Goal: Task Accomplishment & Management: Manage account settings

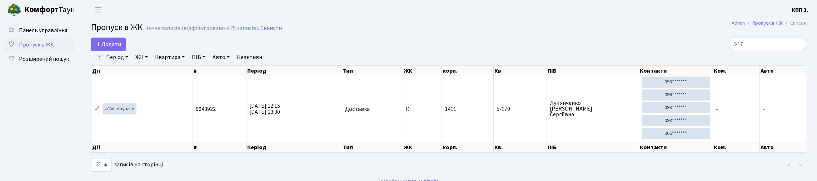
select select "25"
type input "5-17"
click at [111, 48] on span "Додати" at bounding box center [108, 44] width 25 height 8
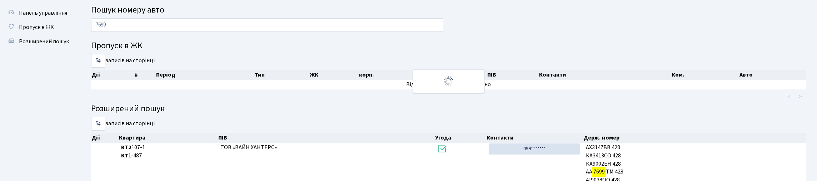
scroll to position [6, 0]
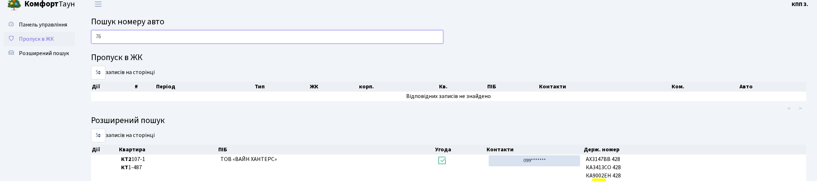
type input "7"
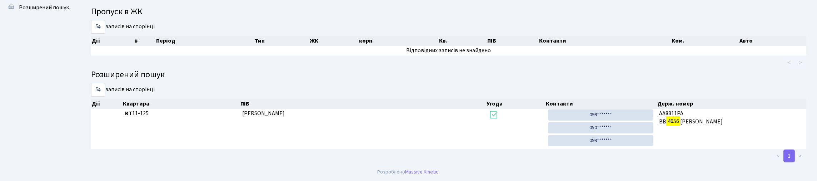
scroll to position [95, 0]
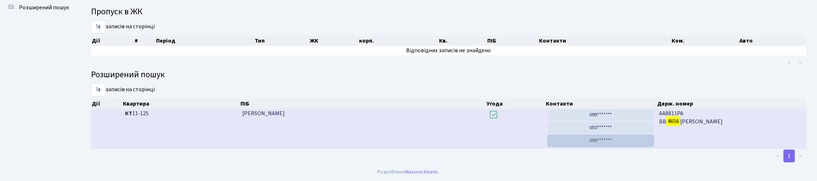
click at [603, 137] on link "099*******" at bounding box center [600, 140] width 105 height 11
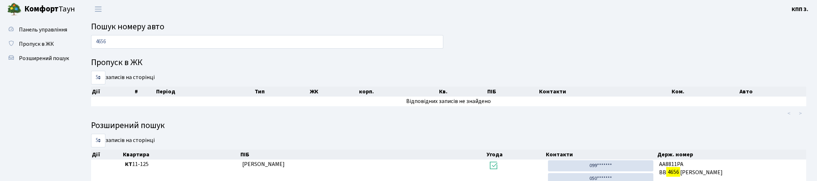
scroll to position [0, 0]
click at [387, 53] on div "4656" at bounding box center [267, 44] width 363 height 17
click at [387, 49] on input "4656" at bounding box center [267, 43] width 352 height 14
type input "4"
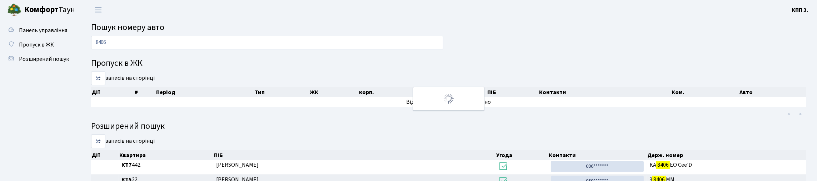
click at [263, 38] on main "Пошук номеру авто 8406 Пропуск в ЖК 5 10 25 50 записів на сторінці Дії # Період…" at bounding box center [448, 138] width 736 height 237
click at [264, 46] on input "8406" at bounding box center [267, 43] width 352 height 14
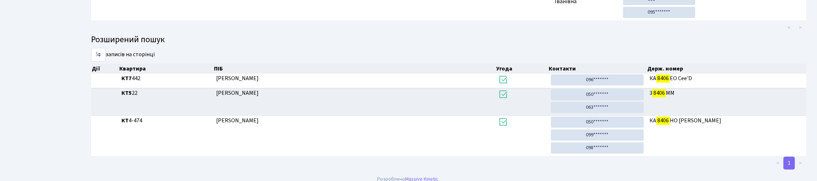
scroll to position [35, 0]
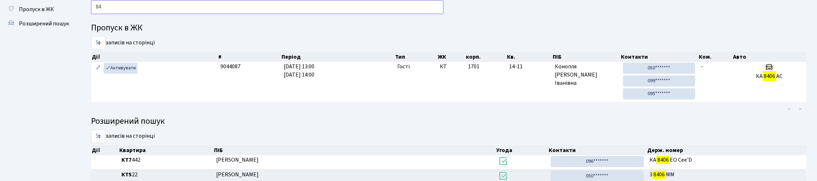
type input "8"
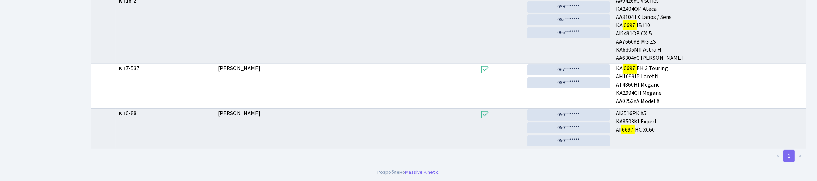
scroll to position [43, 0]
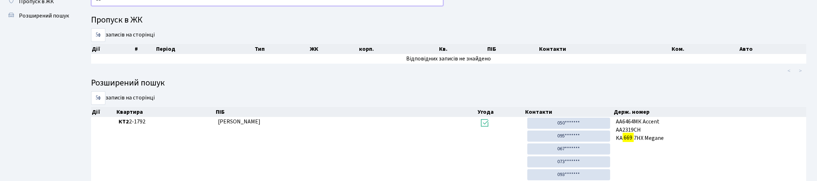
type input "6"
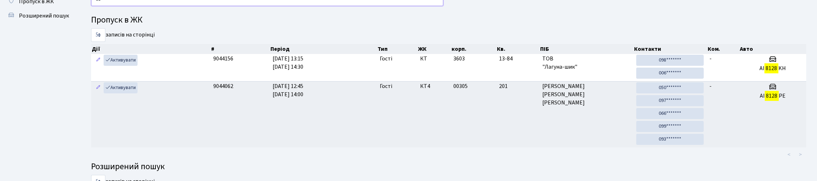
type input "8"
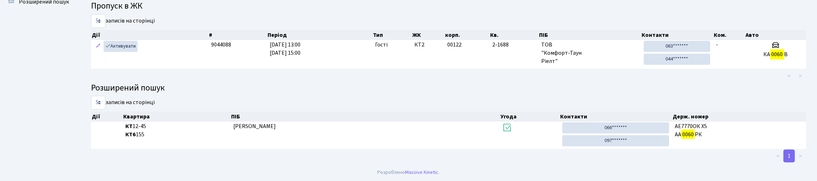
scroll to position [103, 0]
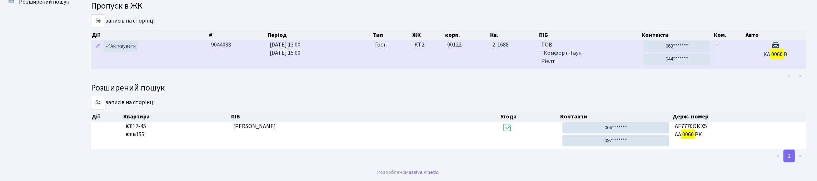
type input "0060"
click at [738, 40] on td "-" at bounding box center [729, 54] width 32 height 28
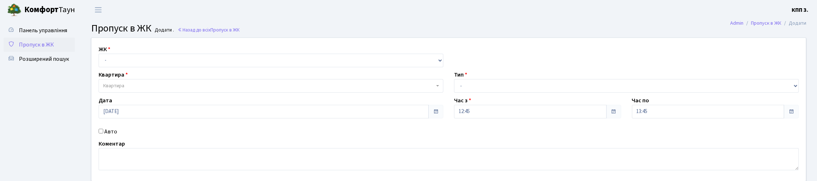
select select "271"
click at [100, 62] on select "- КТ, вул. Регенераторна, 4 КТ2, просп. Соборності, 17 КТ3, вул. Березнева, 16 …" at bounding box center [271, 61] width 345 height 14
select select
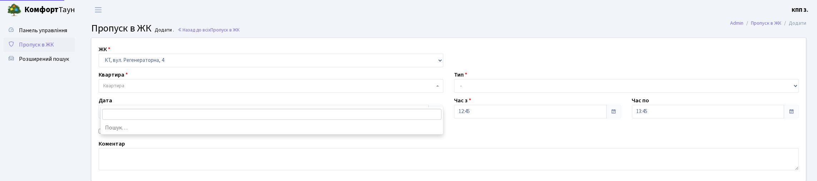
click at [117, 89] on span "Квартира" at bounding box center [113, 85] width 21 height 7
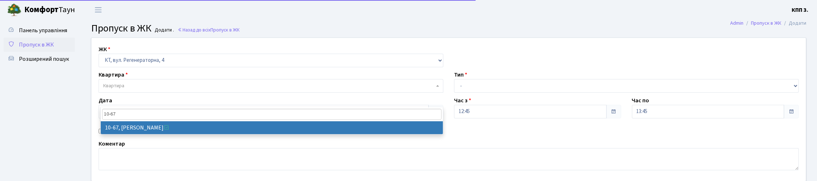
type input "10-67"
select select "6636"
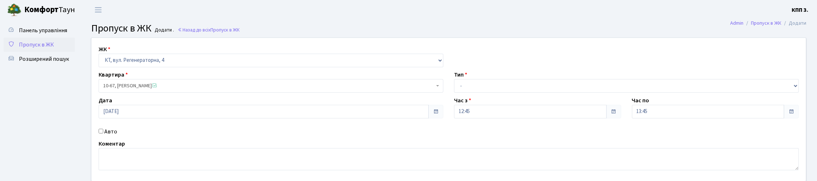
click at [108, 136] on label "Авто" at bounding box center [110, 131] width 13 height 9
click at [103, 133] on input "Авто" at bounding box center [101, 131] width 5 height 5
checkbox input "true"
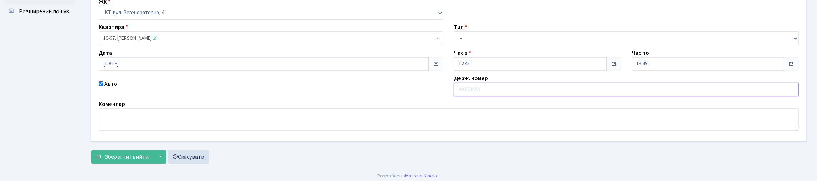
scroll to position [35, 0]
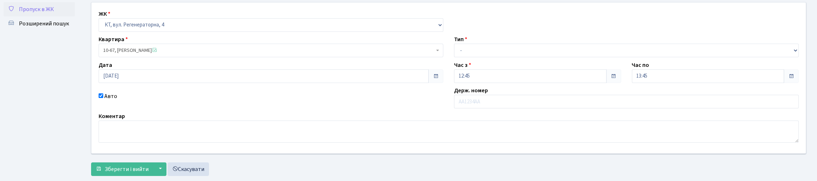
click at [41, 13] on span "Пропуск в ЖК" at bounding box center [36, 9] width 35 height 8
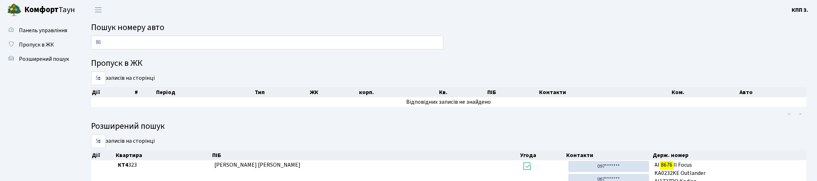
type input "8"
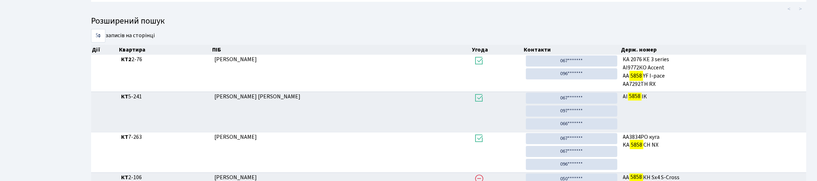
scroll to position [30, 0]
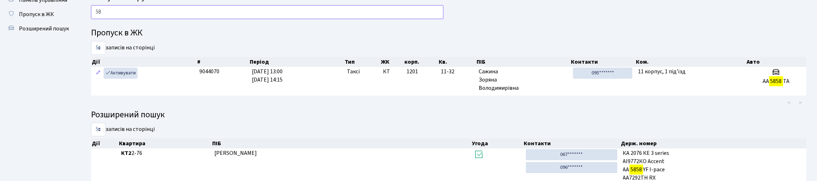
type input "5"
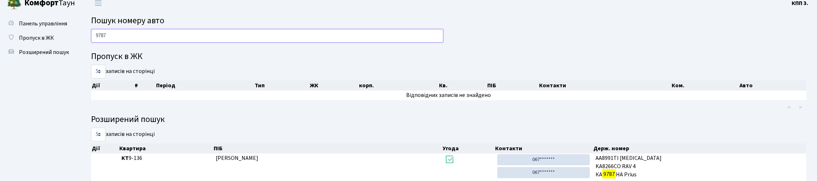
scroll to position [0, 0]
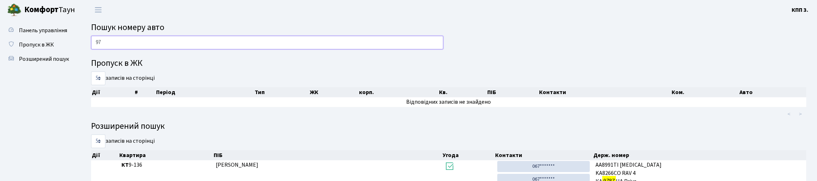
type input "9"
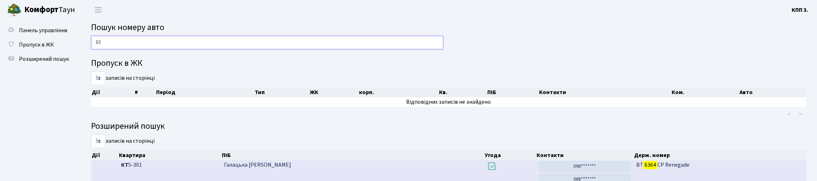
type input "6"
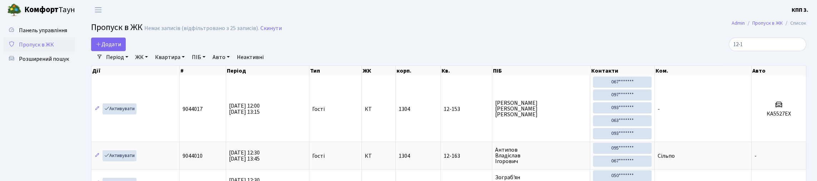
select select "25"
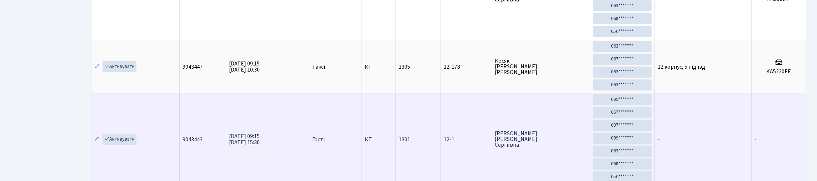
scroll to position [46, 0]
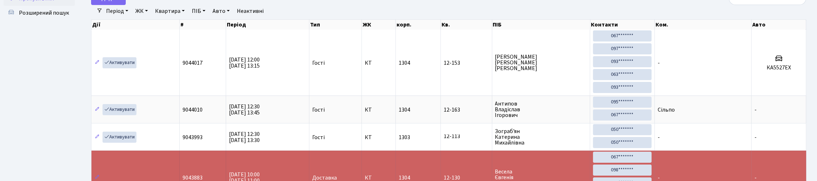
type input "1"
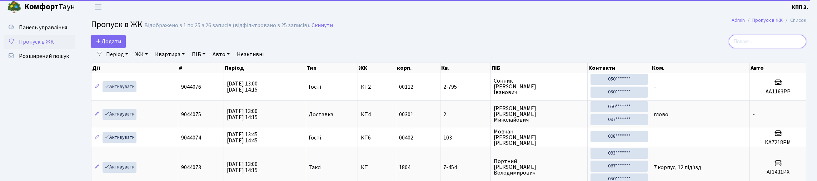
scroll to position [0, 0]
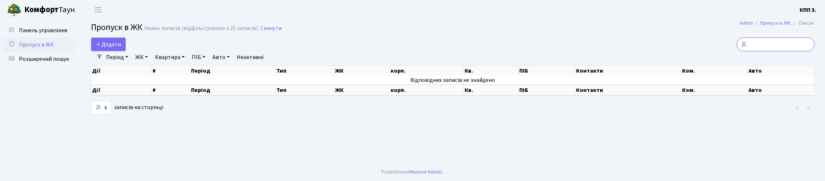
type input "2"
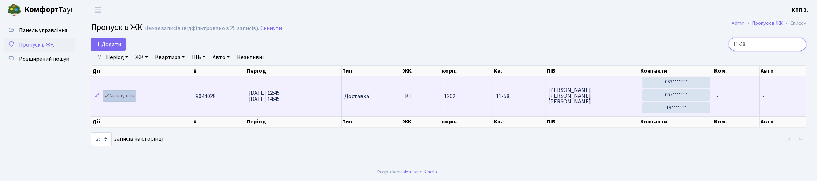
type input "11-58"
click at [126, 101] on link "Активувати" at bounding box center [119, 95] width 34 height 11
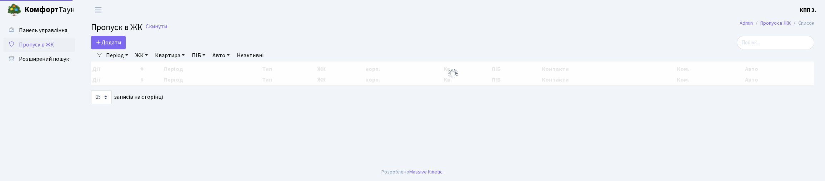
select select "25"
click at [119, 49] on link "Додати" at bounding box center [108, 43] width 35 height 14
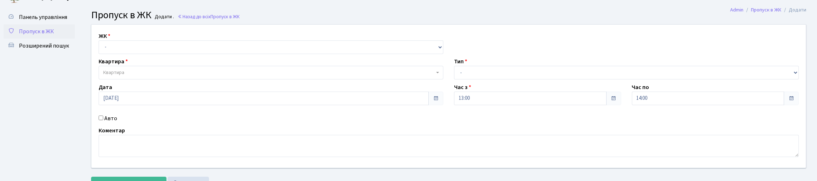
scroll to position [35, 0]
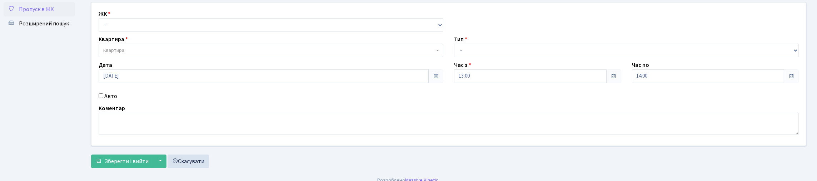
click at [102, 98] on input "Авто" at bounding box center [101, 95] width 5 height 5
checkbox input "true"
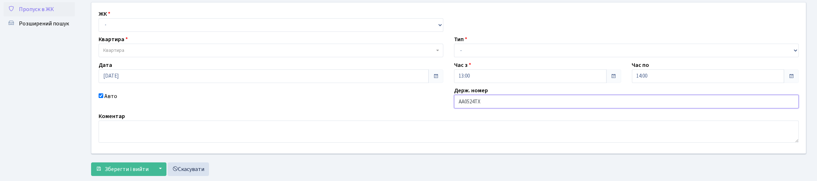
type input "АА0524ТХ"
click at [460, 57] on select "- Доставка Таксі Гості Сервіс" at bounding box center [626, 51] width 345 height 14
select select "2"
click at [454, 57] on select "- Доставка Таксі Гості Сервіс" at bounding box center [626, 51] width 345 height 14
click at [181, 32] on select "- КТ, вул. Регенераторна, 4 КТ2, просп. Соборності, 17 КТ3, вул. Березнева, 16 …" at bounding box center [271, 25] width 345 height 14
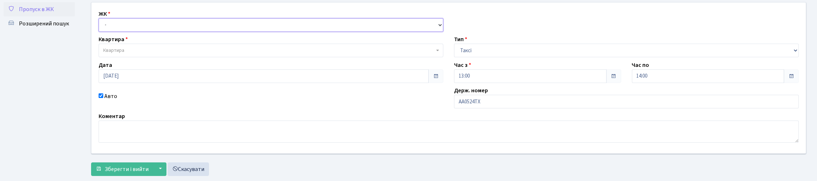
select select "271"
click at [100, 26] on select "- КТ, вул. Регенераторна, 4 КТ2, просп. Соборності, 17 КТ3, вул. Березнева, 16 …" at bounding box center [271, 25] width 345 height 14
select select
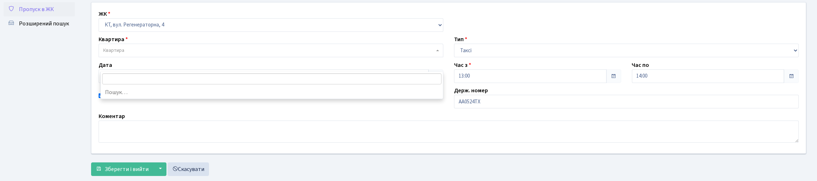
click at [168, 57] on span "Квартира" at bounding box center [271, 51] width 345 height 14
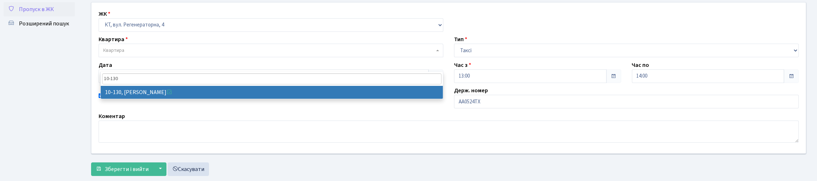
type input "10-130"
select select "6699"
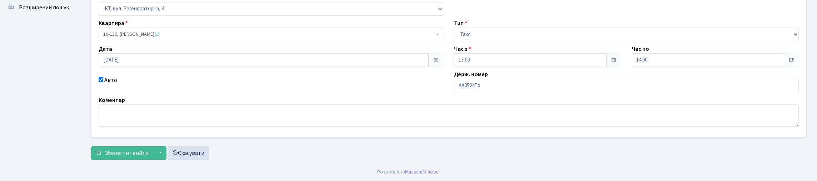
scroll to position [100, 0]
click at [121, 150] on span "Зберегти і вийти" at bounding box center [127, 153] width 44 height 8
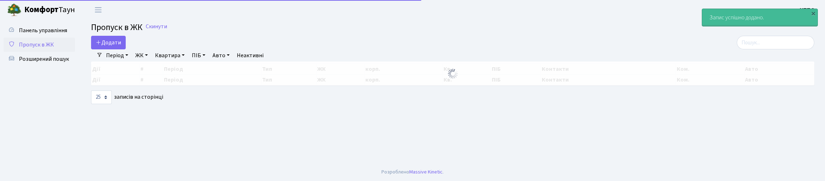
select select "25"
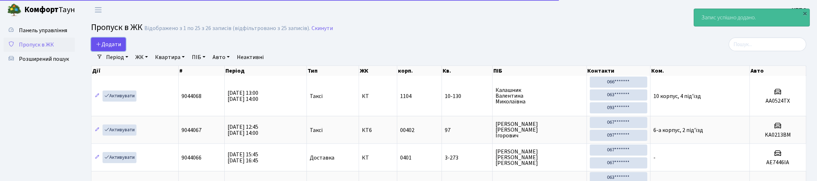
click at [111, 48] on span "Додати" at bounding box center [108, 44] width 25 height 8
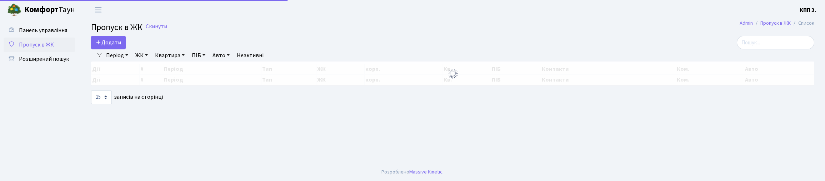
select select "25"
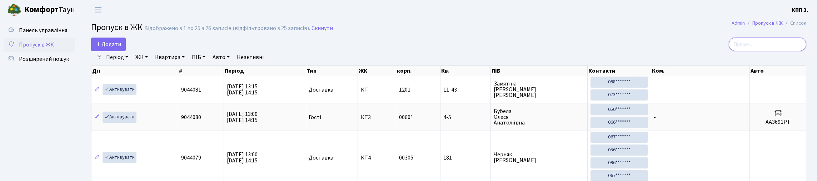
click at [728, 51] on input "search" at bounding box center [766, 44] width 77 height 14
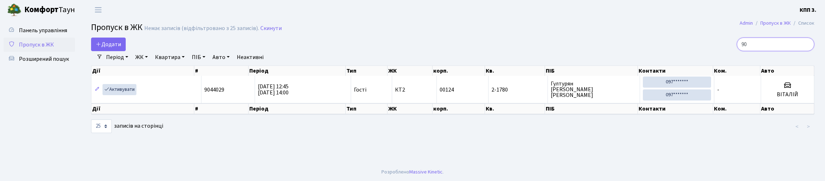
type input "9"
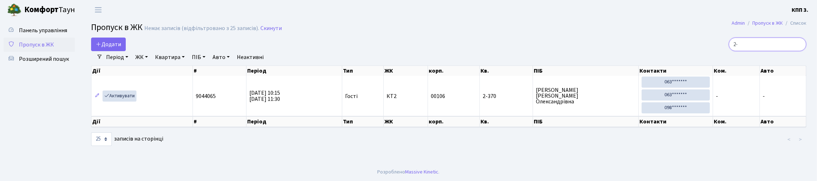
type input "2"
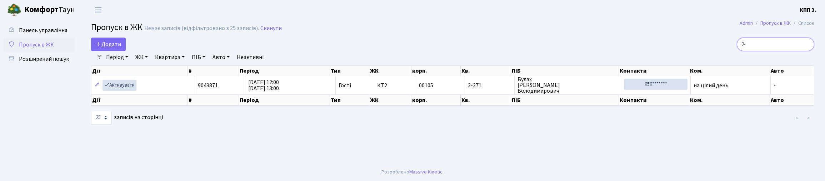
type input "2"
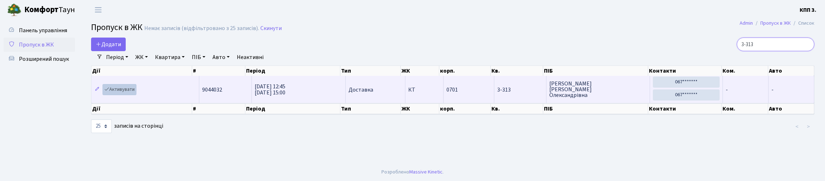
type input "3-313"
click at [125, 95] on link "Активувати" at bounding box center [119, 89] width 34 height 11
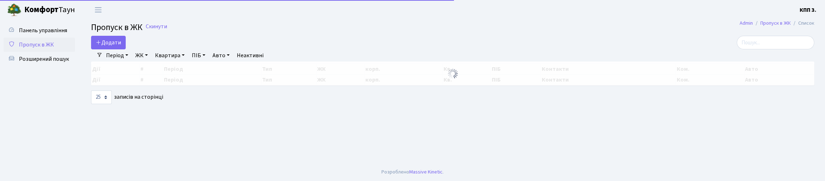
select select "25"
click at [737, 46] on input "search" at bounding box center [775, 43] width 77 height 14
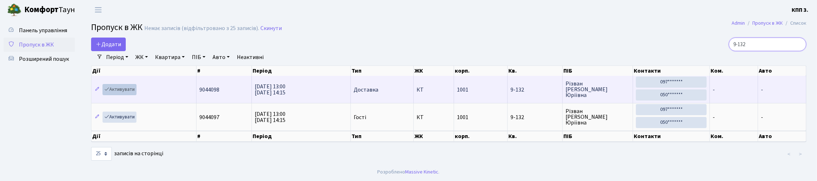
type input "9-132"
click at [115, 95] on link "Активувати" at bounding box center [119, 89] width 34 height 11
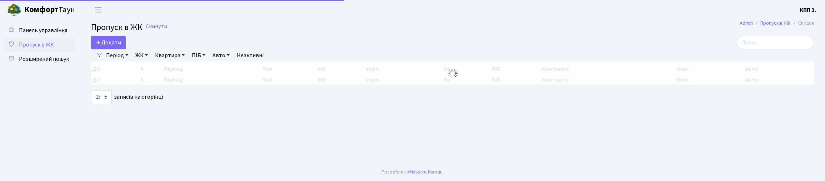
select select "25"
click at [762, 46] on input "search" at bounding box center [775, 43] width 77 height 14
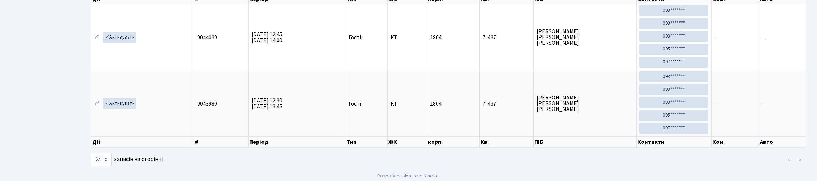
scroll to position [46, 0]
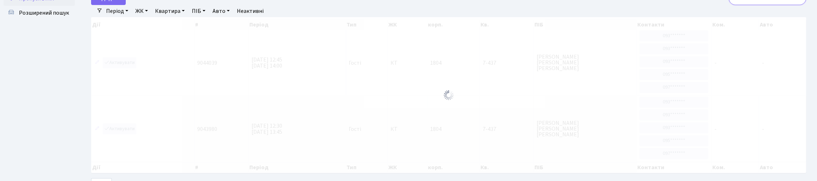
type input "7"
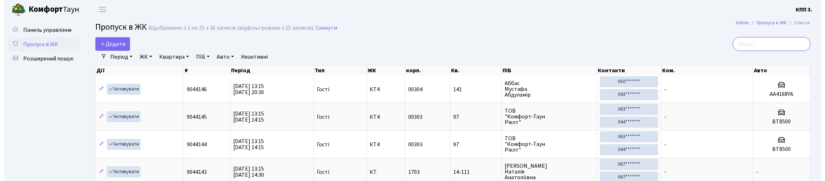
scroll to position [0, 0]
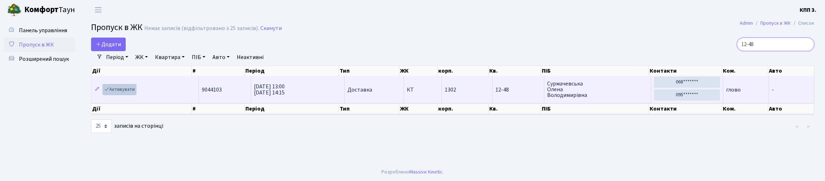
type input "12-48"
click at [136, 95] on link "Активувати" at bounding box center [119, 89] width 34 height 11
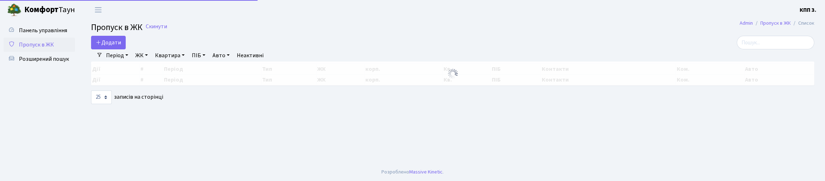
select select "25"
click at [756, 49] on input "search" at bounding box center [775, 43] width 77 height 14
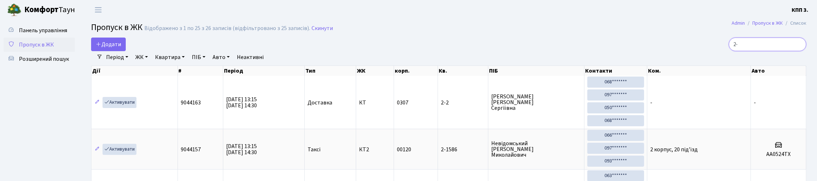
type input "2"
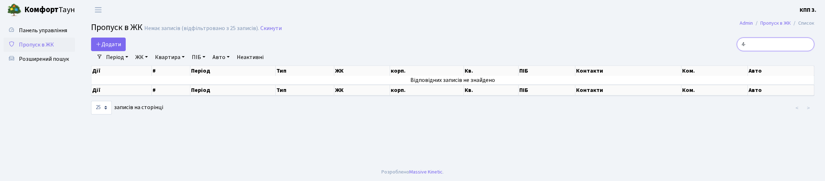
type input "4"
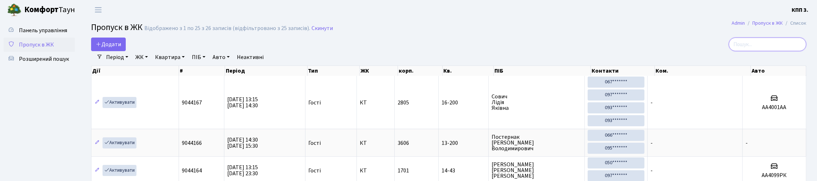
click at [787, 51] on input "search" at bounding box center [766, 44] width 77 height 14
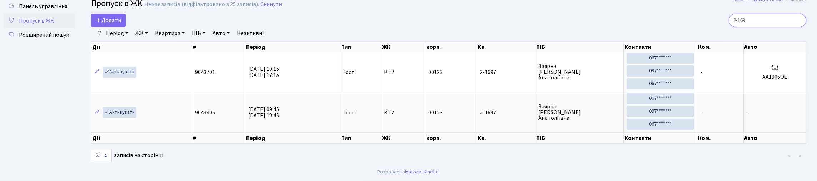
scroll to position [46, 0]
type input "2"
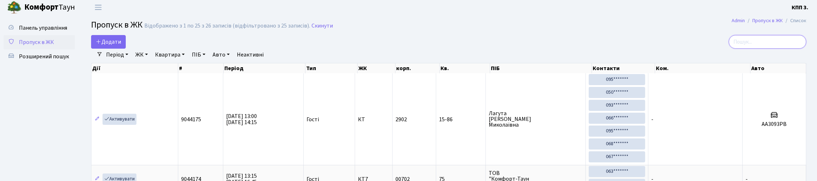
scroll to position [0, 0]
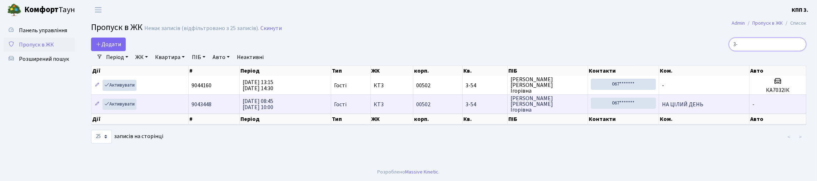
type input "3"
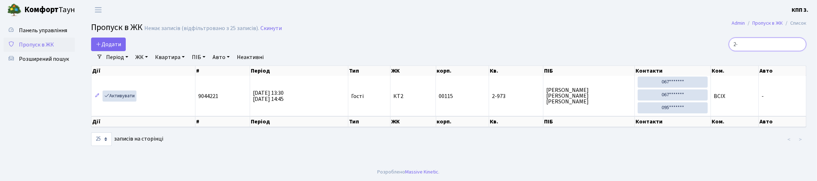
type input "2"
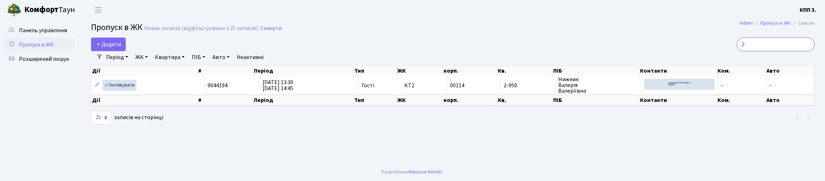
type input "2"
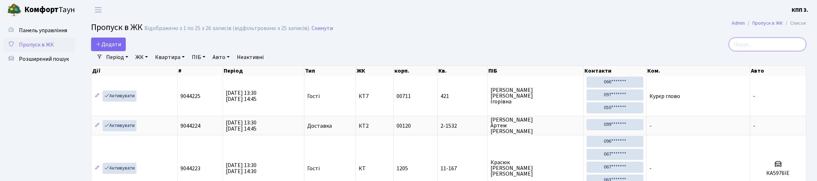
type input "4"
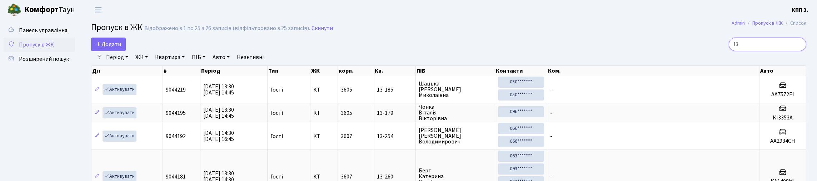
type input "1"
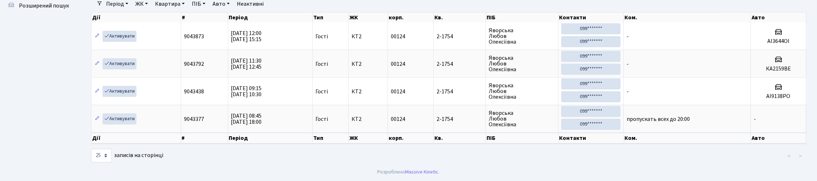
scroll to position [46, 0]
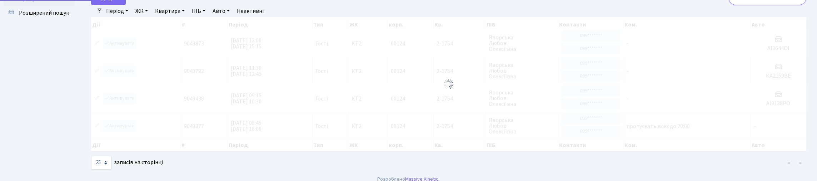
type input "2"
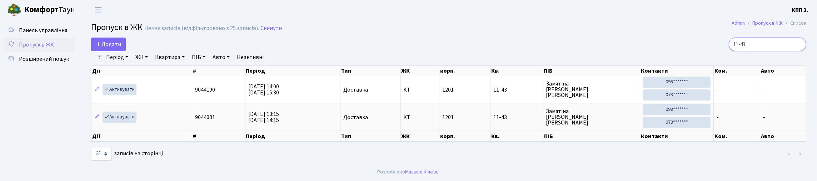
scroll to position [28, 0]
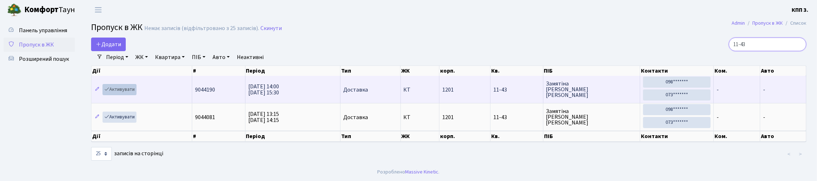
type input "11-43"
click at [136, 84] on link "Активувати" at bounding box center [119, 89] width 34 height 11
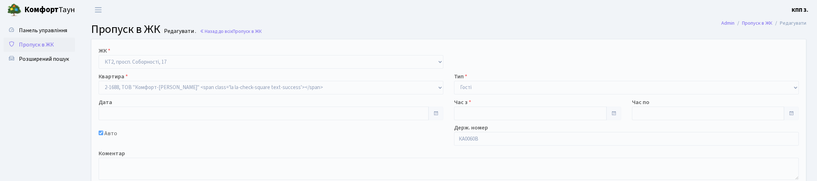
type input "[DATE]"
type input "13:00"
type input "15:00"
checkbox input "true"
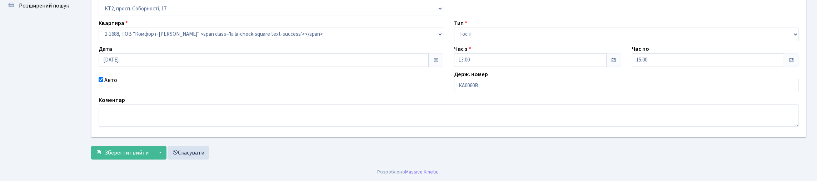
scroll to position [71, 0]
click at [555, 92] on input "КА0060В" at bounding box center [626, 86] width 345 height 14
type input "КА0060ВА"
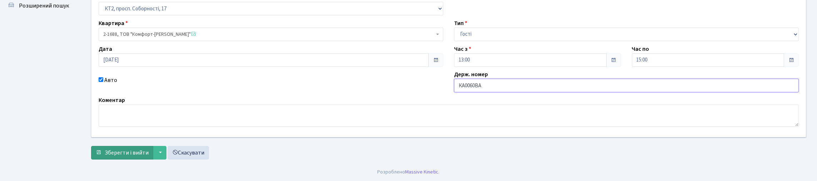
scroll to position [102, 0]
click at [135, 152] on span "Зберегти і вийти" at bounding box center [127, 153] width 44 height 8
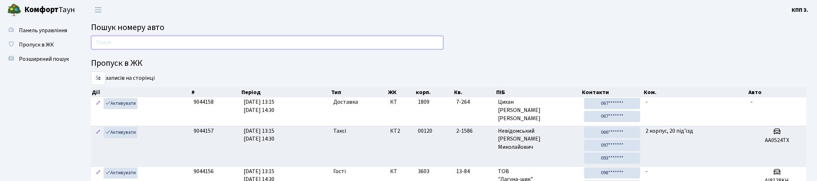
click at [220, 49] on input "text" at bounding box center [267, 43] width 352 height 14
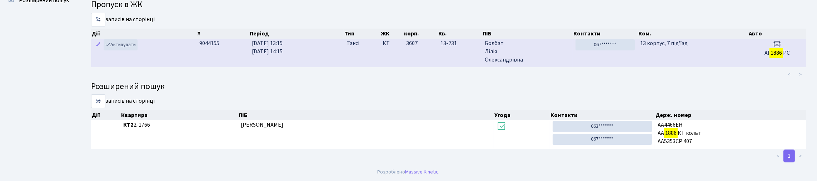
scroll to position [43, 0]
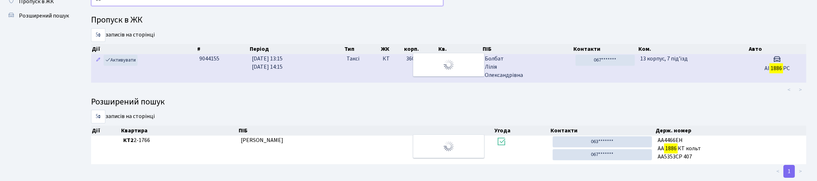
type input "1"
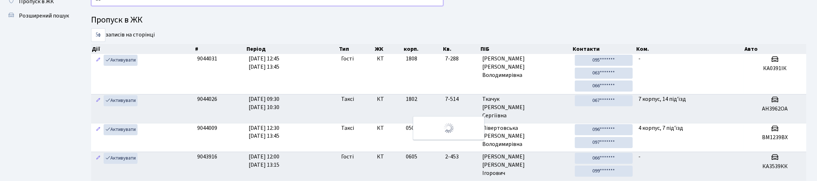
type input "3"
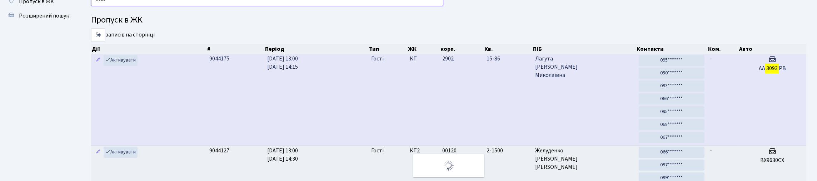
type input "3093"
click at [745, 95] on td "АА 3093 РВ" at bounding box center [772, 99] width 68 height 91
click at [732, 98] on td "-" at bounding box center [722, 99] width 31 height 91
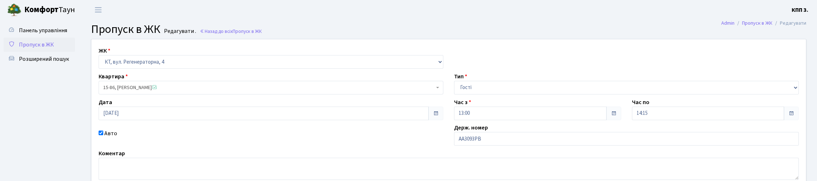
scroll to position [71, 0]
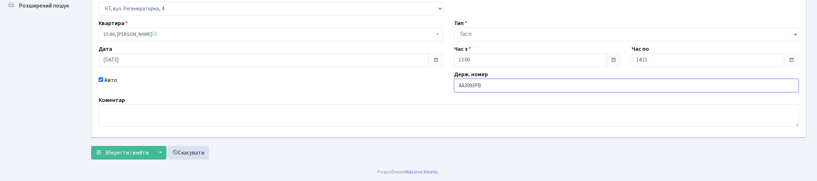
click at [462, 92] on input "АА3093РВ" at bounding box center [626, 86] width 345 height 14
type input "КА3093РВ"
click at [119, 151] on span "Зберегти і вийти" at bounding box center [127, 153] width 44 height 8
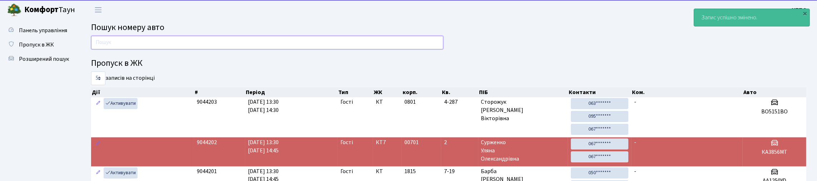
click at [175, 49] on input "text" at bounding box center [267, 43] width 352 height 14
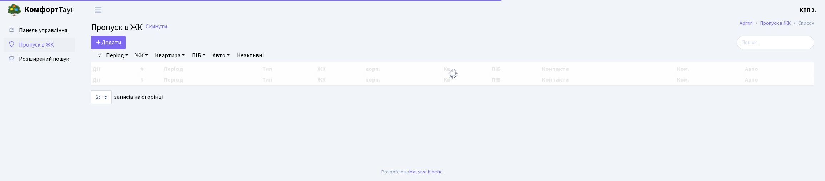
select select "25"
click at [751, 49] on input "search" at bounding box center [775, 43] width 77 height 14
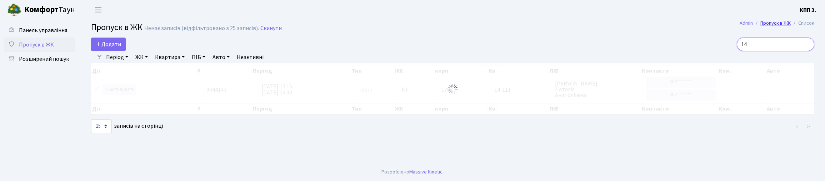
type input "1"
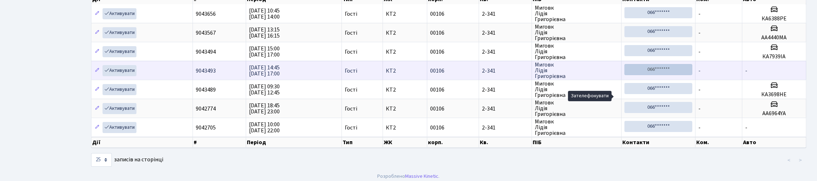
scroll to position [46, 0]
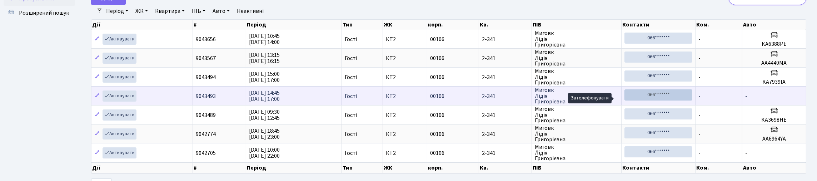
type input "2"
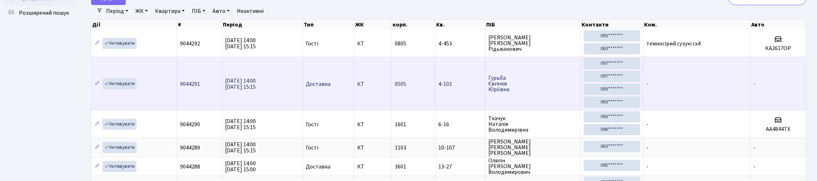
scroll to position [0, 0]
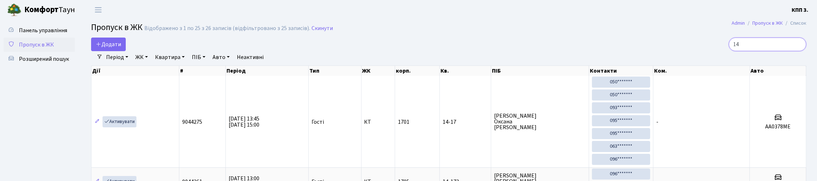
type input "1"
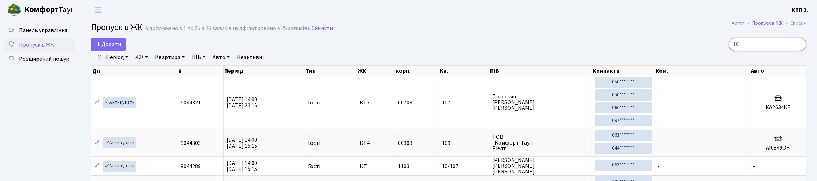
type input "1"
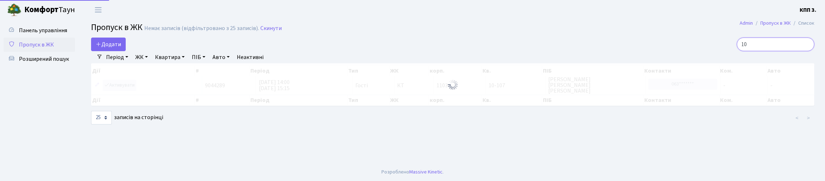
type input "1"
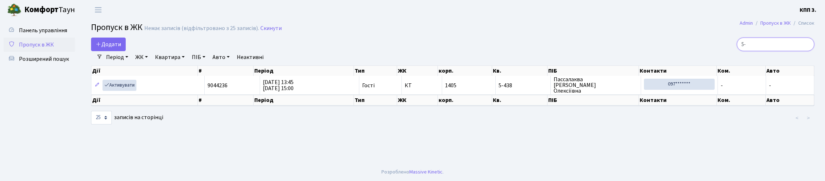
type input "5"
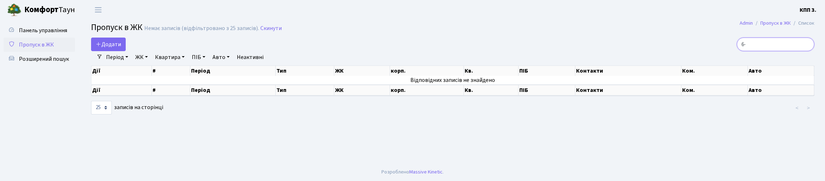
type input "6"
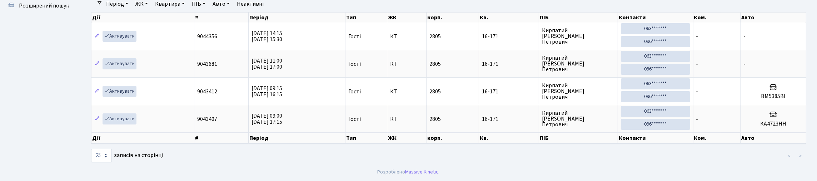
scroll to position [46, 0]
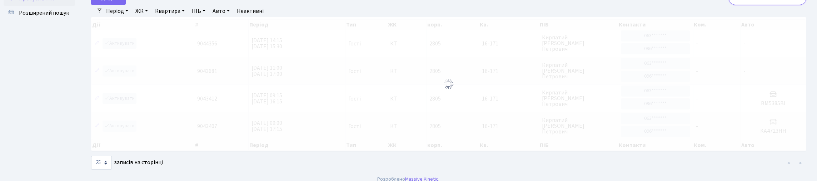
type input "1"
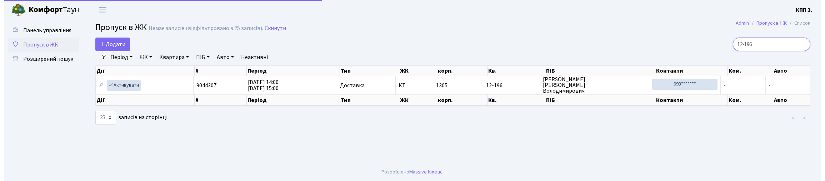
scroll to position [0, 0]
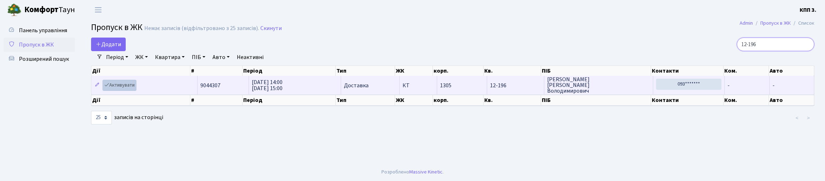
type input "12-196"
click at [130, 91] on link "Активувати" at bounding box center [119, 85] width 34 height 11
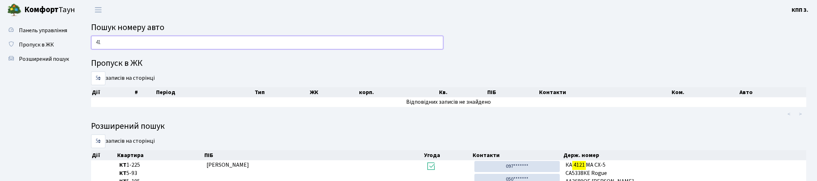
type input "4"
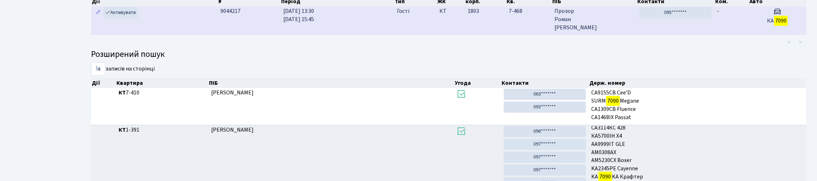
scroll to position [78, 0]
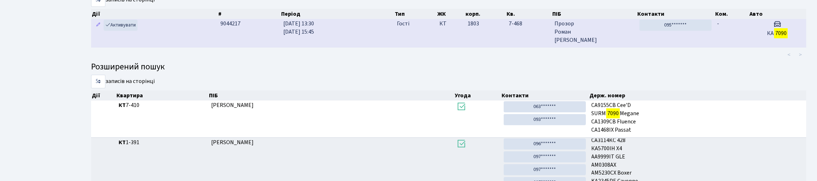
type input "7090"
click at [718, 47] on td "-" at bounding box center [731, 33] width 34 height 28
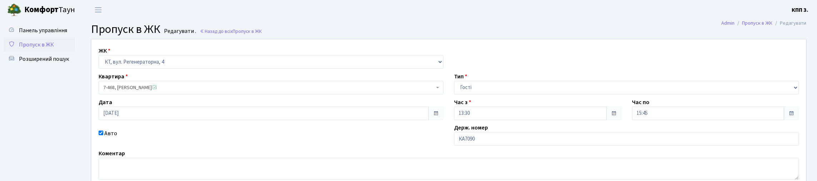
scroll to position [71, 0]
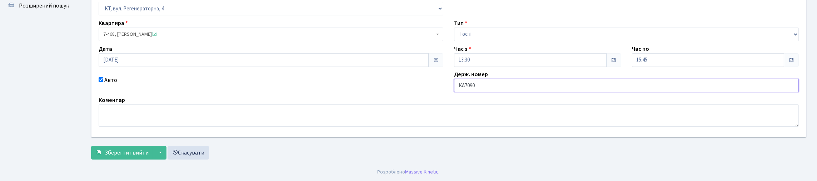
click at [492, 92] on input "КА7090" at bounding box center [626, 86] width 345 height 14
type input "КА7090ЕВ"
click at [141, 149] on span "Зберегти і вийти" at bounding box center [127, 153] width 44 height 8
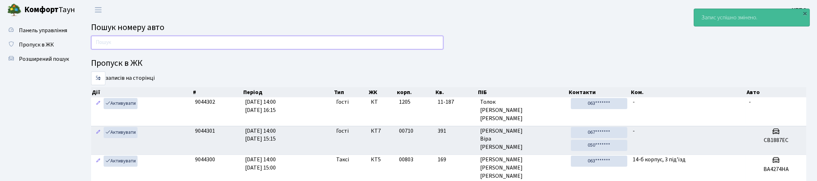
click at [247, 49] on input "text" at bounding box center [267, 43] width 352 height 14
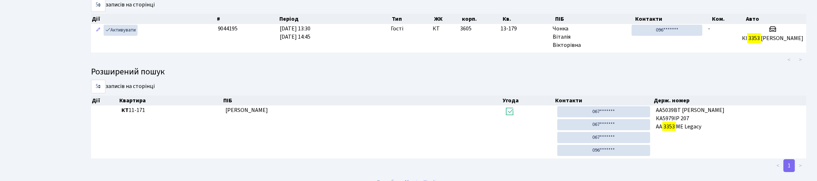
scroll to position [28, 0]
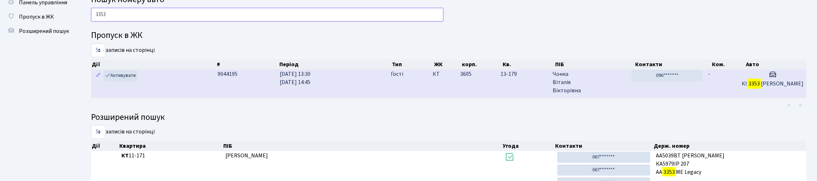
type input "3353"
click at [738, 97] on td "-" at bounding box center [722, 83] width 34 height 28
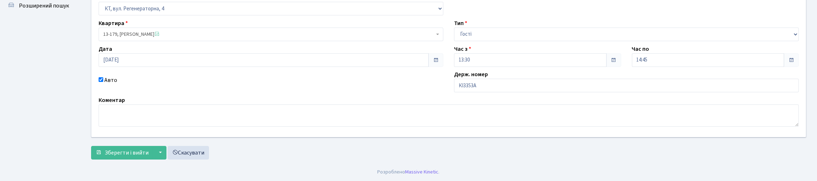
scroll to position [71, 0]
click at [519, 109] on div "Коментар" at bounding box center [448, 111] width 711 height 31
click at [518, 106] on div "ЖК - КТ, вул. Регенераторна, 4 КТ2, просп. [STREET_ADDRESS] [STREET_ADDRESS] [P…" at bounding box center [448, 61] width 725 height 151
click at [516, 92] on input "КІ3353А" at bounding box center [626, 86] width 345 height 14
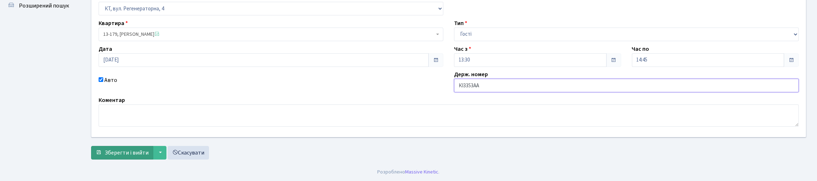
type input "КІ3353АА"
click at [113, 149] on span "Зберегти і вийти" at bounding box center [127, 153] width 44 height 8
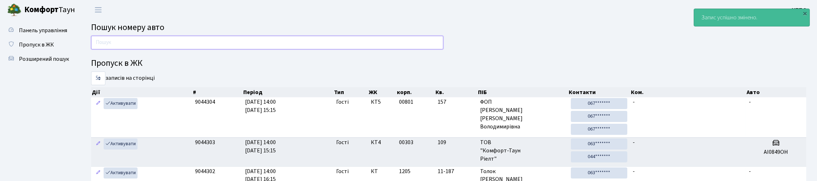
click at [151, 44] on input "text" at bounding box center [267, 43] width 352 height 14
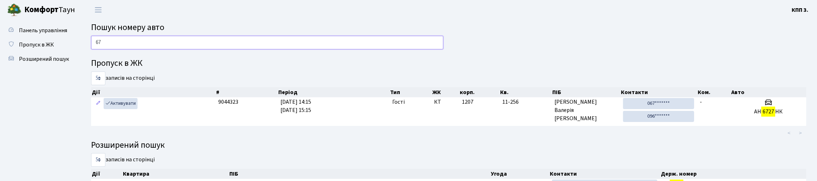
type input "6"
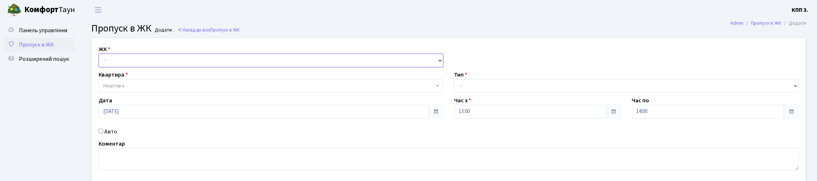
click at [154, 67] on select "- КТ, вул. Регенераторна, 4 КТ2, просп. Соборності, 17 КТ3, вул. Березнева, 16 …" at bounding box center [271, 61] width 345 height 14
select select "271"
click at [100, 62] on select "- КТ, вул. Регенераторна, 4 КТ2, просп. Соборності, 17 КТ3, вул. Березнева, 16 …" at bounding box center [271, 61] width 345 height 14
select select
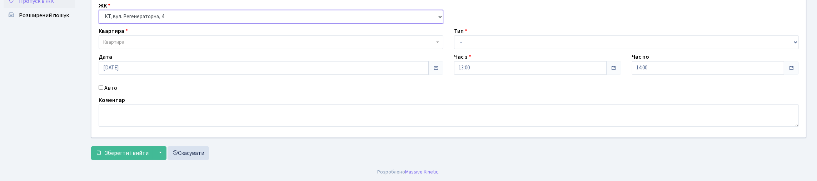
scroll to position [71, 0]
click at [123, 39] on span "Квартира" at bounding box center [113, 42] width 21 height 7
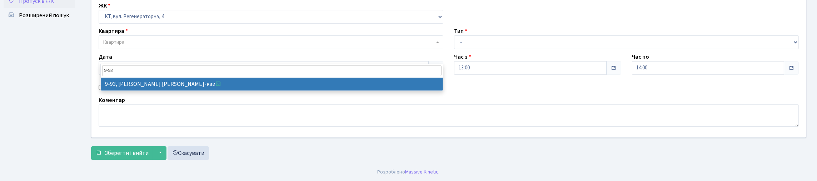
type input "9-93"
select select "6443"
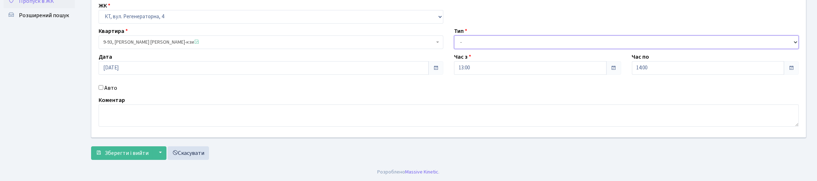
click at [481, 35] on select "- Доставка Таксі Гості Сервіс" at bounding box center [626, 42] width 345 height 14
select select "1"
click at [454, 35] on select "- Доставка Таксі Гості Сервіс" at bounding box center [626, 42] width 345 height 14
click at [137, 151] on span "Зберегти і вийти" at bounding box center [127, 153] width 44 height 8
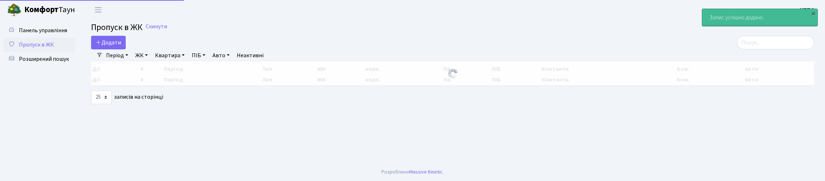
select select "25"
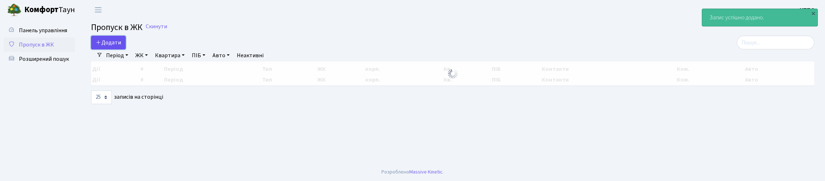
click at [113, 46] on span "Додати" at bounding box center [108, 43] width 25 height 8
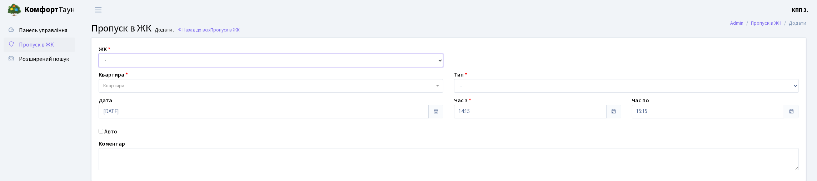
click at [220, 67] on select "- КТ, вул. Регенераторна, 4 КТ2, просп. Соборності, 17 КТ3, вул. Березнева, 16 …" at bounding box center [271, 61] width 345 height 14
select select "271"
click at [100, 62] on select "- КТ, вул. Регенераторна, 4 КТ2, просп. Соборності, 17 КТ3, вул. Березнева, 16 …" at bounding box center [271, 61] width 345 height 14
select select
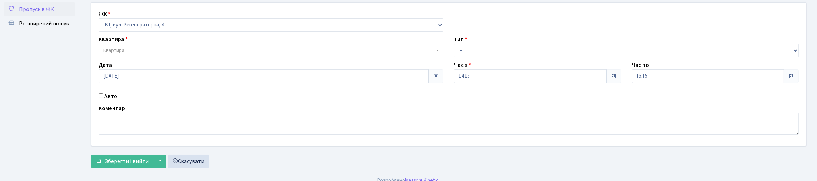
click at [103, 98] on input "Авто" at bounding box center [101, 95] width 5 height 5
checkbox input "true"
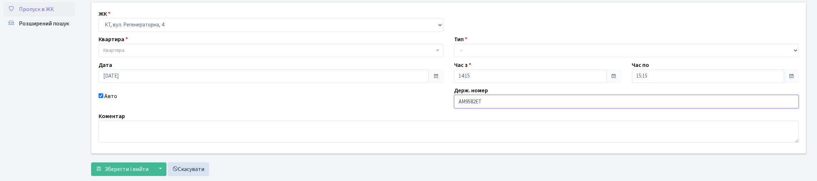
type input "АМ9582ЕТ"
click at [117, 57] on span "Квартира" at bounding box center [271, 51] width 345 height 14
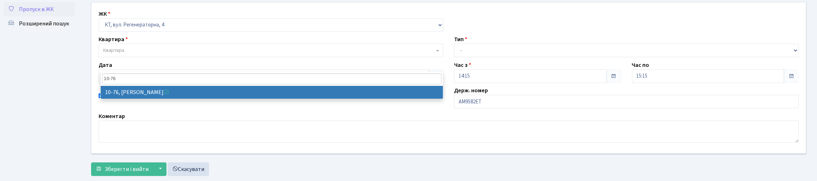
type input "10-76"
select select "6645"
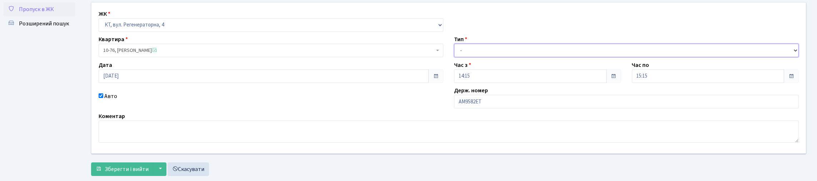
click at [504, 57] on select "- Доставка Таксі Гості Сервіс" at bounding box center [626, 51] width 345 height 14
select select "3"
click at [454, 57] on select "- Доставка Таксі Гості Сервіс" at bounding box center [626, 51] width 345 height 14
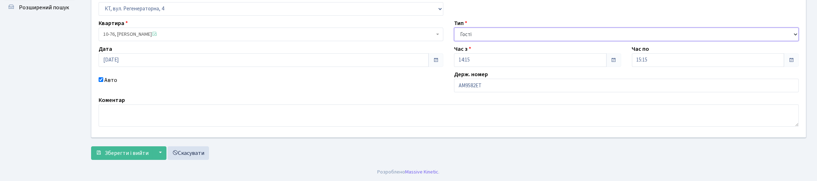
scroll to position [100, 0]
click at [149, 150] on span "Зберегти і вийти" at bounding box center [127, 153] width 44 height 8
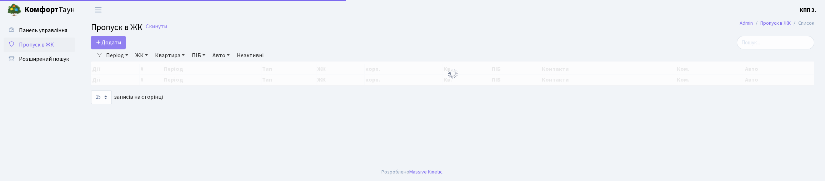
select select "25"
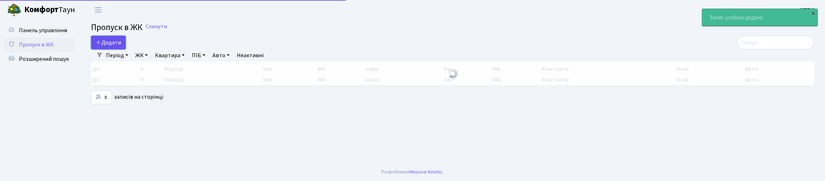
click at [126, 44] on link "Додати" at bounding box center [108, 43] width 35 height 14
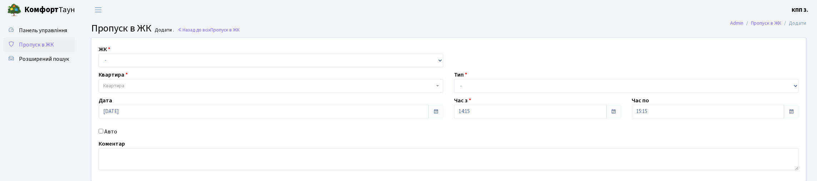
click at [54, 49] on span "Пропуск в ЖК" at bounding box center [36, 45] width 35 height 8
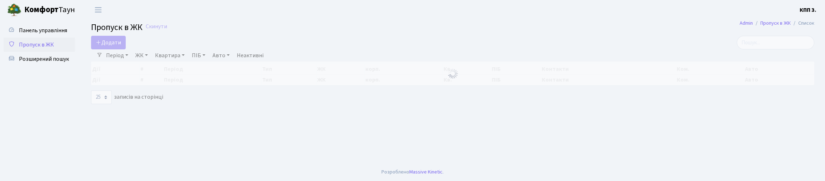
select select "25"
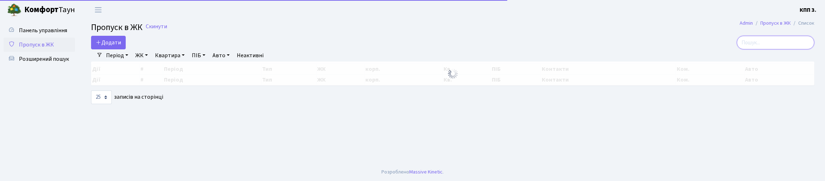
click at [772, 49] on input "search" at bounding box center [775, 43] width 77 height 14
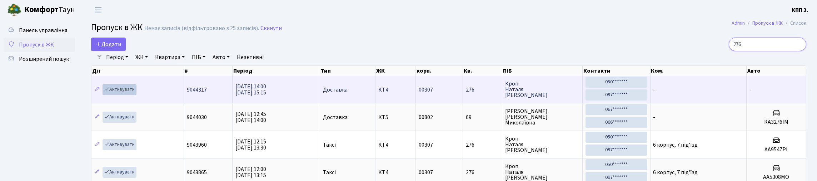
type input "276"
click at [136, 95] on link "Активувати" at bounding box center [119, 89] width 34 height 11
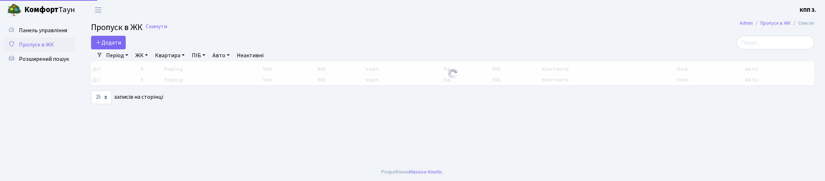
select select "25"
click at [772, 46] on input "search" at bounding box center [775, 43] width 77 height 14
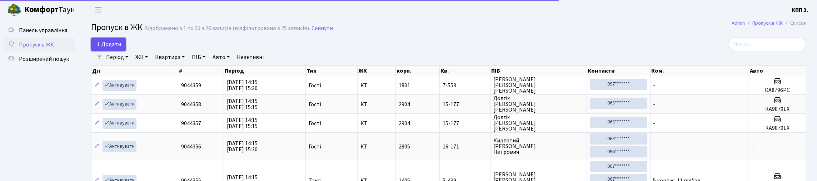
click at [126, 45] on link "Додати" at bounding box center [108, 44] width 35 height 14
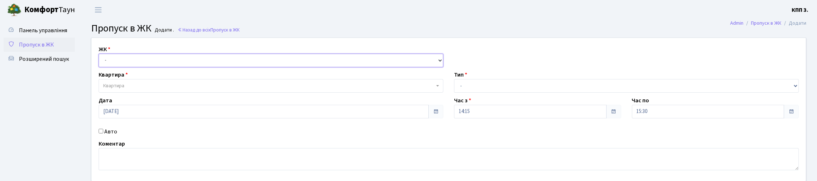
click at [157, 67] on select "- КТ, вул. Регенераторна, 4 КТ2, просп. [STREET_ADDRESS] [STREET_ADDRESS] [PERS…" at bounding box center [271, 61] width 345 height 14
select select "271"
click at [100, 62] on select "- КТ, вул. Регенераторна, 4 КТ2, просп. [STREET_ADDRESS] [STREET_ADDRESS] [PERS…" at bounding box center [271, 61] width 345 height 14
select select
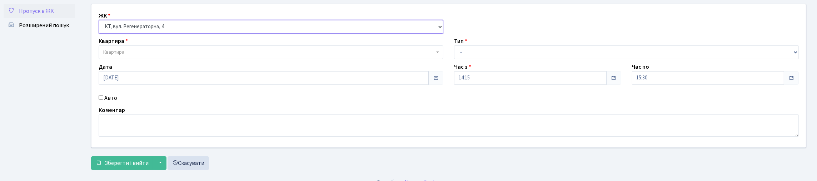
scroll to position [35, 0]
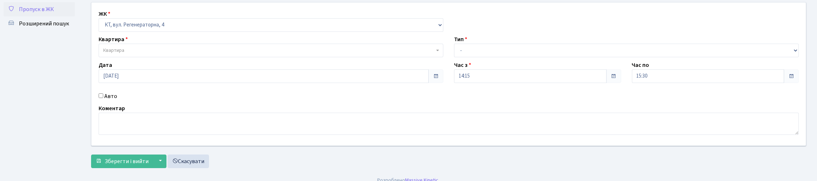
click at [102, 98] on input "Авто" at bounding box center [101, 95] width 5 height 5
checkbox input "true"
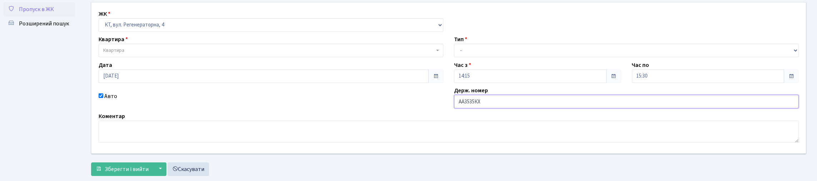
type input "АА3535КХ"
drag, startPoint x: 491, startPoint y: 67, endPoint x: 487, endPoint y: 73, distance: 7.1
click at [491, 57] on select "- Доставка Таксі Гості Сервіс" at bounding box center [626, 51] width 345 height 14
select select "3"
click at [454, 57] on select "- Доставка Таксі Гості Сервіс" at bounding box center [626, 51] width 345 height 14
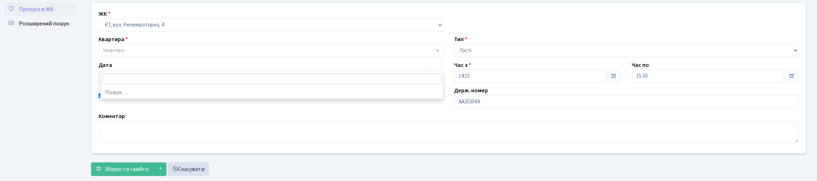
click at [179, 54] on span "Квартира" at bounding box center [268, 50] width 331 height 7
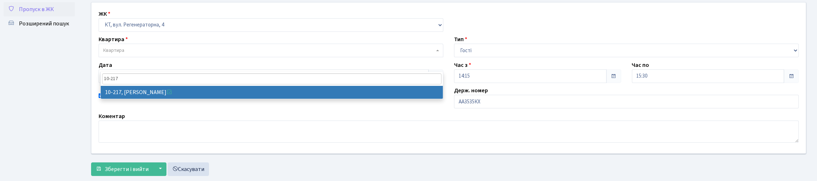
type input "10-217"
select select "6786"
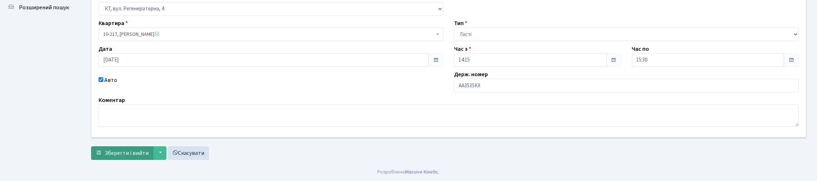
scroll to position [100, 0]
click at [134, 150] on span "Зберегти і вийти" at bounding box center [127, 153] width 44 height 8
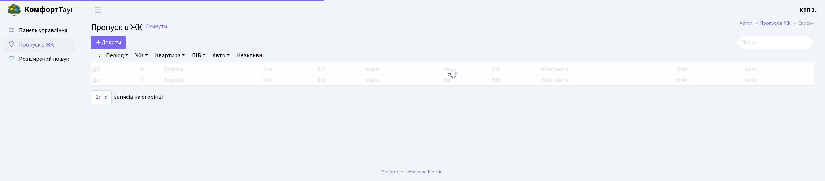
select select "25"
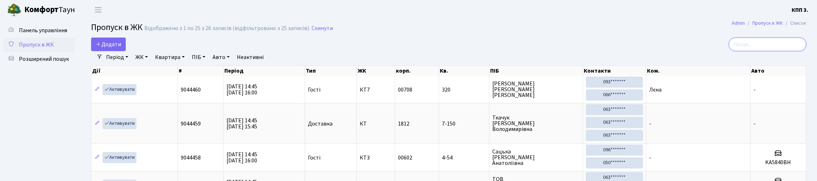
click at [728, 51] on input "search" at bounding box center [766, 44] width 77 height 14
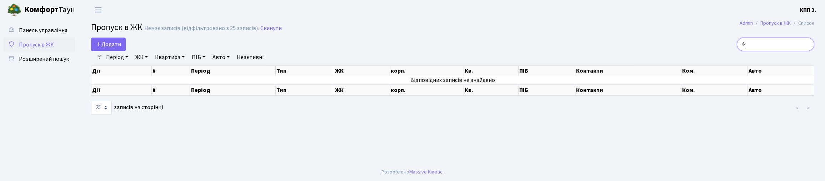
type input "4"
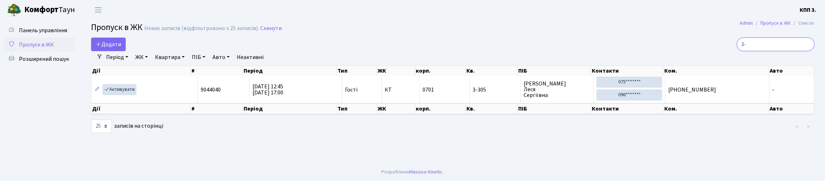
type input "3"
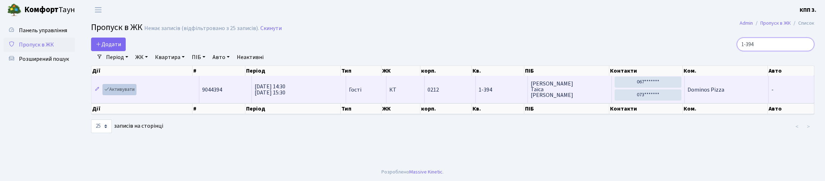
type input "1-394"
click at [122, 95] on link "Активувати" at bounding box center [119, 89] width 34 height 11
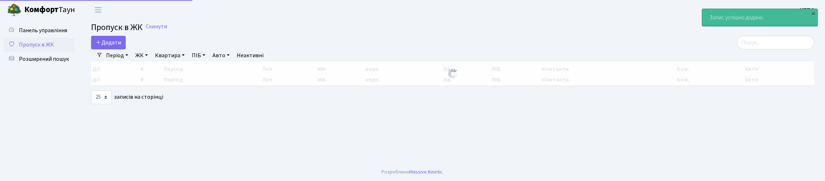
select select "25"
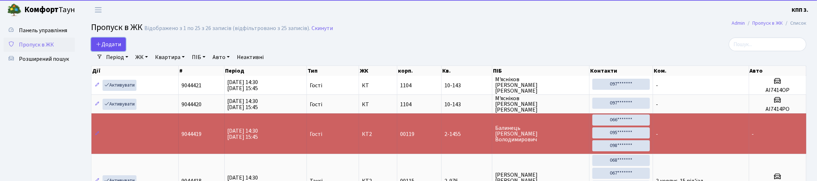
click at [121, 48] on span "Додати" at bounding box center [108, 44] width 25 height 8
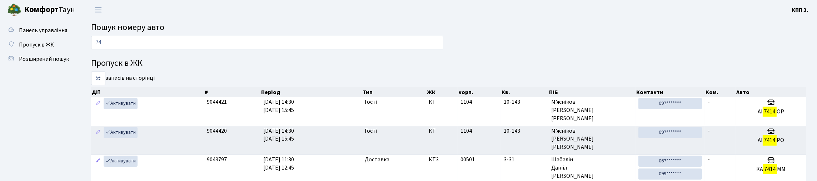
type input "7"
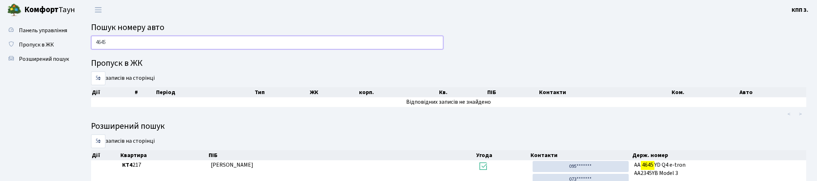
click at [93, 49] on input "4645" at bounding box center [267, 43] width 352 height 14
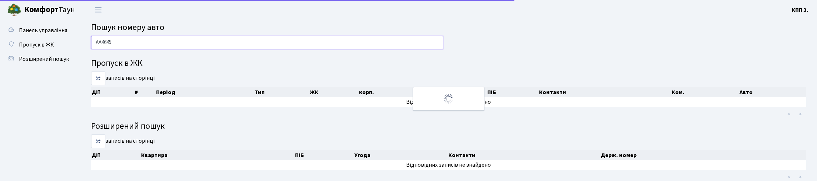
click at [137, 49] on input "АА4645" at bounding box center [267, 43] width 352 height 14
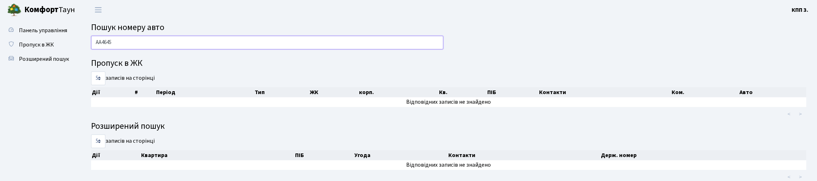
click at [184, 49] on input "АА4645" at bounding box center [267, 43] width 352 height 14
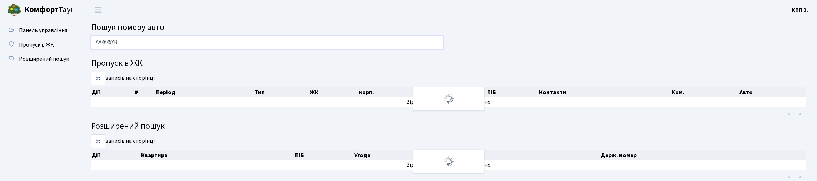
type input "АА4645YB"
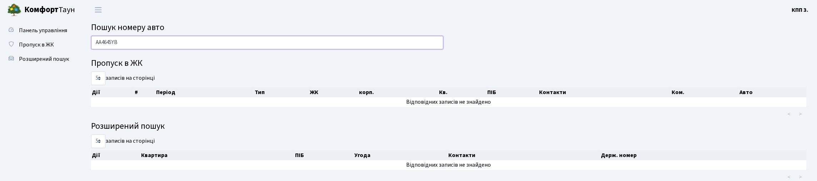
drag, startPoint x: 96, startPoint y: 49, endPoint x: 127, endPoint y: 52, distance: 31.6
click at [127, 49] on input "АА4645YB" at bounding box center [267, 43] width 352 height 14
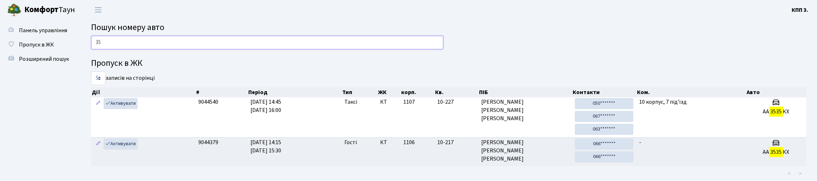
type input "3"
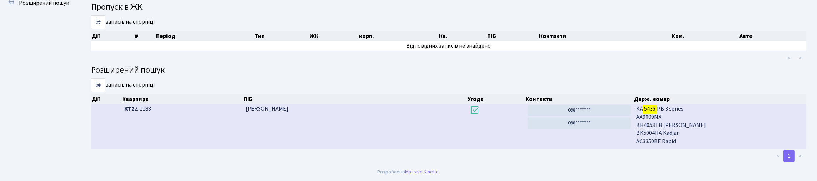
scroll to position [43, 0]
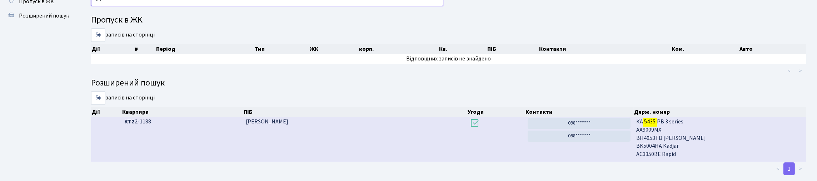
type input "5"
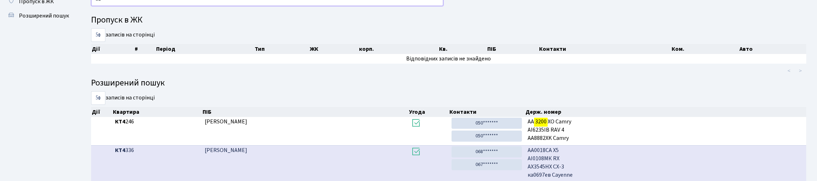
type input "3"
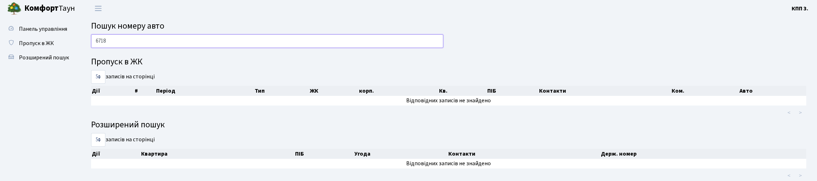
scroll to position [0, 0]
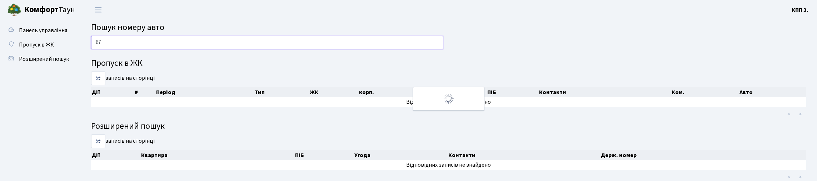
type input "6"
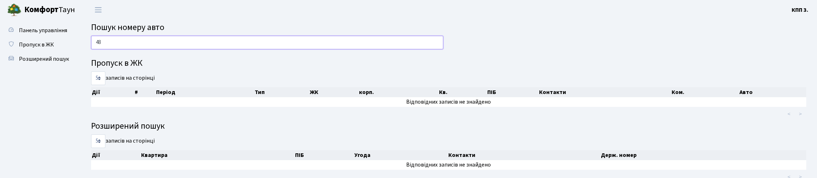
type input "4"
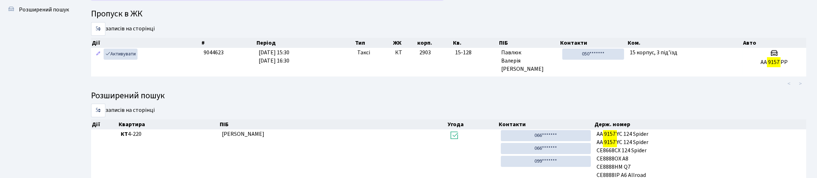
scroll to position [43, 0]
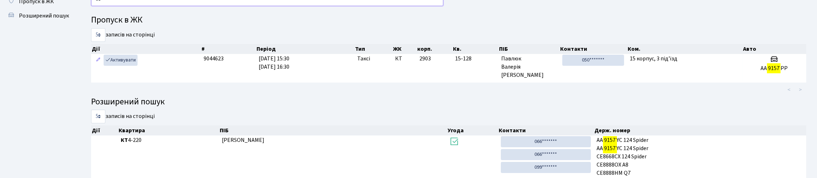
type input "9"
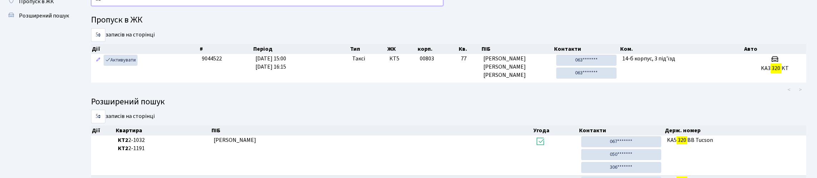
type input "3"
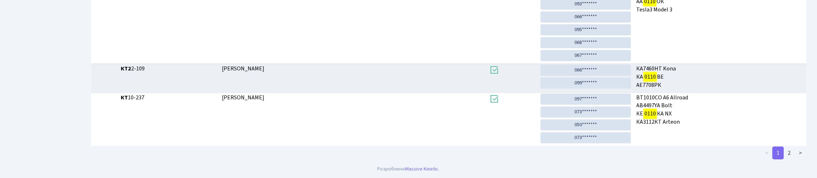
scroll to position [345, 0]
click at [794, 152] on link ">" at bounding box center [800, 152] width 12 height 13
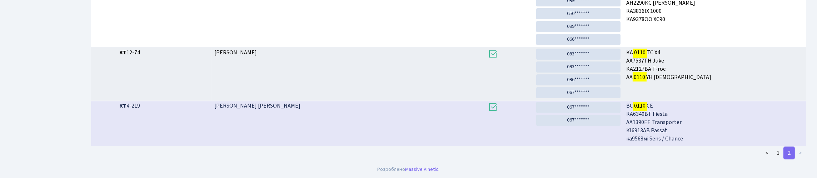
click at [794, 146] on link ">" at bounding box center [800, 152] width 12 height 13
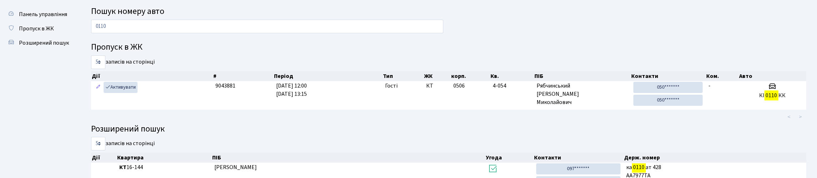
scroll to position [0, 0]
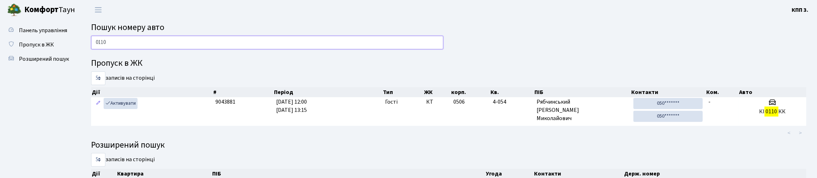
click at [150, 49] on input "0110" at bounding box center [267, 43] width 352 height 14
type input "0"
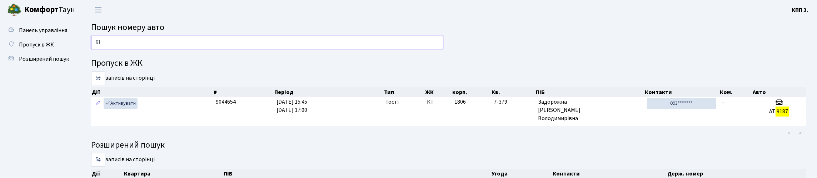
type input "9"
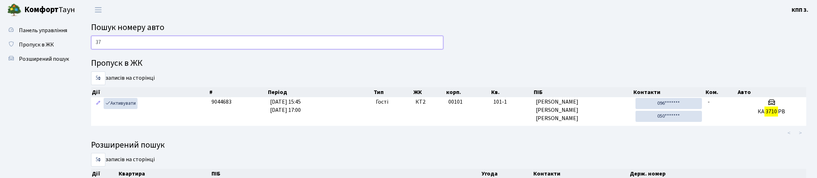
type input "3"
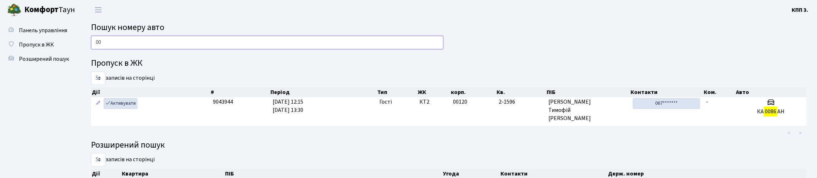
type input "0"
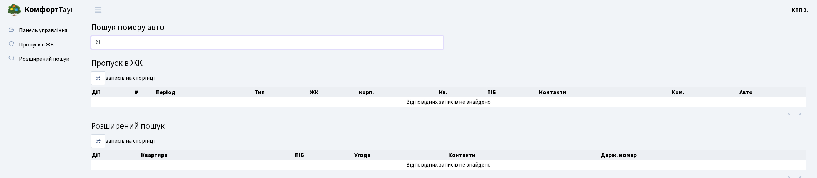
type input "6"
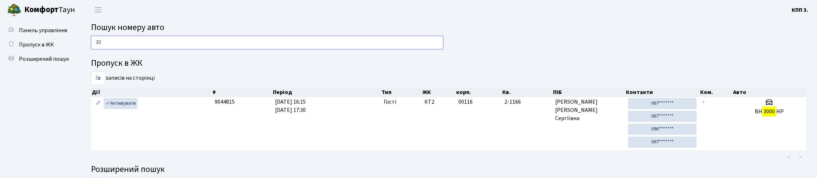
type input "3"
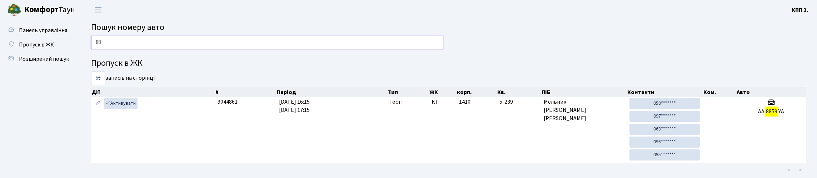
type input "8"
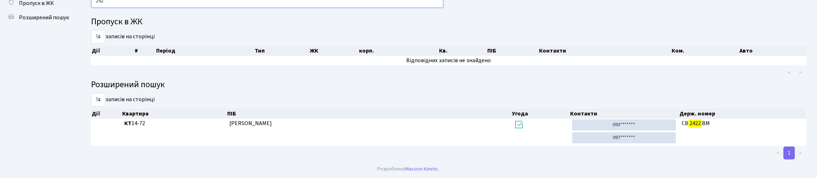
scroll to position [43, 0]
type input "2"
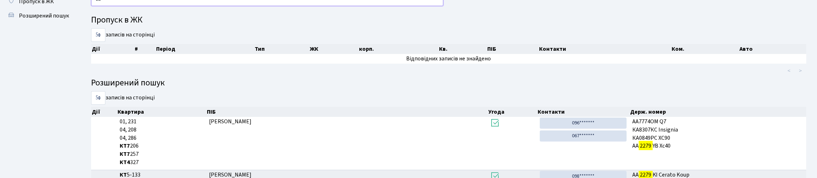
type input "2"
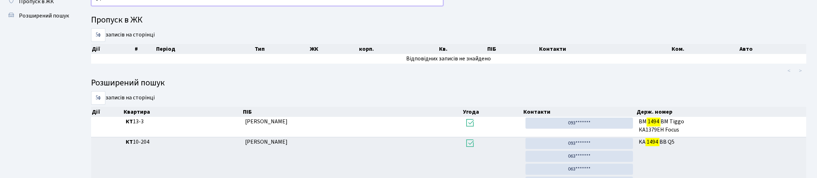
type input "1"
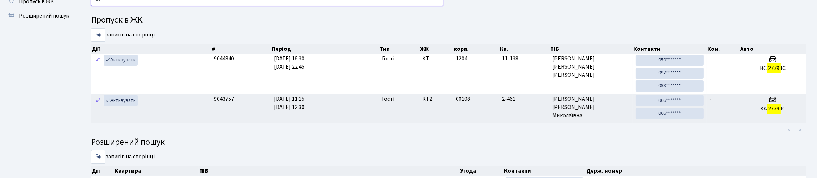
type input "2"
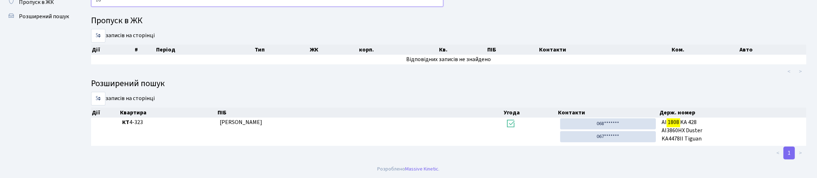
type input "1"
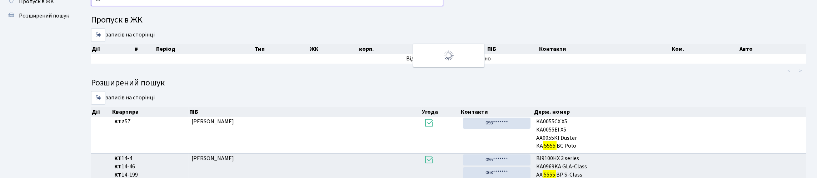
type input "5"
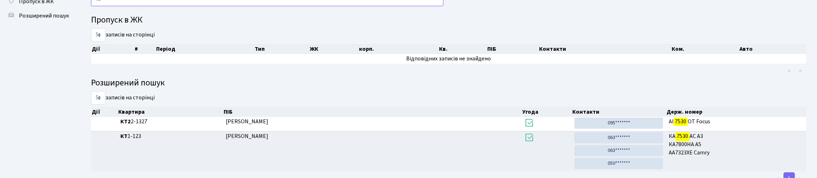
type input "7"
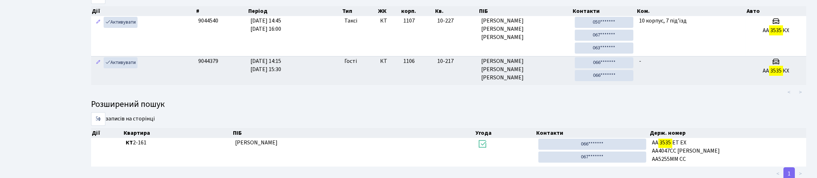
scroll to position [79, 0]
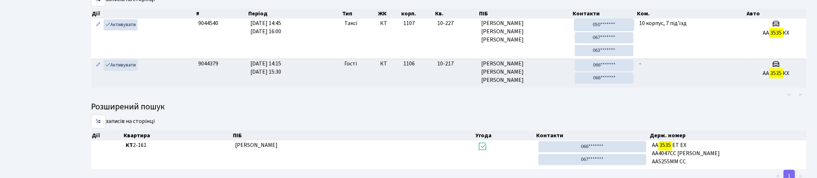
drag, startPoint x: 592, startPoint y: 45, endPoint x: 451, endPoint y: 35, distance: 141.7
click at [593, 30] on link "050*******" at bounding box center [603, 24] width 59 height 11
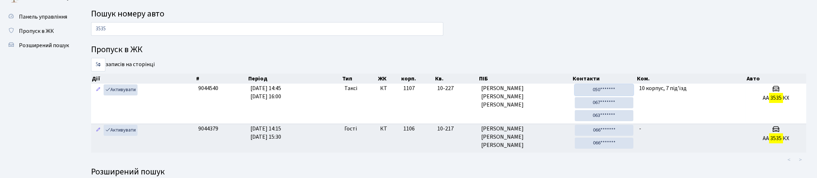
scroll to position [7, 0]
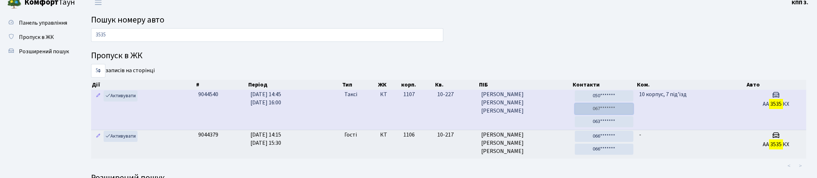
click at [595, 114] on link "067*******" at bounding box center [603, 108] width 59 height 11
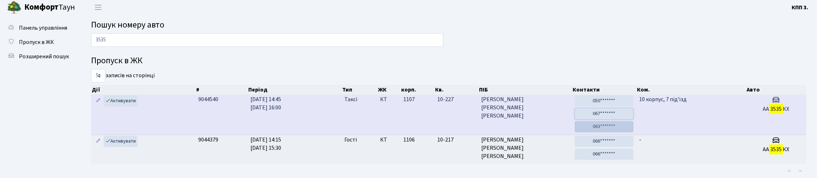
scroll to position [0, 0]
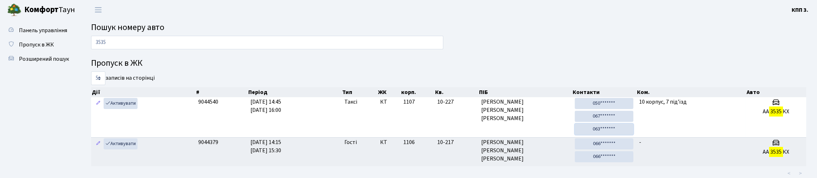
drag, startPoint x: 589, startPoint y: 151, endPoint x: 470, endPoint y: 31, distance: 169.7
click at [589, 135] on link "063*******" at bounding box center [603, 129] width 59 height 11
click at [143, 45] on input "3535" at bounding box center [267, 43] width 352 height 14
type input "3"
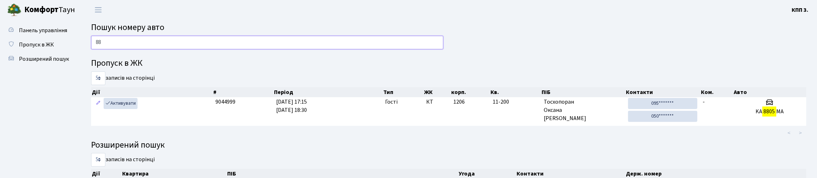
type input "8"
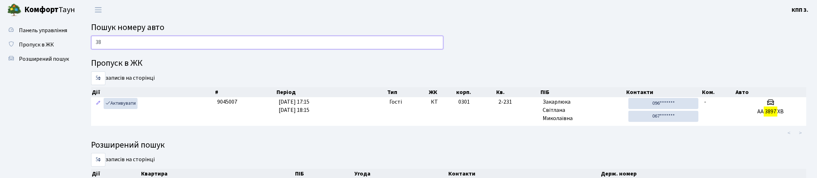
type input "3"
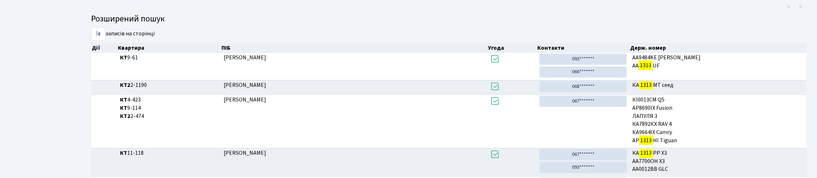
scroll to position [43, 0]
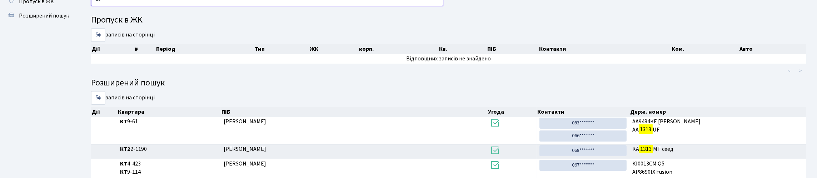
type input "1"
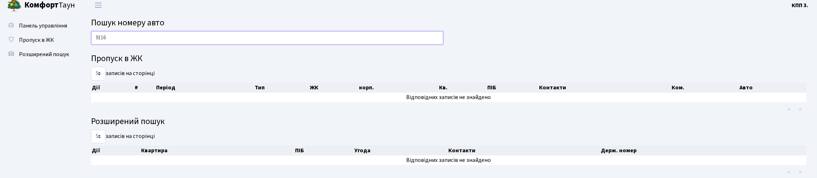
scroll to position [0, 0]
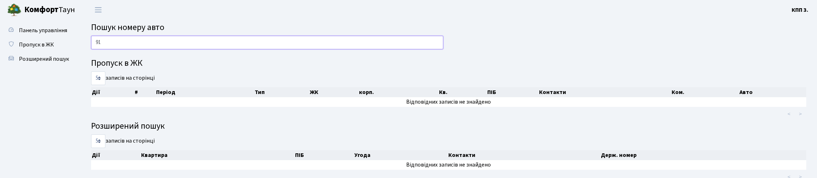
type input "9"
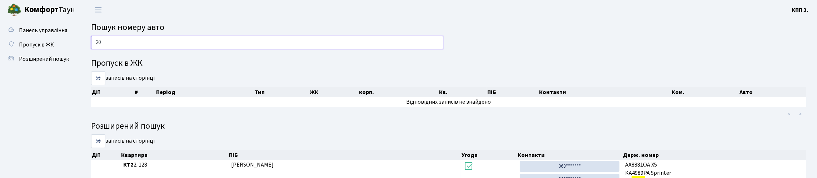
type input "2"
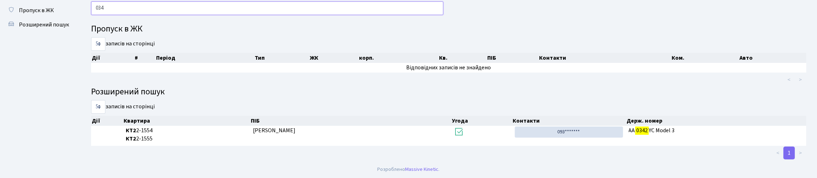
scroll to position [43, 0]
type input "0"
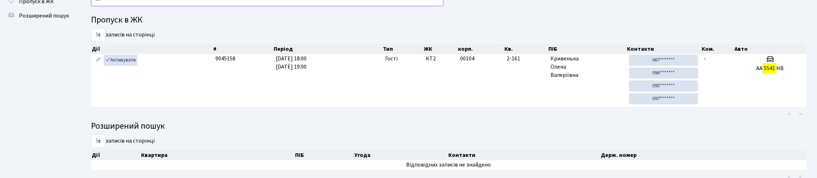
type input "5"
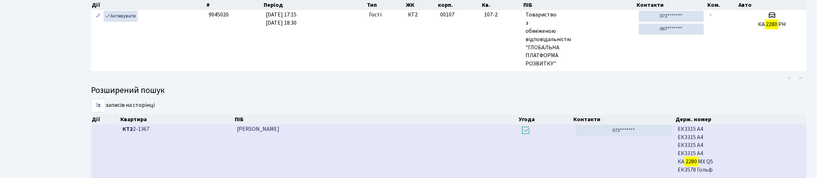
scroll to position [50, 0]
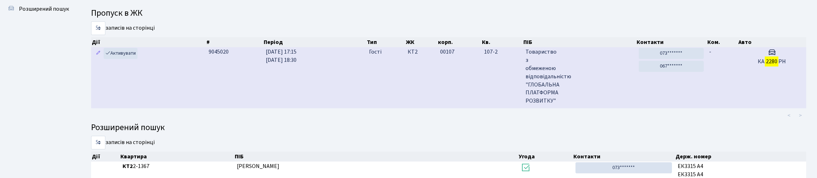
type input "2280"
click at [248, 108] on td "9045020" at bounding box center [234, 77] width 57 height 61
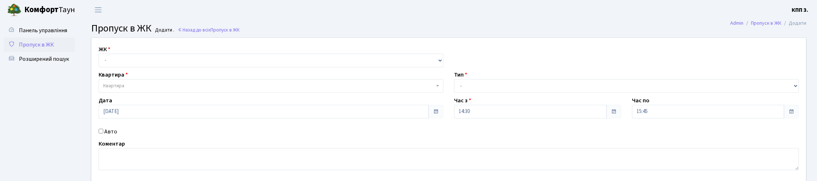
scroll to position [35, 0]
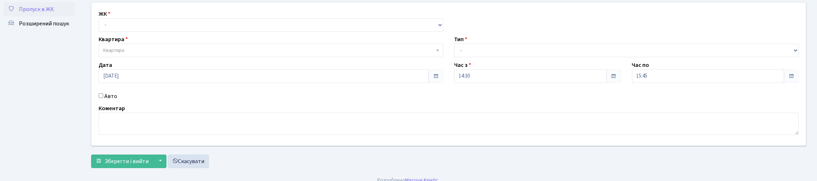
click at [129, 25] on div "ЖК - КТ, вул. Регенераторна, 4 КТ2, просп. [STREET_ADDRESS] [STREET_ADDRESS] [P…" at bounding box center [270, 21] width 355 height 22
click at [131, 32] on select "- КТ, вул. Регенераторна, 4 КТ2, просп. [STREET_ADDRESS] [STREET_ADDRESS] [PERS…" at bounding box center [271, 25] width 345 height 14
select select "271"
click at [100, 26] on select "- КТ, вул. Регенераторна, 4 КТ2, просп. [STREET_ADDRESS] [STREET_ADDRESS] [PERS…" at bounding box center [271, 25] width 345 height 14
select select
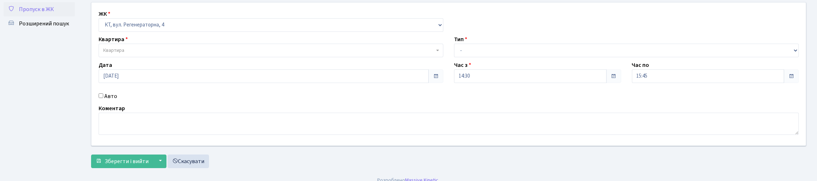
click at [102, 98] on input "Авто" at bounding box center [101, 95] width 5 height 5
checkbox input "true"
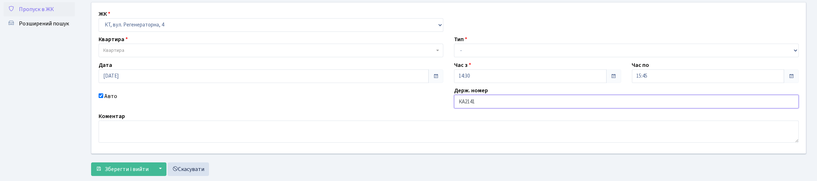
type input "КА2141ЕМ"
click at [495, 57] on select "- Доставка Таксі Гості Сервіс" at bounding box center [626, 51] width 345 height 14
select select "2"
click at [454, 57] on select "- Доставка Таксі Гості Сервіс" at bounding box center [626, 51] width 345 height 14
click at [290, 54] on span "Квартира" at bounding box center [268, 50] width 331 height 7
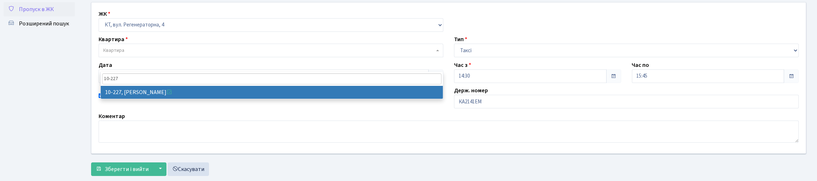
type input "10-227"
select select "6796"
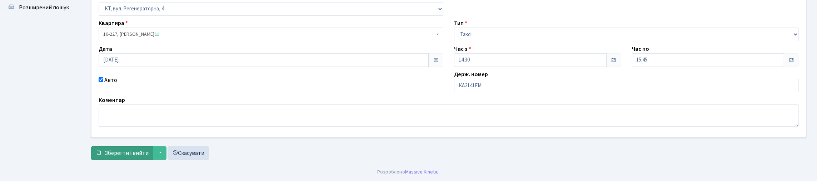
scroll to position [100, 0]
click at [119, 149] on span "Зберегти і вийти" at bounding box center [127, 153] width 44 height 8
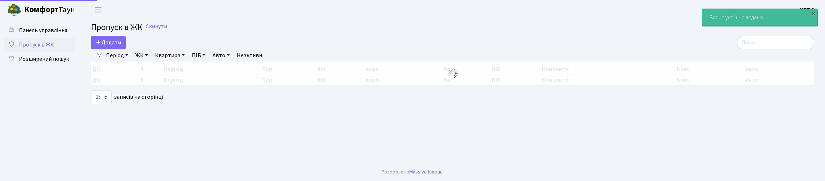
select select "25"
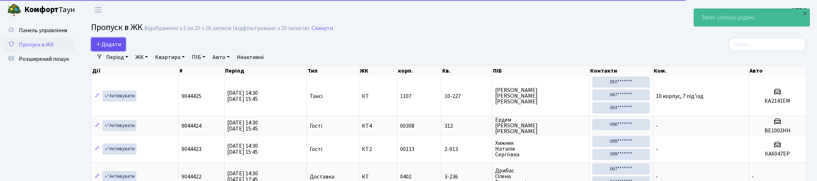
click at [110, 47] on span "Додати" at bounding box center [108, 44] width 25 height 8
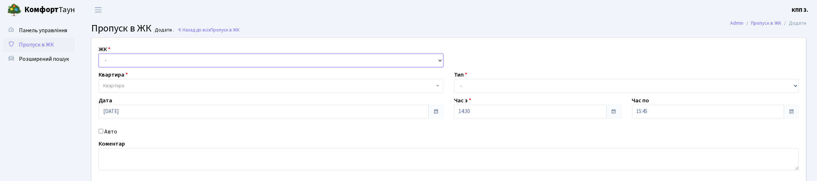
click at [146, 67] on select "- КТ, вул. Регенераторна, 4 КТ2, просп. [STREET_ADDRESS] [STREET_ADDRESS] [PERS…" at bounding box center [271, 61] width 345 height 14
select select "271"
click at [100, 62] on select "- КТ, вул. Регенераторна, 4 КТ2, просп. Соборності, 17 КТ3, вул. Березнева, 16 …" at bounding box center [271, 61] width 345 height 14
select select
click at [155, 89] on span "Квартира" at bounding box center [268, 85] width 331 height 7
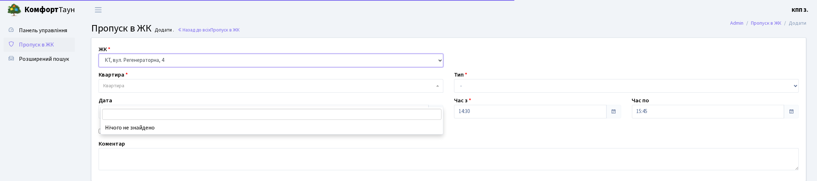
click at [221, 67] on select "- КТ, вул. Регенераторна, 4 КТ2, просп. Соборності, 17 КТ3, вул. Березнева, 16 …" at bounding box center [271, 61] width 345 height 14
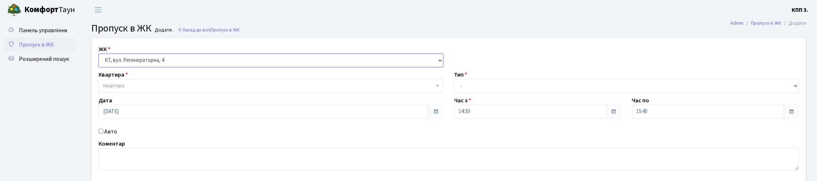
select select "295"
click at [100, 62] on select "- КТ, вул. Регенераторна, 4 КТ2, просп. [STREET_ADDRESS] [STREET_ADDRESS] [PERS…" at bounding box center [271, 61] width 345 height 14
select select
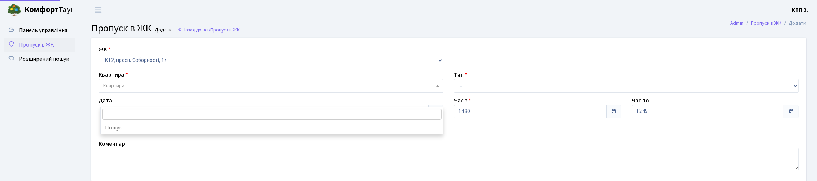
click at [184, 89] on span "Квартира" at bounding box center [268, 85] width 331 height 7
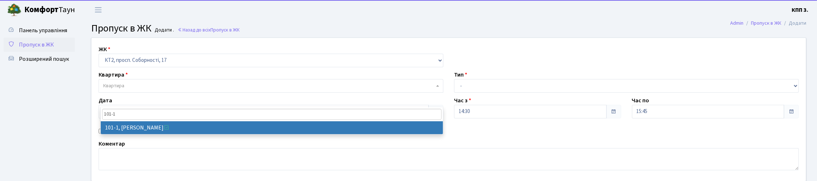
type input "101-1"
select select "16302"
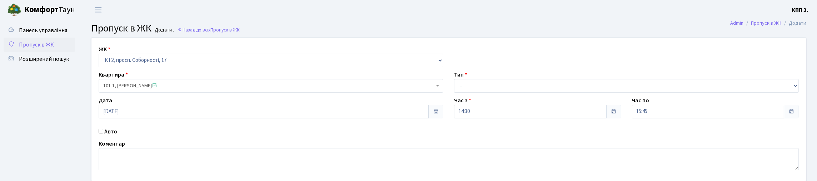
click at [101, 133] on input "Авто" at bounding box center [101, 131] width 5 height 5
checkbox input "true"
paste input "LYUSIK"
type input "LYUSIK"
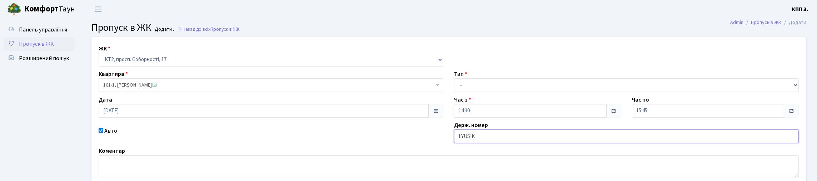
drag, startPoint x: 484, startPoint y: 172, endPoint x: 449, endPoint y: 171, distance: 35.0
click at [449, 143] on div "Держ. номер LYUSIK" at bounding box center [625, 132] width 355 height 22
paste input "АА4645YB"
type input "АА4645YB"
drag, startPoint x: 482, startPoint y: 97, endPoint x: 482, endPoint y: 104, distance: 6.5
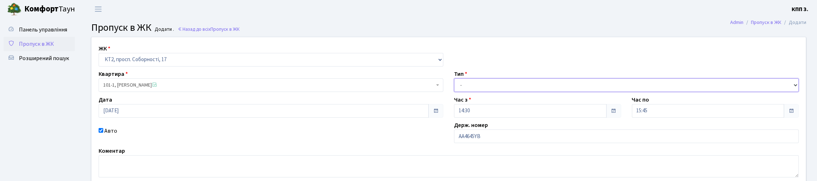
click at [482, 92] on select "- Доставка Таксі Гості Сервіс" at bounding box center [626, 85] width 345 height 14
select select "3"
click at [454, 92] on select "- Доставка Таксі Гості Сервіс" at bounding box center [626, 85] width 345 height 14
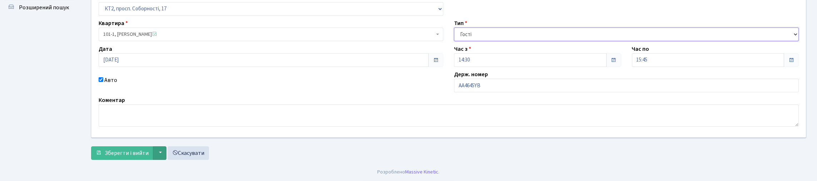
scroll to position [100, 0]
click at [153, 147] on button "Зберегти і вийти" at bounding box center [122, 153] width 62 height 14
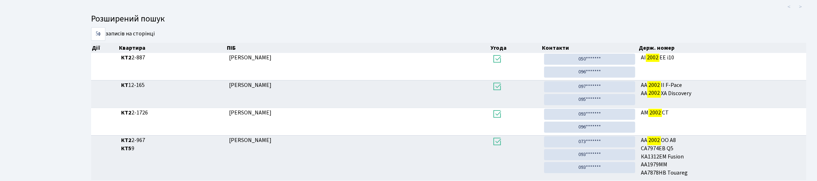
scroll to position [43, 0]
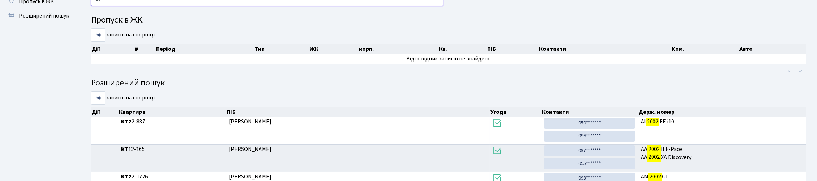
type input "2"
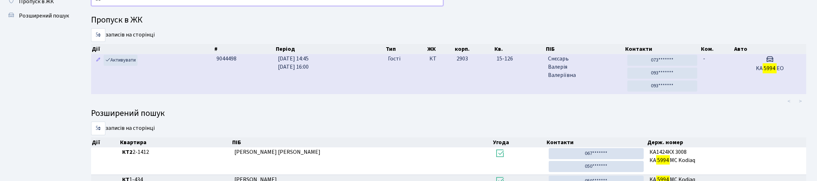
type input "5"
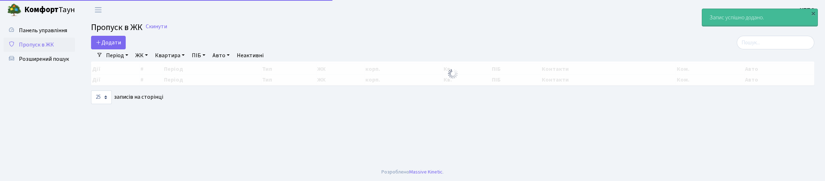
select select "25"
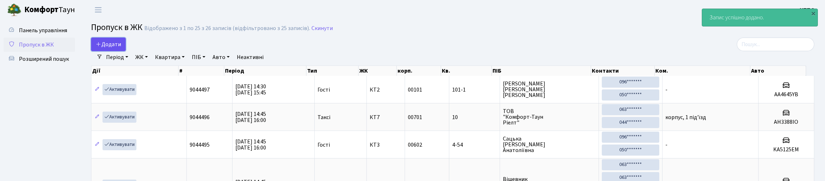
click at [119, 47] on span "Додати" at bounding box center [108, 44] width 25 height 8
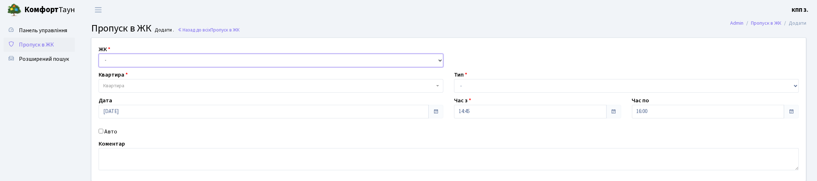
click at [150, 67] on select "- КТ, вул. Регенераторна, 4 КТ2, просп. [STREET_ADDRESS] [STREET_ADDRESS] [PERS…" at bounding box center [271, 61] width 345 height 14
select select "271"
click at [100, 62] on select "- КТ, вул. Регенераторна, 4 КТ2, просп. [STREET_ADDRESS] [STREET_ADDRESS] [PERS…" at bounding box center [271, 61] width 345 height 14
select select
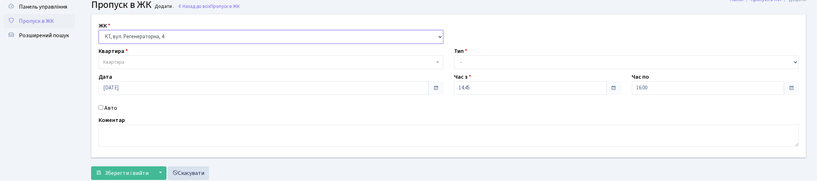
scroll to position [71, 0]
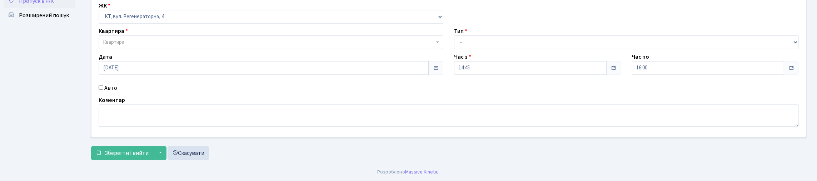
click at [102, 86] on input "Авто" at bounding box center [101, 87] width 5 height 5
checkbox input "true"
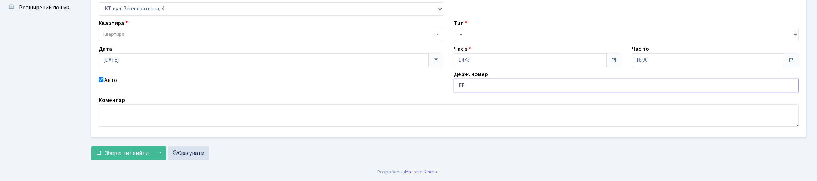
type input "F"
type input "АА3535КХ"
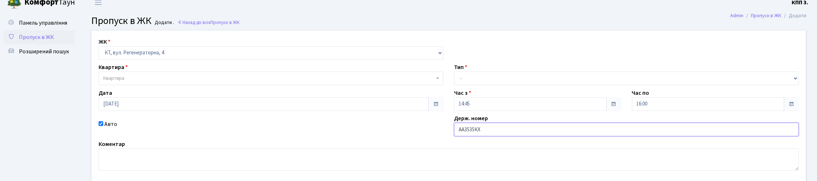
scroll to position [0, 0]
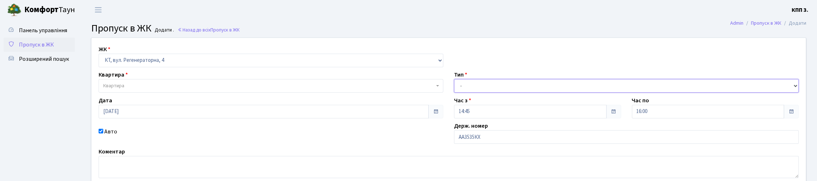
click at [502, 92] on select "- Доставка Таксі Гості Сервіс" at bounding box center [626, 86] width 345 height 14
click at [489, 92] on select "- Доставка Таксі Гості Сервіс" at bounding box center [626, 86] width 345 height 14
select select "2"
click at [454, 92] on select "- Доставка Таксі Гості Сервіс" at bounding box center [626, 86] width 345 height 14
click at [202, 92] on div "Квартира Квартира" at bounding box center [270, 81] width 355 height 22
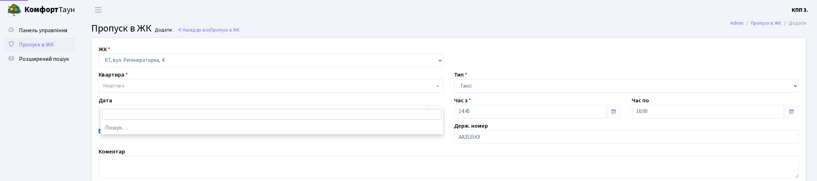
click at [163, 92] on span "Квартира" at bounding box center [271, 86] width 345 height 14
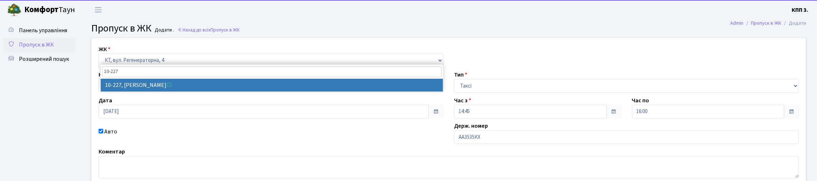
type input "10-227"
select select "6796"
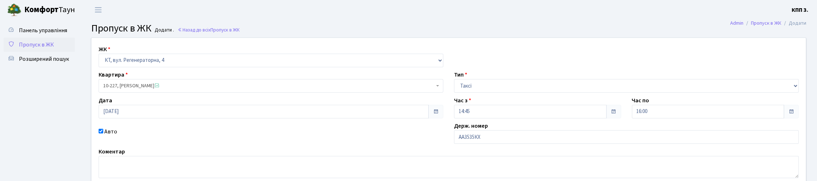
scroll to position [100, 0]
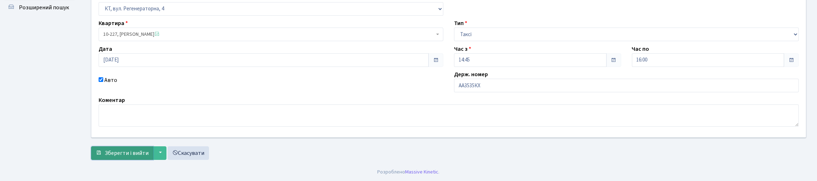
click at [115, 155] on button "Зберегти і вийти" at bounding box center [122, 153] width 62 height 14
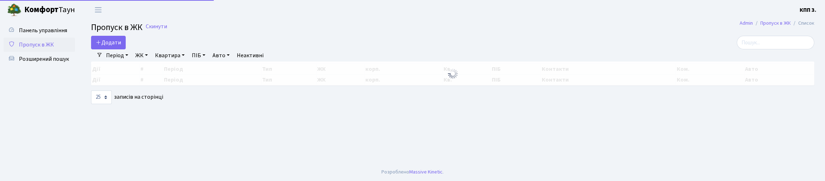
select select "25"
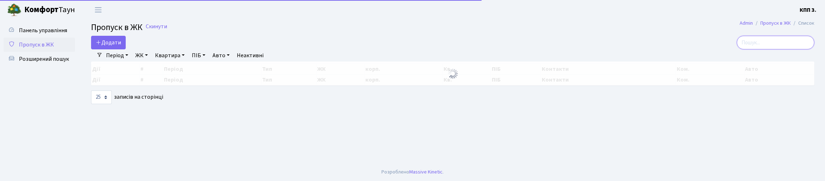
click at [783, 49] on input "search" at bounding box center [775, 43] width 77 height 14
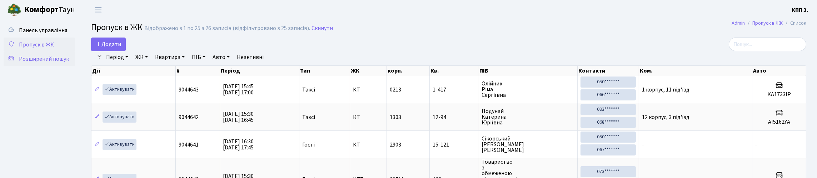
click at [53, 63] on span "Розширений пошук" at bounding box center [44, 59] width 50 height 8
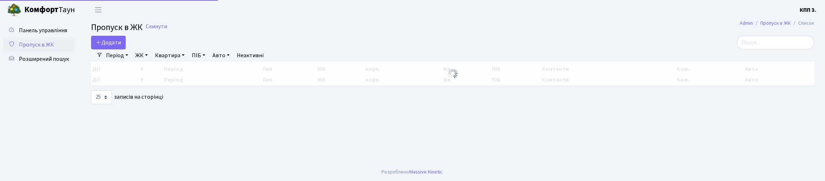
select select "25"
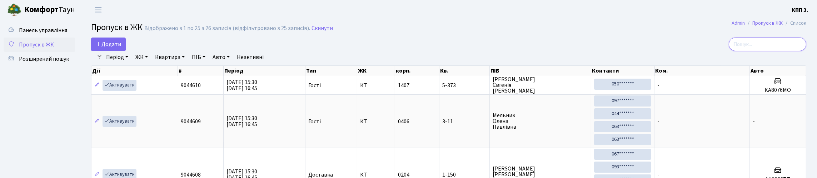
click at [780, 51] on input "search" at bounding box center [766, 44] width 77 height 14
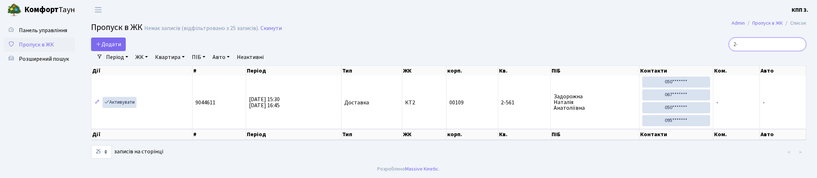
type input "2"
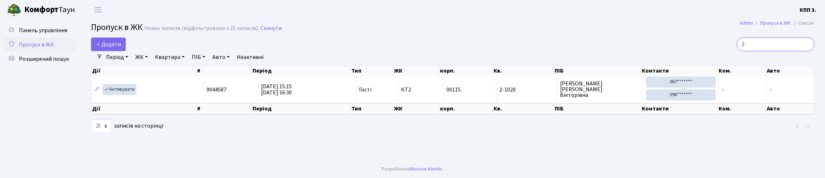
type input "2"
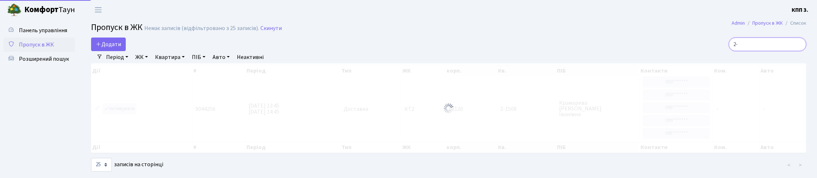
type input "2"
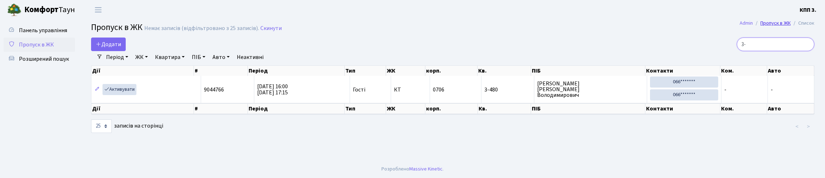
type input "3"
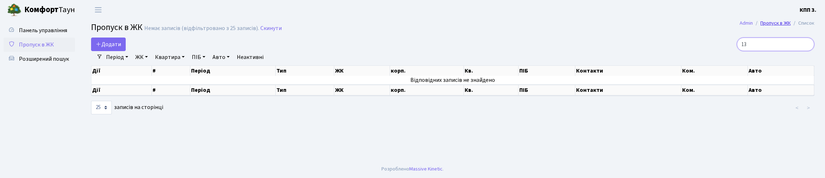
type input "1"
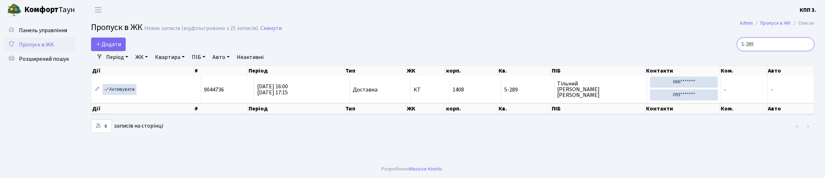
type input "5-289"
click at [67, 66] on link "Розширений пошук" at bounding box center [39, 59] width 71 height 14
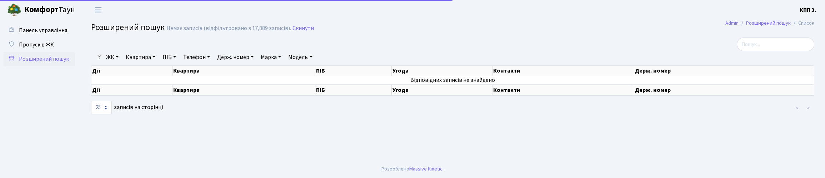
select select "25"
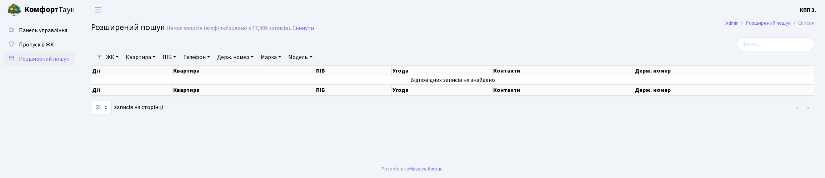
click at [158, 63] on link "Квартира" at bounding box center [140, 57] width 35 height 12
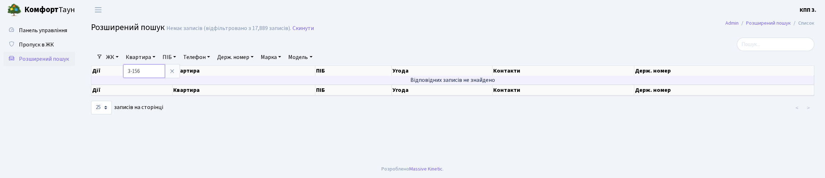
type input "3-156"
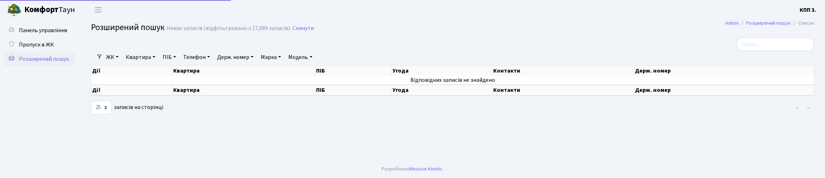
select select "25"
click at [158, 63] on link "Квартира" at bounding box center [140, 57] width 35 height 12
type input "99"
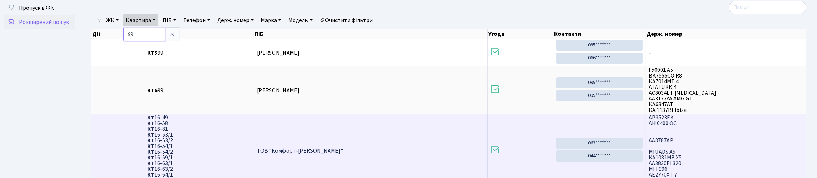
scroll to position [23, 0]
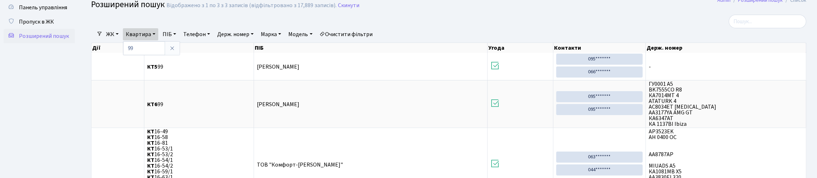
click at [121, 40] on link "ЖК" at bounding box center [112, 34] width 18 height 12
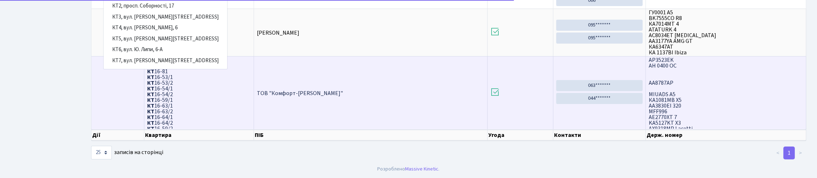
scroll to position [95, 0]
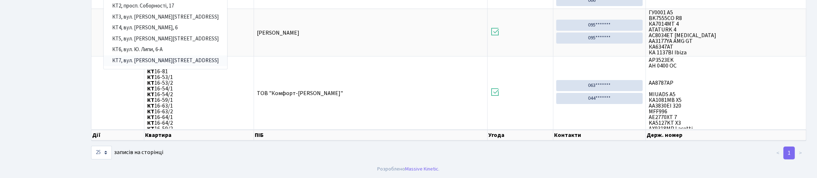
click at [152, 66] on link "КТ7, вул. [PERSON_NAME][STREET_ADDRESS]" at bounding box center [166, 60] width 124 height 11
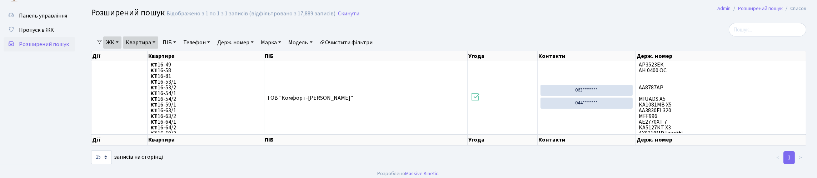
scroll to position [2, 0]
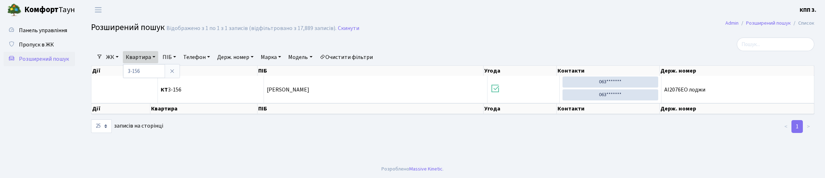
select select "25"
click at [742, 42] on input "search" at bounding box center [775, 44] width 77 height 14
click at [34, 49] on span "Пропуск в ЖК" at bounding box center [36, 45] width 35 height 8
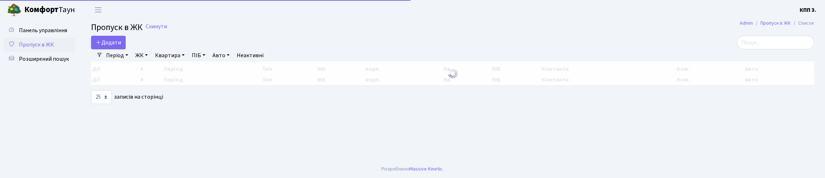
select select "25"
drag, startPoint x: 748, startPoint y: 53, endPoint x: 744, endPoint y: 51, distance: 5.0
click at [747, 49] on input "search" at bounding box center [775, 43] width 77 height 14
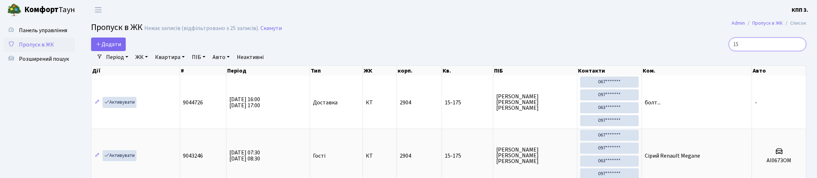
type input "1"
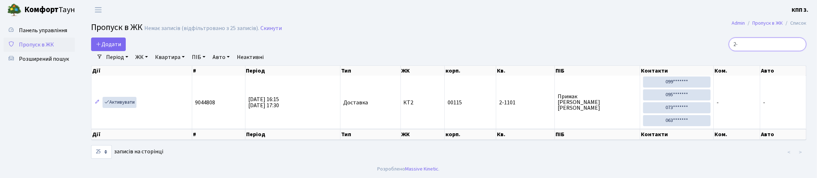
type input "2"
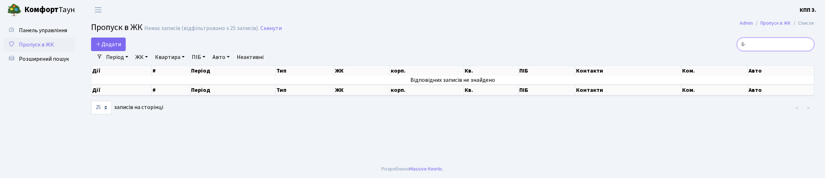
type input "6"
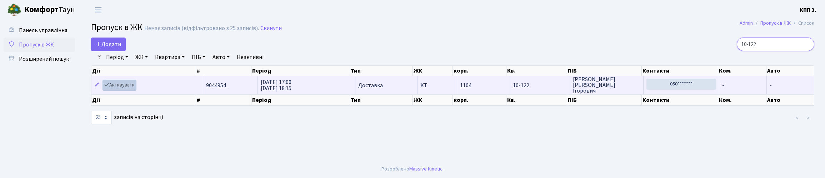
type input "10-122"
click at [136, 91] on link "Активувати" at bounding box center [119, 85] width 34 height 11
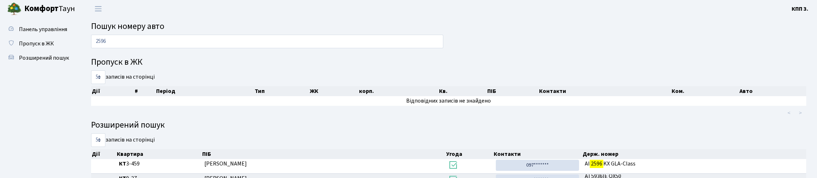
scroll to position [1, 0]
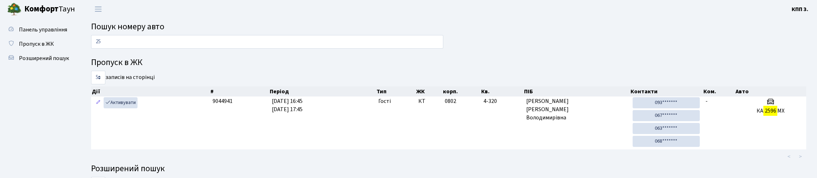
type input "2"
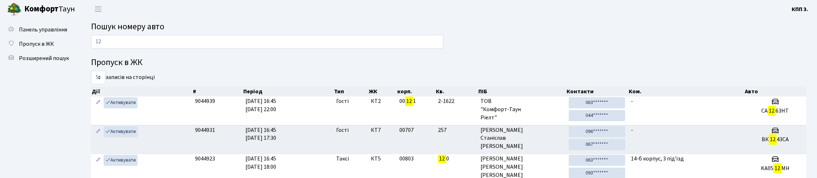
type input "1"
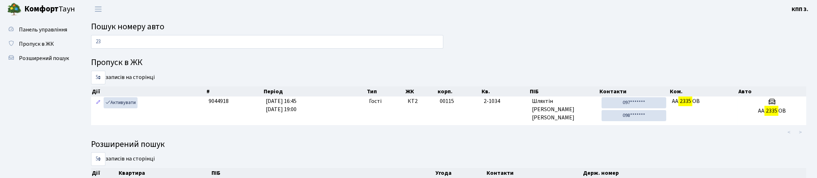
type input "2"
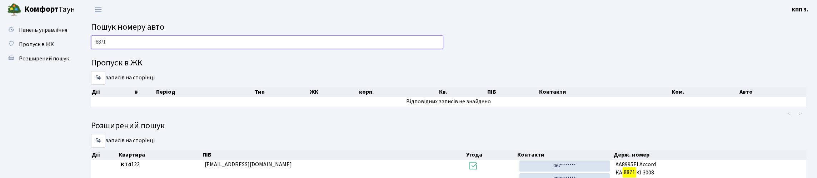
scroll to position [0, 0]
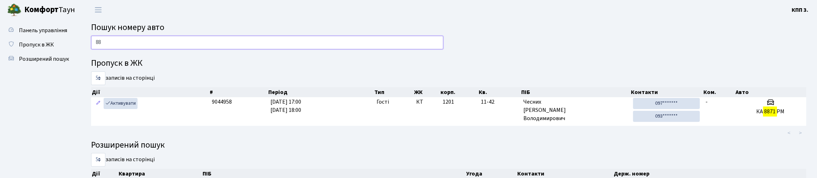
type input "8"
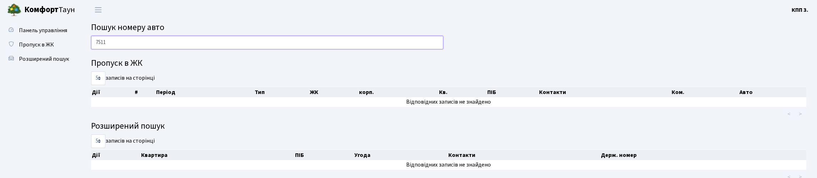
click at [215, 49] on input "7511" at bounding box center [267, 43] width 352 height 14
type input "7"
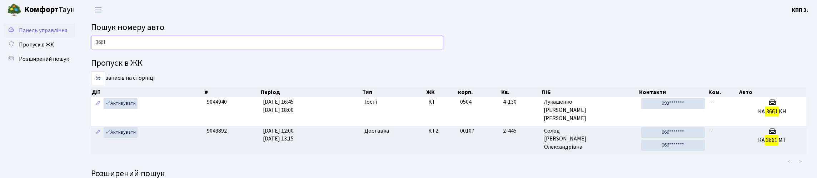
type input "3661"
click at [40, 34] on span "Панель управління" at bounding box center [43, 30] width 48 height 8
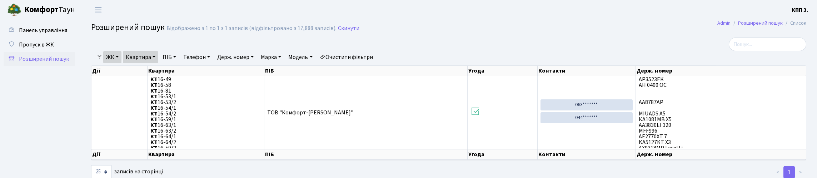
select select "25"
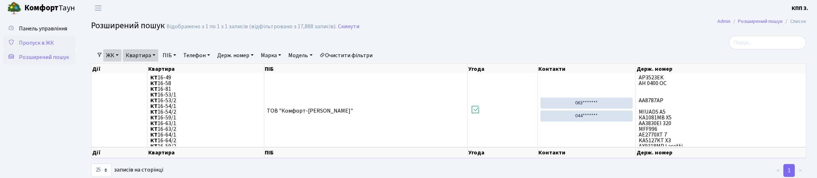
click at [29, 47] on span "Пропуск в ЖК" at bounding box center [36, 43] width 35 height 8
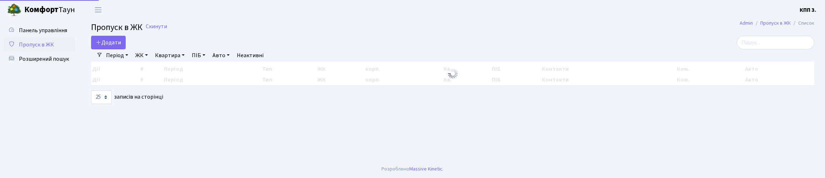
select select "25"
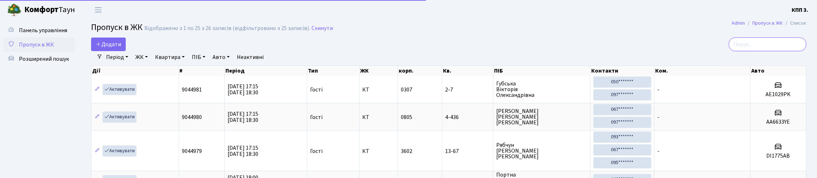
click at [738, 51] on input "search" at bounding box center [766, 44] width 77 height 14
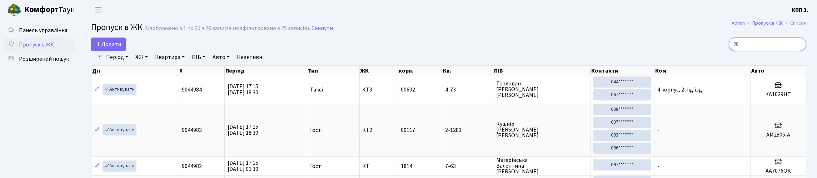
type input "209"
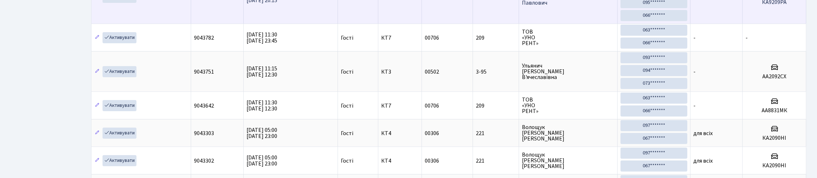
scroll to position [26, 0]
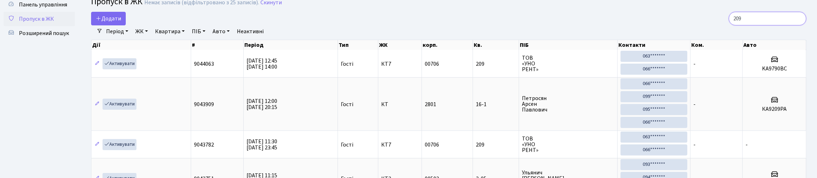
click at [796, 24] on input "209" at bounding box center [766, 19] width 77 height 14
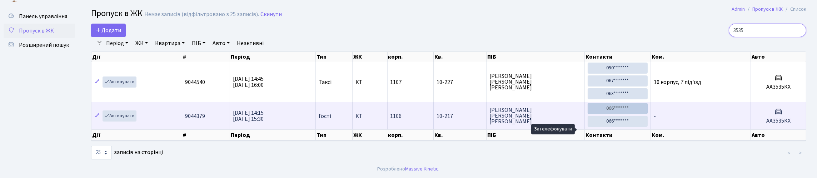
type input "3535"
click at [603, 114] on link "066*******" at bounding box center [617, 108] width 60 height 11
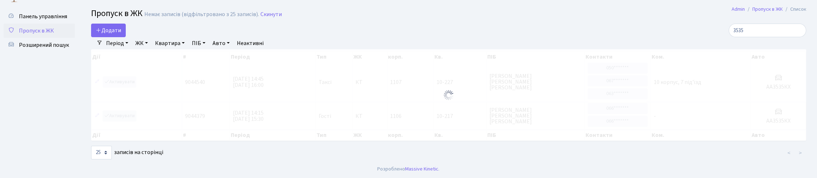
scroll to position [0, 0]
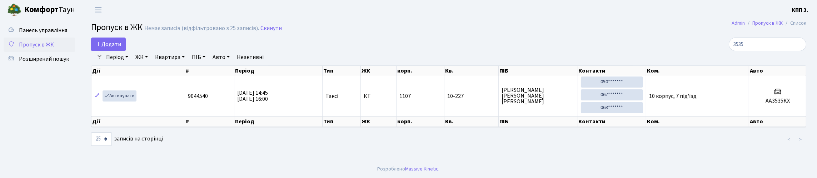
click at [90, 51] on div "Додати" at bounding box center [328, 44] width 484 height 14
click at [101, 47] on icon at bounding box center [99, 44] width 6 height 6
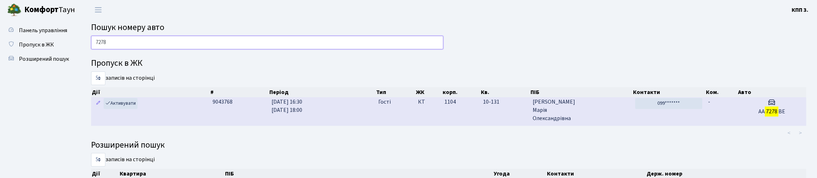
type input "7278"
click at [585, 122] on span "Маслова Марія Олександрівна" at bounding box center [580, 110] width 96 height 25
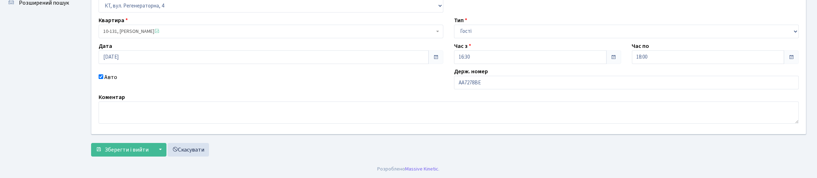
scroll to position [105, 0]
click at [485, 76] on input "АА7278ВЕ" at bounding box center [626, 83] width 345 height 14
type input "АА7278РЕ"
click at [129, 151] on span "Зберегти і вийти" at bounding box center [127, 150] width 44 height 8
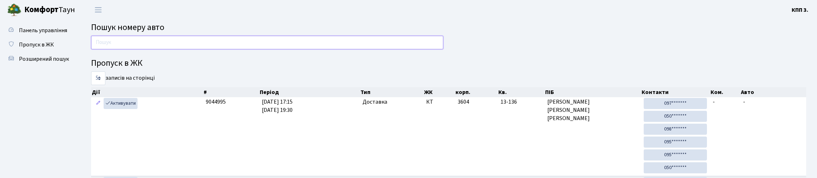
click at [128, 46] on input "text" at bounding box center [267, 43] width 352 height 14
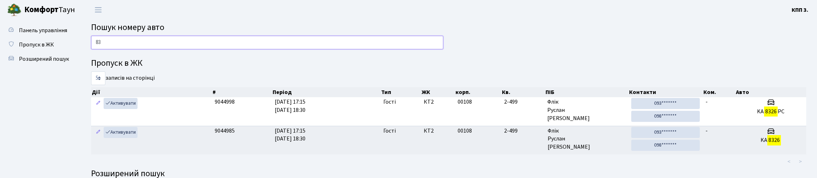
type input "8"
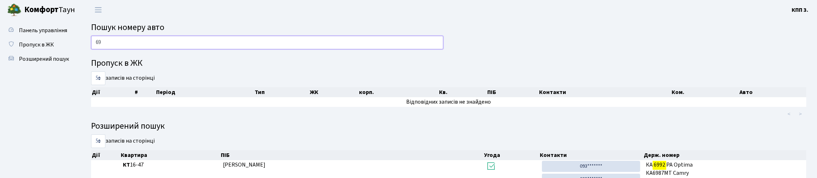
type input "6"
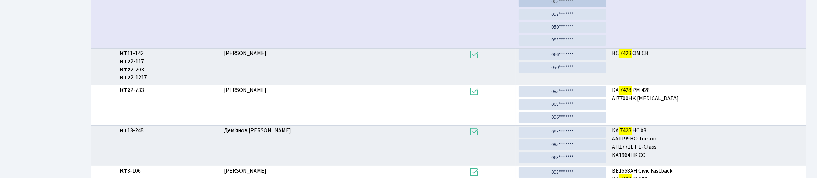
scroll to position [165, 0]
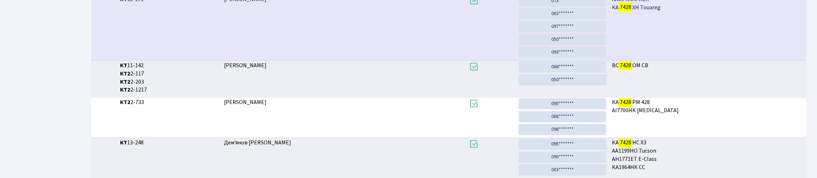
type input "7428"
click at [582, 6] on link "073*******" at bounding box center [561, 0] width 87 height 11
drag, startPoint x: 558, startPoint y: 49, endPoint x: 463, endPoint y: 34, distance: 95.9
click at [558, 19] on link "063*******" at bounding box center [561, 13] width 87 height 11
drag, startPoint x: 561, startPoint y: 68, endPoint x: 463, endPoint y: 34, distance: 103.2
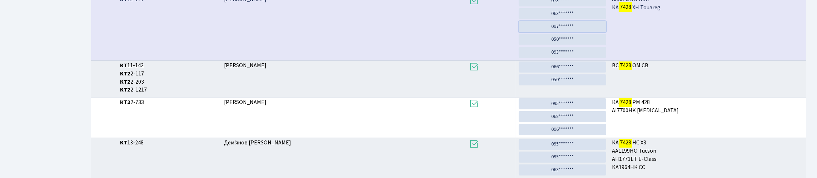
click at [561, 32] on link "097*******" at bounding box center [561, 26] width 87 height 11
drag, startPoint x: 564, startPoint y: 83, endPoint x: 454, endPoint y: 40, distance: 118.8
click at [564, 45] on link "050*******" at bounding box center [561, 39] width 87 height 11
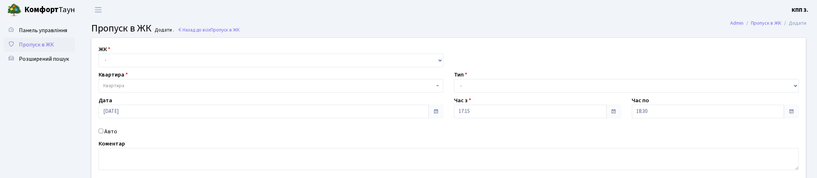
select select "271"
click at [100, 62] on select "- КТ, вул. Регенераторна, 4 КТ2, просп. Соборності, 17 КТ3, вул. Березнева, 16 …" at bounding box center [271, 61] width 345 height 14
select select
drag, startPoint x: 157, startPoint y: 100, endPoint x: 166, endPoint y: 106, distance: 11.4
click at [160, 89] on span "Квартира" at bounding box center [268, 85] width 331 height 7
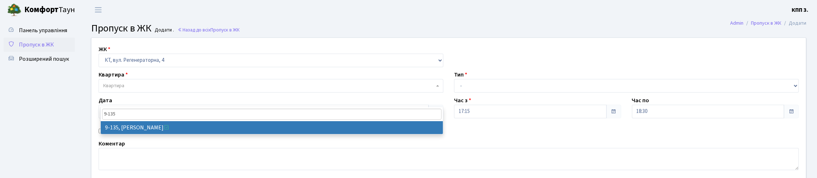
type input "9-135"
select select "6485"
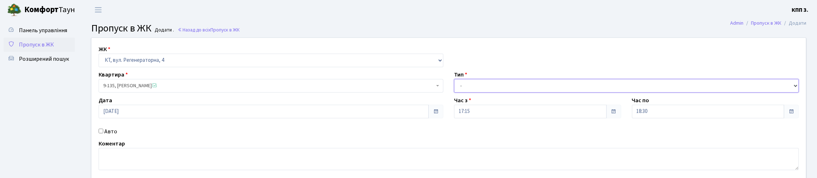
drag, startPoint x: 488, startPoint y: 94, endPoint x: 490, endPoint y: 98, distance: 4.5
click at [490, 92] on select "- Доставка Таксі Гості Сервіс" at bounding box center [626, 86] width 345 height 14
select select "1"
click at [454, 92] on select "- Доставка Таксі Гості Сервіс" at bounding box center [626, 86] width 345 height 14
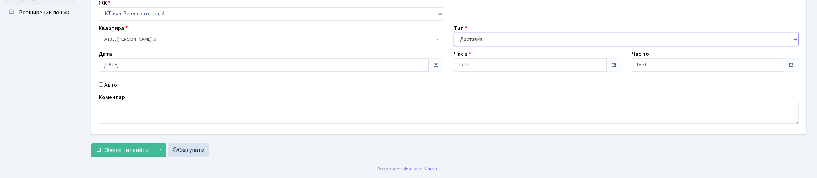
scroll to position [93, 0]
drag, startPoint x: 154, startPoint y: 151, endPoint x: 143, endPoint y: 124, distance: 29.3
click at [149, 150] on span "Зберегти і вийти" at bounding box center [127, 150] width 44 height 8
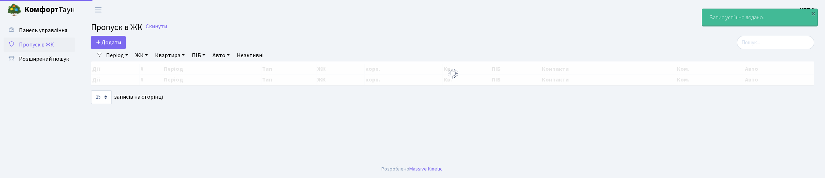
select select "25"
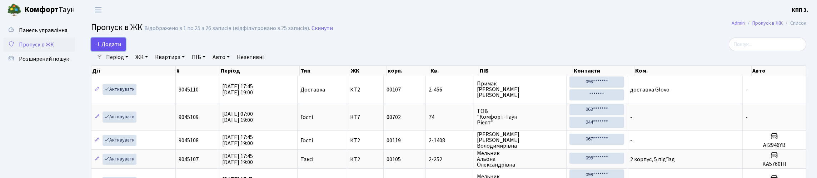
click at [111, 48] on span "Додати" at bounding box center [108, 44] width 25 height 8
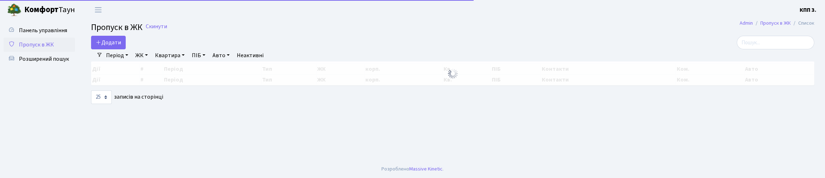
select select "25"
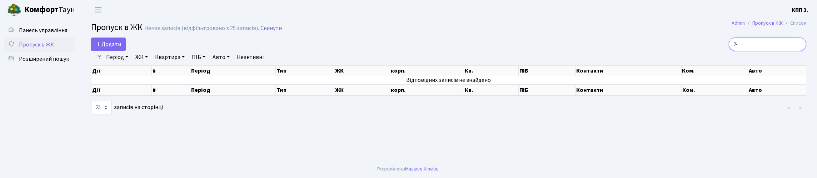
type input "2"
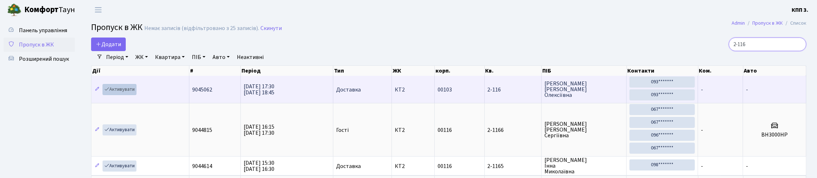
type input "2-116"
drag, startPoint x: 124, startPoint y: 101, endPoint x: 142, endPoint y: 96, distance: 18.7
click at [124, 95] on link "Активувати" at bounding box center [119, 89] width 34 height 11
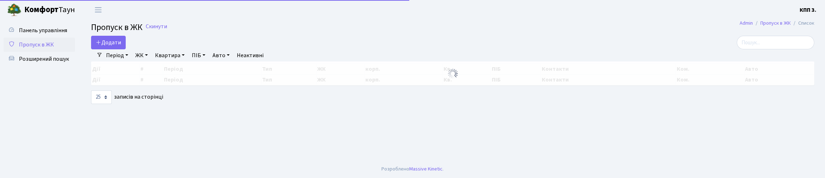
select select "25"
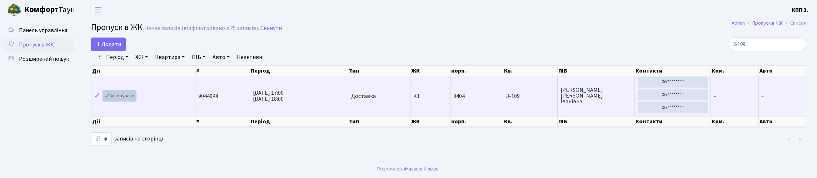
type input "3-109"
click at [136, 101] on link "Активувати" at bounding box center [119, 95] width 34 height 11
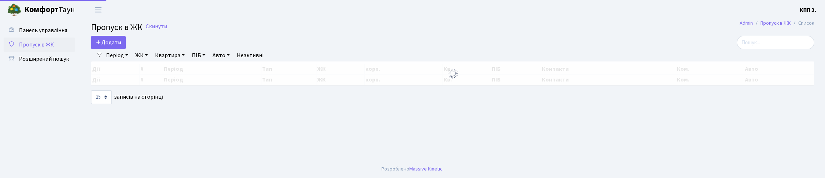
select select "25"
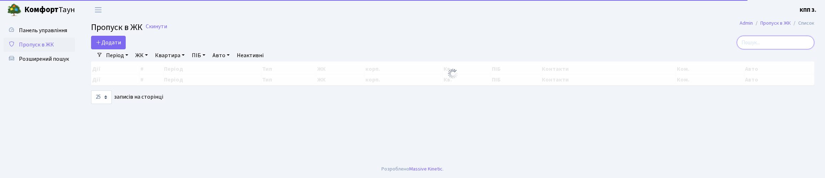
click at [774, 49] on input "search" at bounding box center [775, 43] width 77 height 14
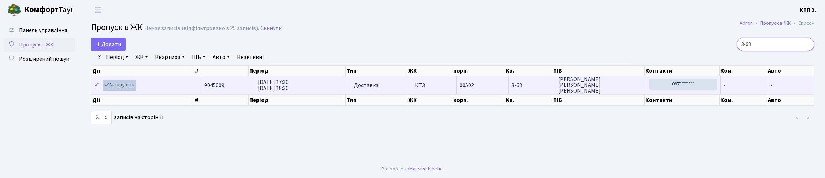
type input "3-68"
click at [127, 91] on link "Активувати" at bounding box center [119, 85] width 34 height 11
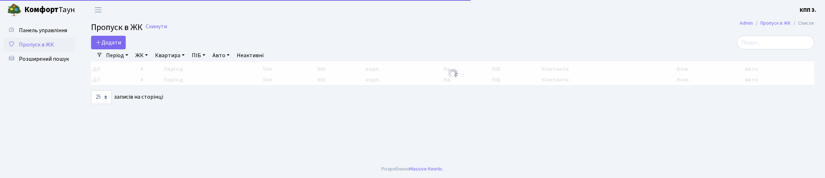
select select "25"
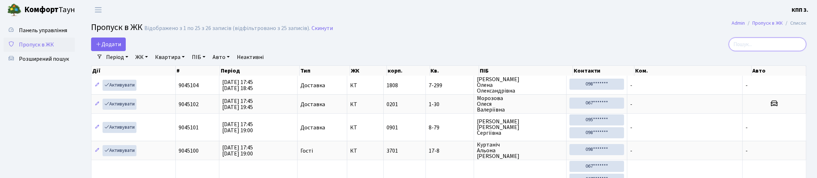
click at [736, 51] on input "search" at bounding box center [766, 44] width 77 height 14
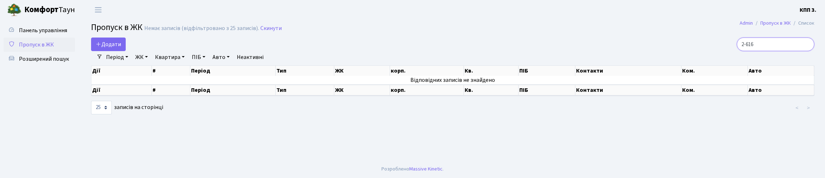
type input "2-616"
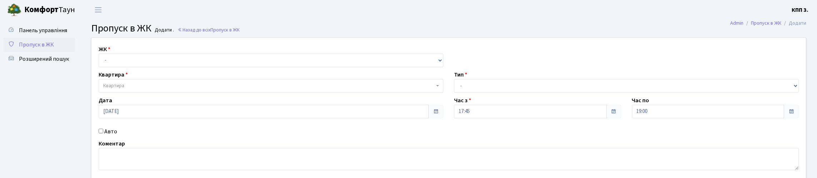
select select "271"
click at [100, 62] on select "- КТ, вул. Регенераторна, 4 КТ2, просп. Соборності, 17 КТ3, вул. Березнева, 16 …" at bounding box center [271, 61] width 345 height 14
select select
click at [130, 89] on span "Квартира" at bounding box center [268, 85] width 331 height 7
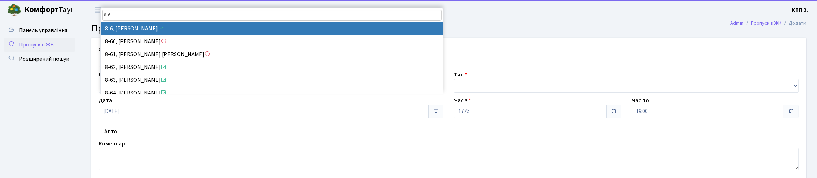
type input "8-6"
select select "6383"
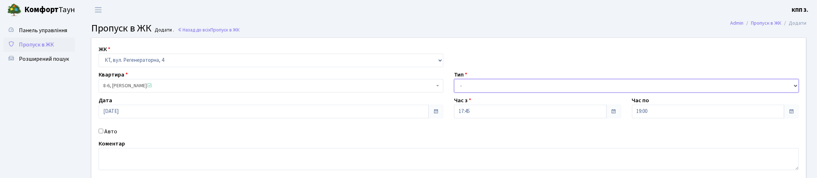
drag, startPoint x: 526, startPoint y: 97, endPoint x: 524, endPoint y: 107, distance: 9.7
click at [525, 92] on select "- Доставка Таксі Гості Сервіс" at bounding box center [626, 86] width 345 height 14
select select "3"
click at [454, 92] on select "- Доставка Таксі Гості Сервіс" at bounding box center [626, 86] width 345 height 14
click at [103, 133] on input "Авто" at bounding box center [101, 131] width 5 height 5
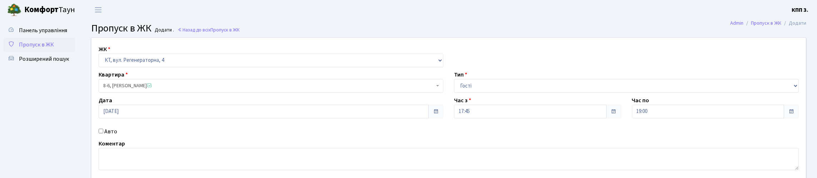
checkbox input "true"
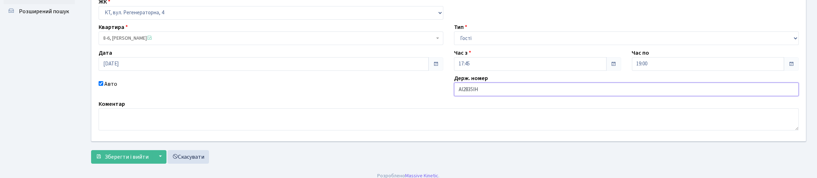
scroll to position [103, 0]
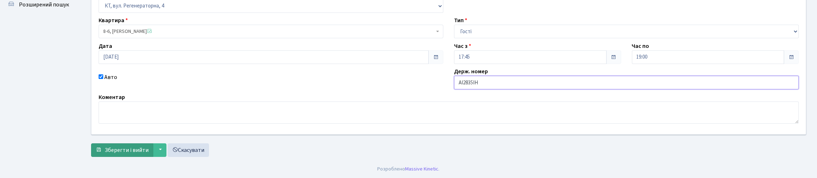
type input "АІ2835ІН"
click at [122, 150] on span "Зберегти і вийти" at bounding box center [127, 150] width 44 height 8
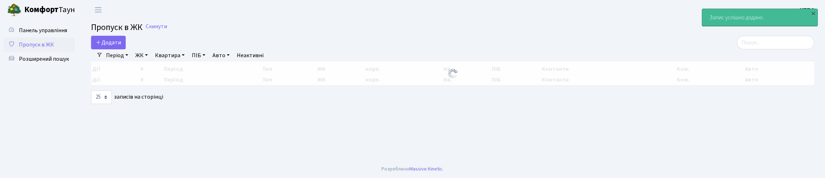
select select "25"
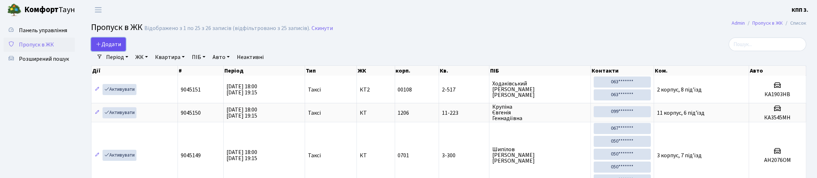
click at [101, 47] on icon at bounding box center [99, 44] width 6 height 6
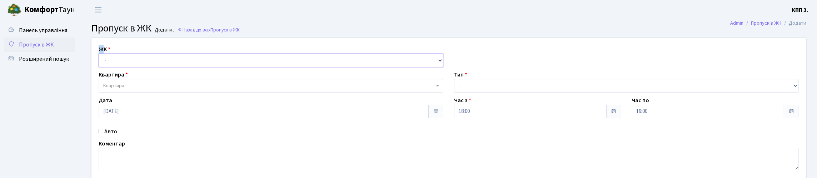
drag, startPoint x: 0, startPoint y: 0, endPoint x: 117, endPoint y: 66, distance: 134.5
click at [117, 66] on select "- КТ, вул. Регенераторна, 4 КТ2, просп. [STREET_ADDRESS] [STREET_ADDRESS] [PERS…" at bounding box center [271, 61] width 345 height 14
select select "271"
click at [100, 62] on select "- КТ, вул. Регенераторна, 4 КТ2, просп. [STREET_ADDRESS] [STREET_ADDRESS] [PERS…" at bounding box center [271, 61] width 345 height 14
select select
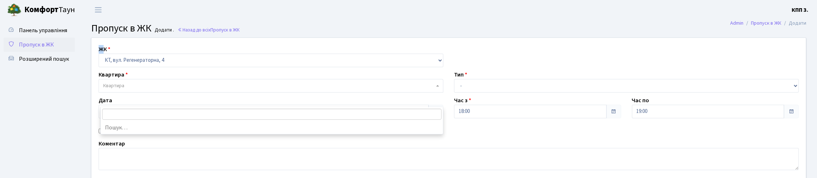
drag, startPoint x: 125, startPoint y: 94, endPoint x: 132, endPoint y: 99, distance: 9.0
click at [125, 92] on div "Квартира Квартира" at bounding box center [270, 81] width 355 height 22
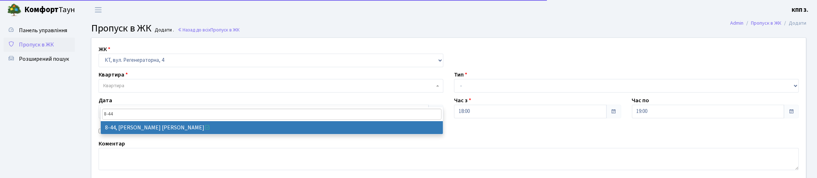
type input "8-44"
select select "6421"
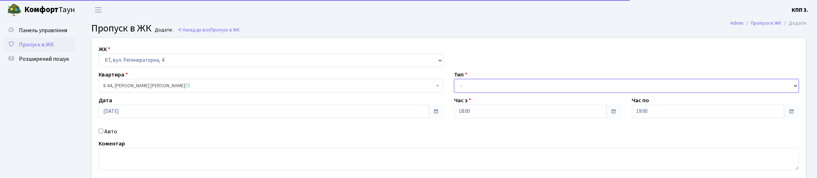
click at [541, 92] on select "- Доставка Таксі Гості Сервіс" at bounding box center [626, 86] width 345 height 14
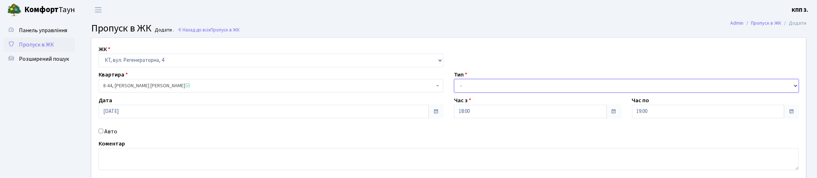
select select "2"
click at [454, 92] on select "- Доставка Таксі Гості Сервіс" at bounding box center [626, 86] width 345 height 14
click at [109, 136] on label "Авто" at bounding box center [110, 131] width 13 height 9
click at [103, 133] on input "Авто" at bounding box center [101, 131] width 5 height 5
checkbox input "true"
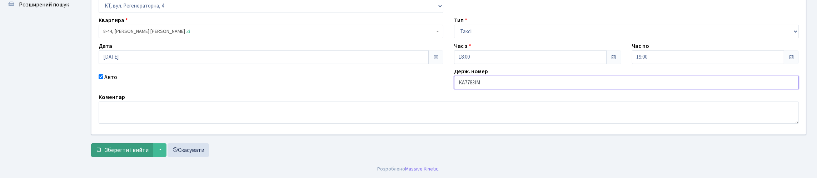
scroll to position [103, 0]
type input "КА7783ІМ"
click at [134, 154] on button "Зберегти і вийти" at bounding box center [122, 150] width 62 height 14
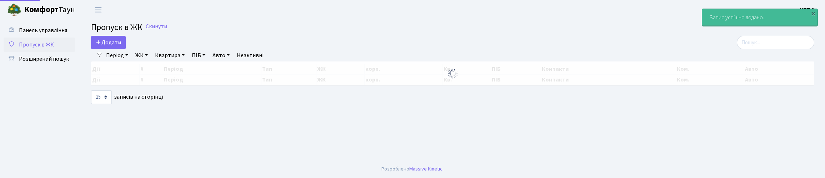
select select "25"
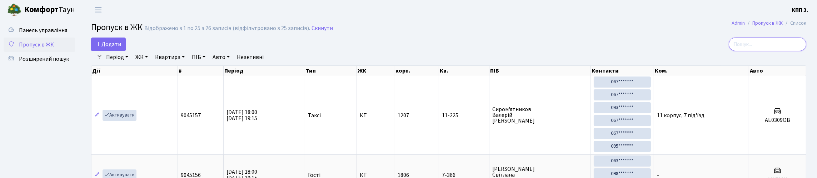
click at [757, 50] on input "search" at bounding box center [766, 44] width 77 height 14
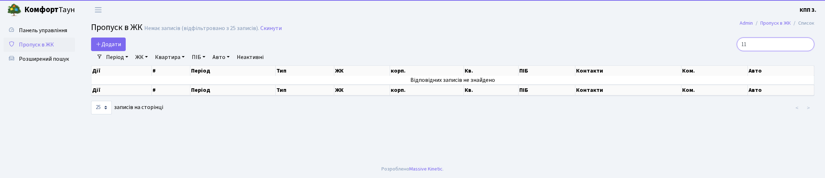
type input "1"
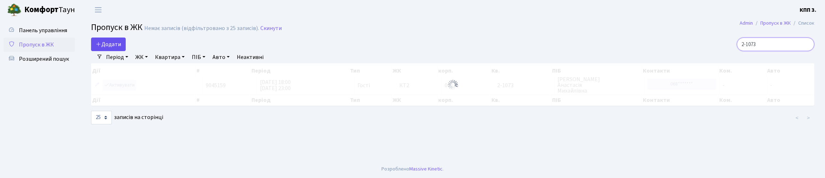
type input "2-1073"
click at [130, 63] on link "Період" at bounding box center [117, 57] width 28 height 12
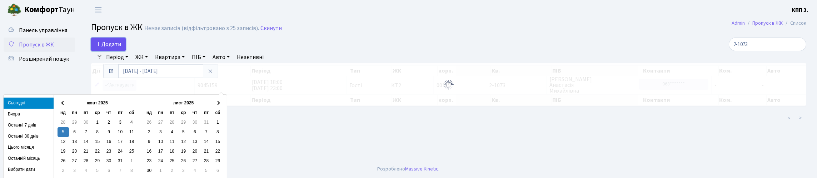
click at [113, 48] on span "Додати" at bounding box center [108, 44] width 25 height 8
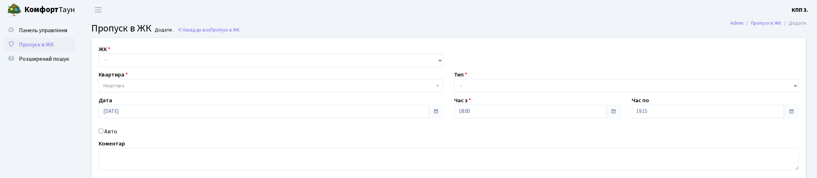
select select "271"
click at [100, 62] on select "- КТ, вул. Регенераторна, 4 КТ2, просп. [STREET_ADDRESS] [STREET_ADDRESS] [PERS…" at bounding box center [271, 61] width 345 height 14
select select
click at [128, 89] on span "Квартира" at bounding box center [268, 85] width 331 height 7
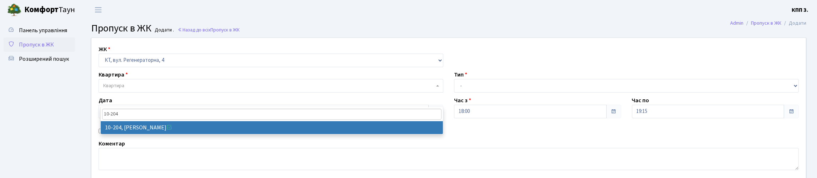
type input "10-204"
select select "6773"
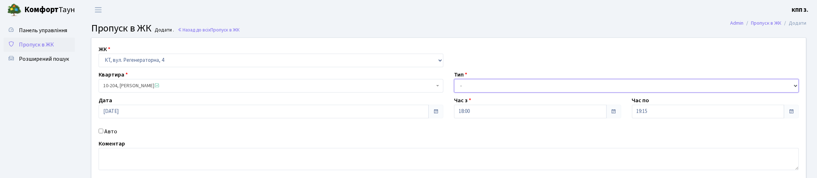
drag, startPoint x: 509, startPoint y: 104, endPoint x: 513, endPoint y: 108, distance: 5.6
click at [511, 92] on select "- Доставка Таксі Гості Сервіс" at bounding box center [626, 86] width 345 height 14
select select "1"
click at [454, 92] on select "- Доставка Таксі Гості Сервіс" at bounding box center [626, 86] width 345 height 14
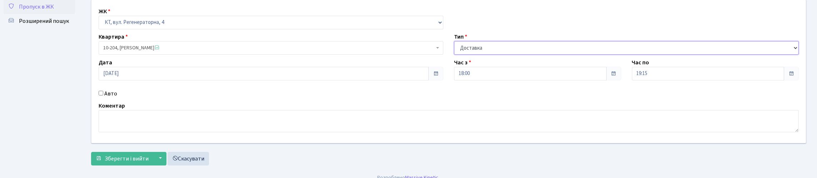
scroll to position [93, 0]
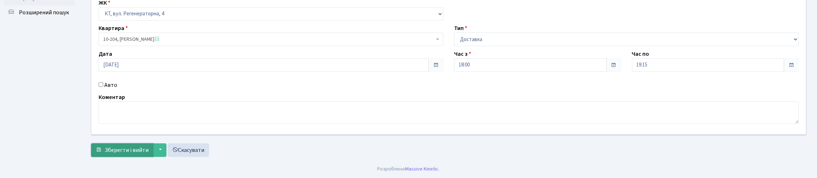
click at [134, 150] on span "Зберегти і вийти" at bounding box center [127, 150] width 44 height 8
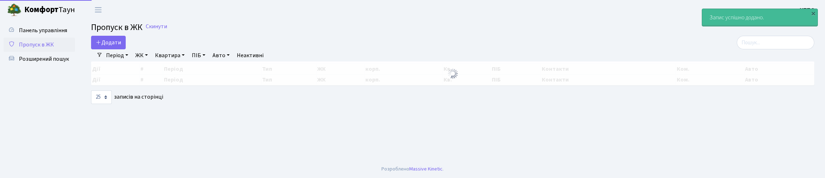
select select "25"
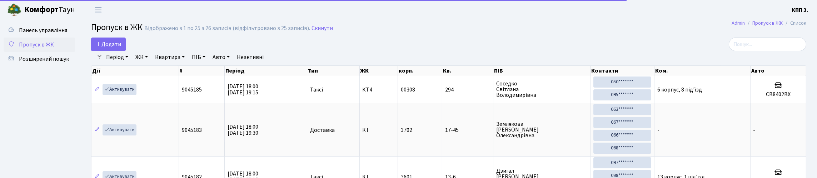
click at [757, 59] on div "Період 05.10.2025 - 05.10.2025 ЖК - КТ, вул. Регенераторна, 4 КТ2, просп. Собор…" at bounding box center [451, 57] width 698 height 12
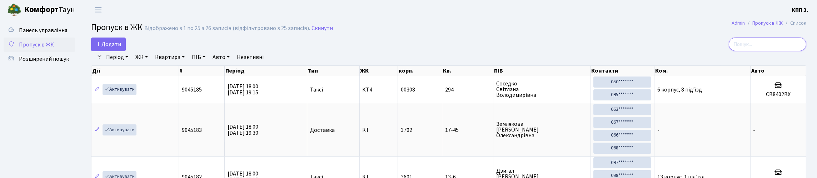
click at [757, 51] on input "search" at bounding box center [766, 44] width 77 height 14
type input "2"
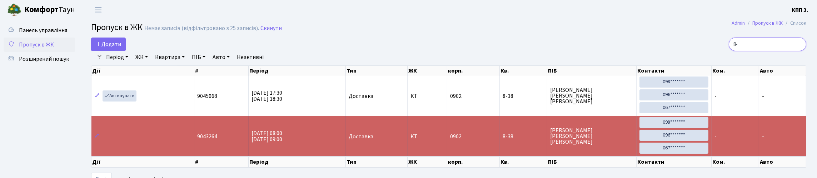
type input "8"
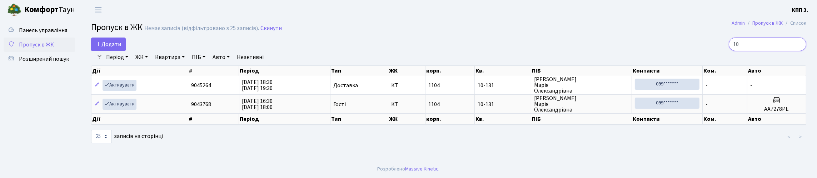
type input "1"
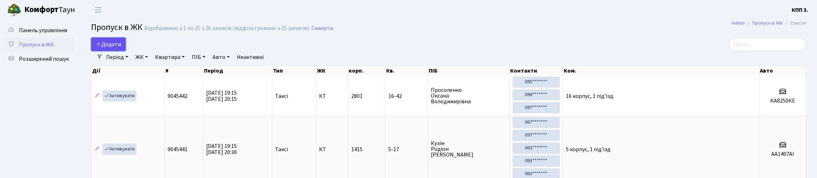
click at [108, 48] on span "Додати" at bounding box center [108, 44] width 25 height 8
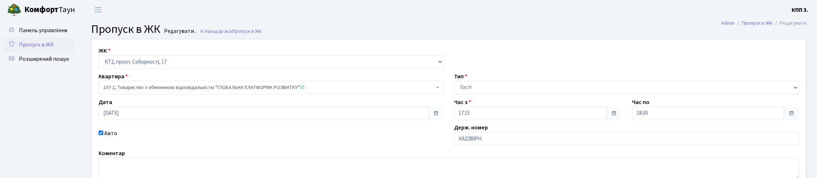
scroll to position [105, 0]
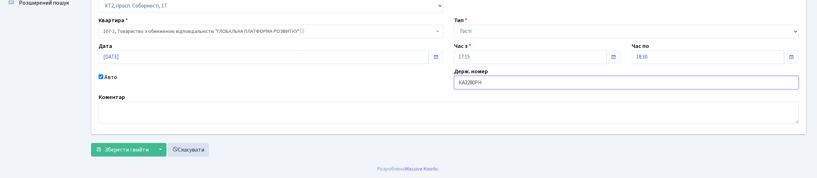
click at [507, 71] on div "ЖК - КТ, вул. Регенераторна, 4 КТ2, просп. Соборності, 17 КТ3, вул. Березнева, …" at bounding box center [448, 58] width 725 height 151
type input "КА2280РС"
click at [142, 149] on span "Зберегти і вийти" at bounding box center [127, 150] width 44 height 8
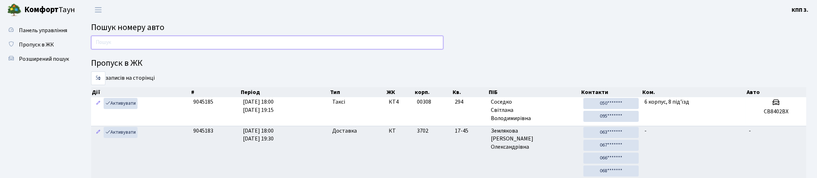
click at [109, 43] on input "text" at bounding box center [267, 43] width 352 height 14
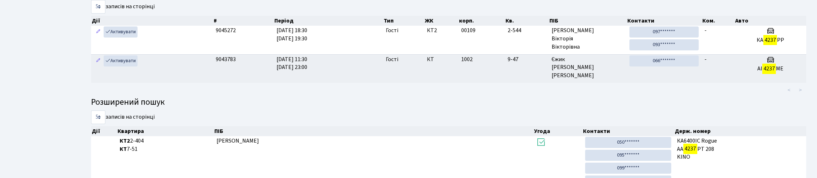
scroll to position [43, 0]
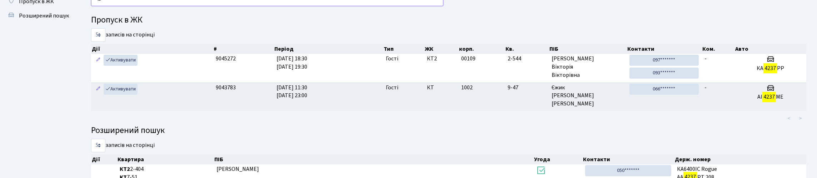
type input "4"
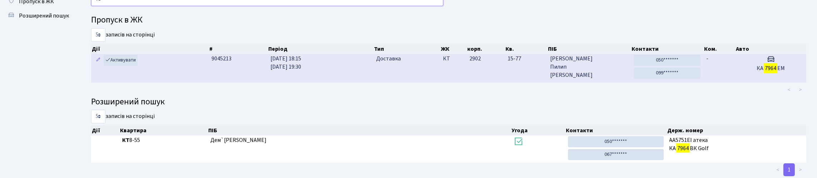
type input "7"
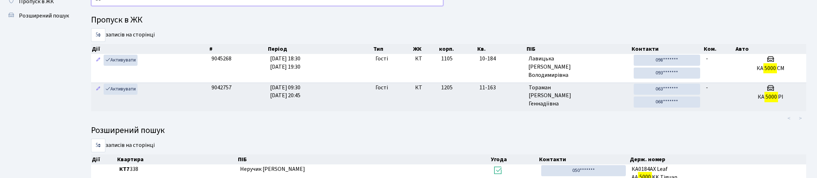
type input "5"
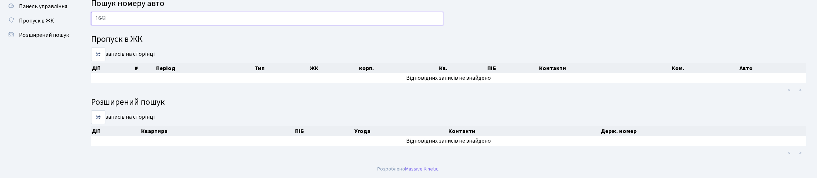
scroll to position [26, 0]
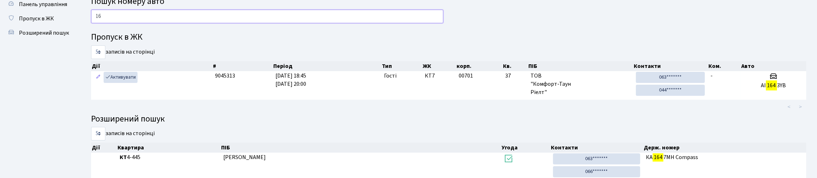
type input "1"
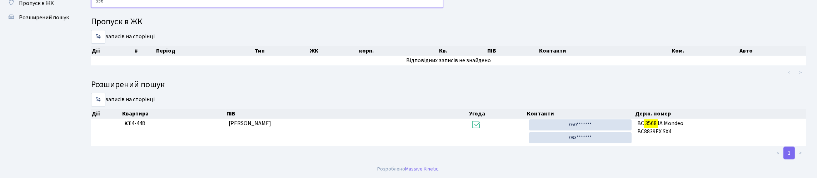
scroll to position [43, 0]
type input "3"
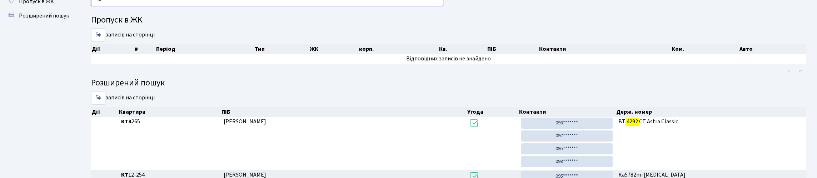
type input "4"
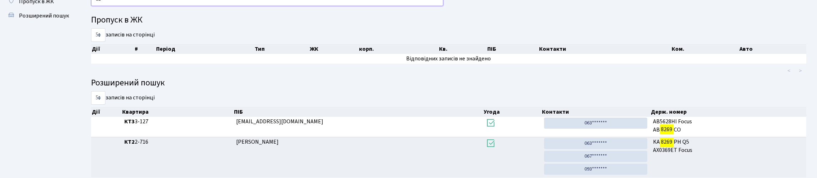
type input "8"
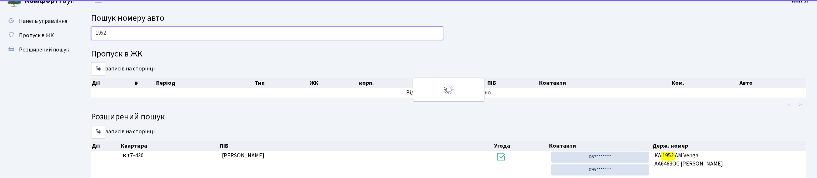
scroll to position [0, 0]
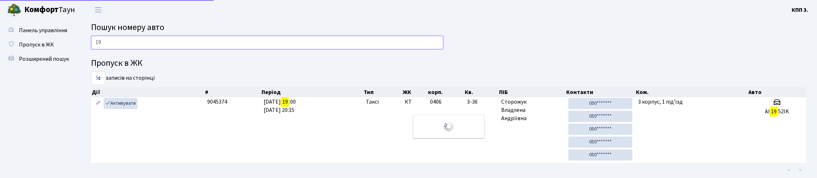
type input "1"
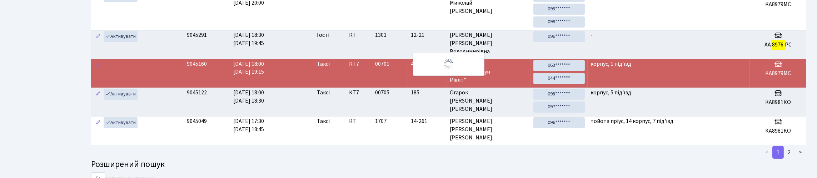
scroll to position [43, 0]
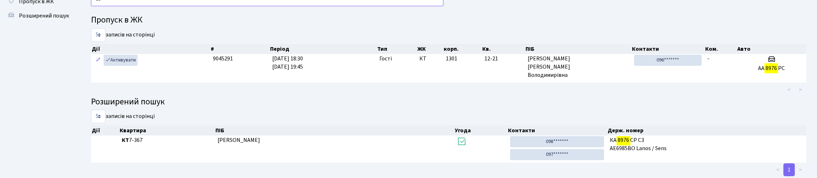
type input "8"
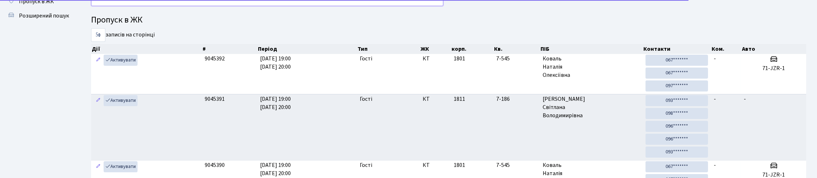
type input "3"
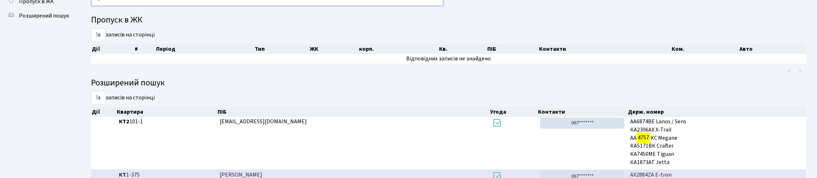
type input "4"
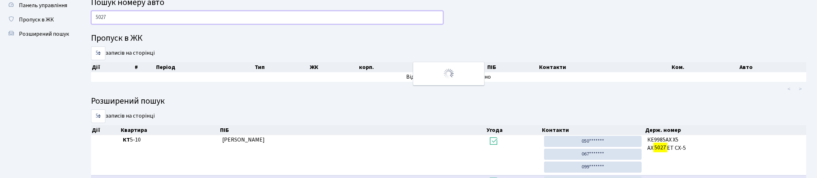
scroll to position [11, 0]
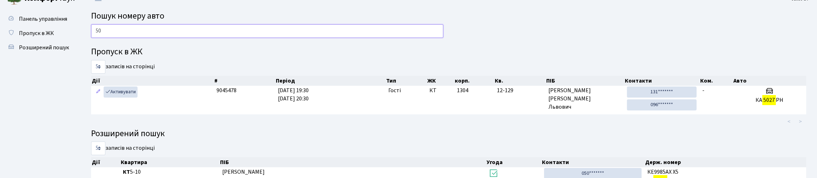
type input "5"
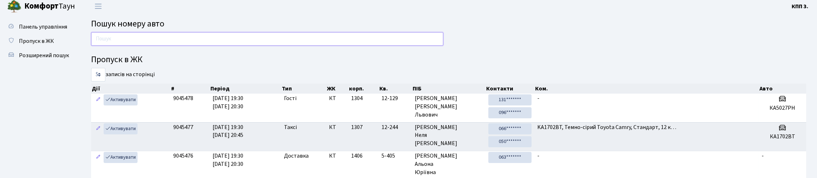
scroll to position [0, 0]
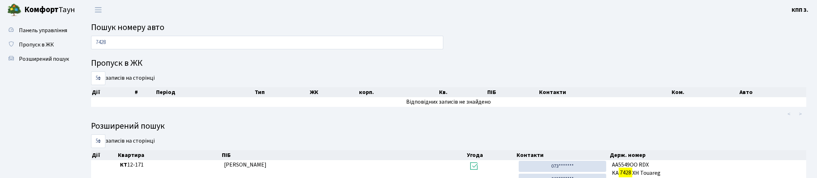
click at [130, 44] on input "7428" at bounding box center [267, 43] width 352 height 14
type input "7"
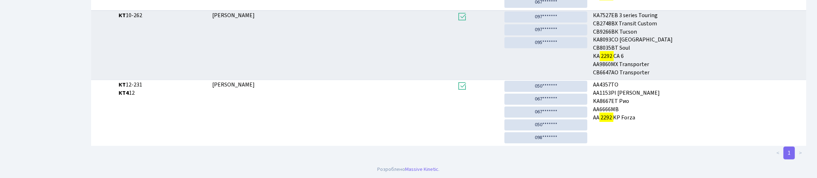
scroll to position [43, 0]
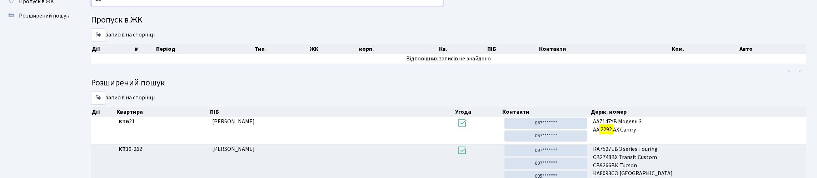
type input "2"
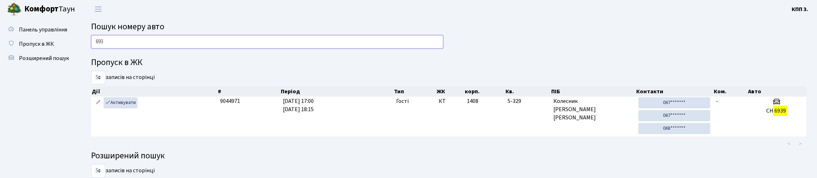
scroll to position [0, 0]
type input "6"
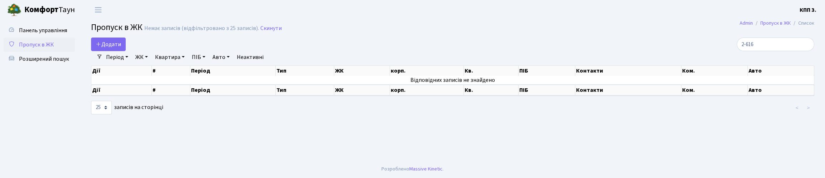
select select "25"
type input "2"
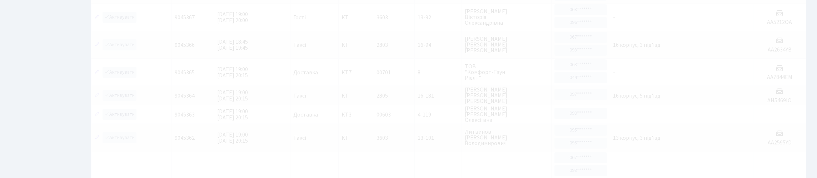
scroll to position [46, 0]
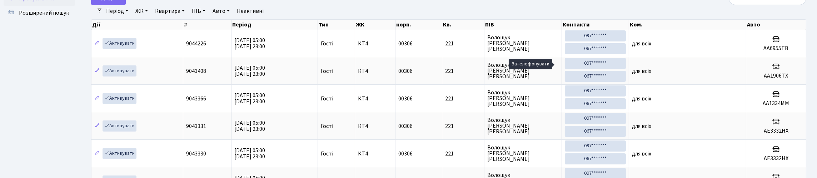
type input "2"
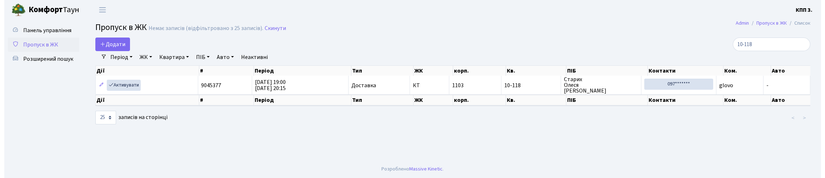
scroll to position [0, 0]
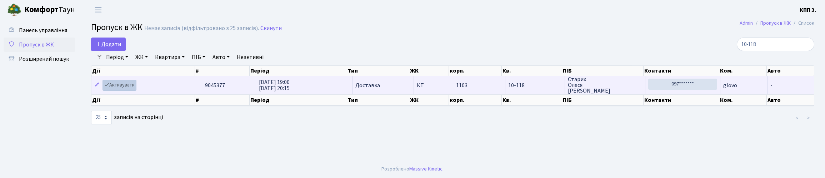
type input "10-118"
click at [125, 91] on link "Активувати" at bounding box center [119, 85] width 34 height 11
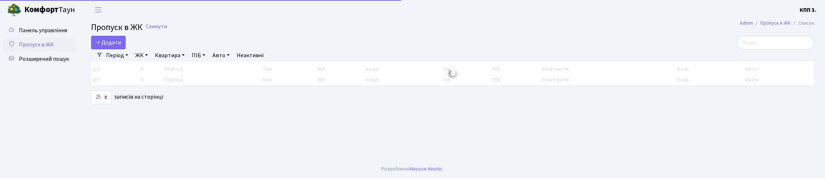
select select "25"
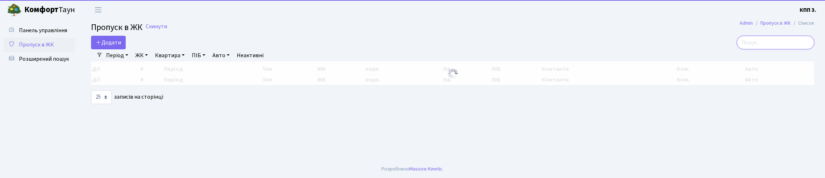
click at [738, 49] on input "search" at bounding box center [775, 43] width 77 height 14
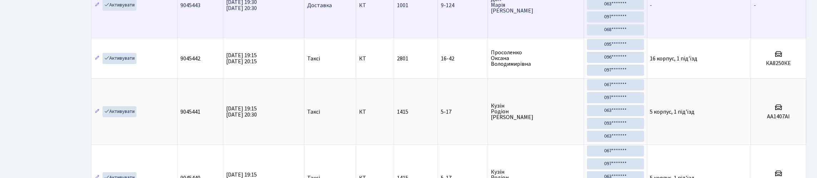
scroll to position [250, 0]
click at [125, 11] on link "Активувати" at bounding box center [119, 5] width 34 height 11
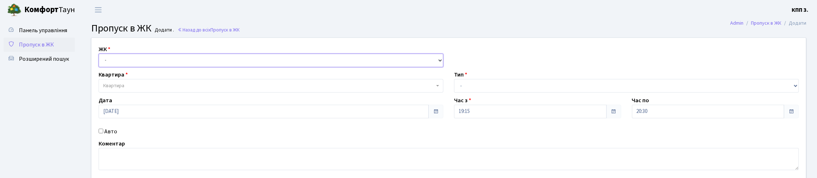
click at [119, 67] on select "- КТ, вул. Регенераторна, 4 КТ2, просп. [STREET_ADDRESS] [STREET_ADDRESS] [PERS…" at bounding box center [271, 61] width 345 height 14
select select "271"
click at [100, 62] on select "- КТ, вул. Регенераторна, 4 КТ2, просп. [STREET_ADDRESS] [STREET_ADDRESS] [PERS…" at bounding box center [271, 61] width 345 height 14
select select
click at [128, 79] on label "Квартира" at bounding box center [113, 74] width 29 height 9
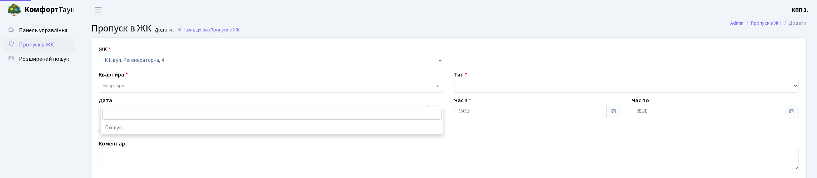
click at [132, 89] on span "Квартира" at bounding box center [268, 85] width 331 height 7
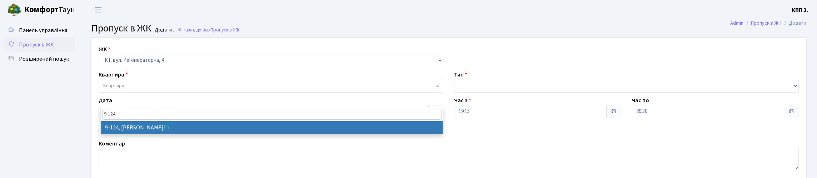
type input "9-124"
select select "6474"
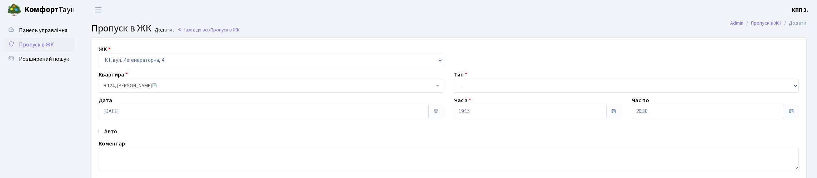
click at [467, 79] on label "Тип" at bounding box center [460, 74] width 13 height 9
click at [472, 92] on select "- Доставка Таксі Гості Сервіс" at bounding box center [626, 86] width 345 height 14
select select "1"
click at [454, 92] on select "- Доставка Таксі Гості Сервіс" at bounding box center [626, 86] width 345 height 14
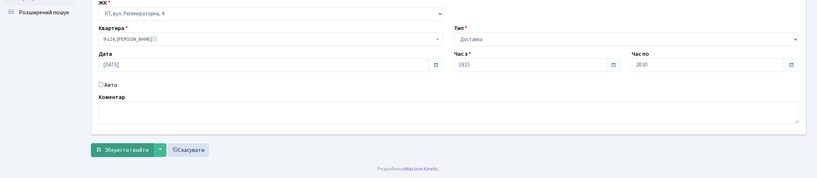
click at [149, 149] on span "Зберегти і вийти" at bounding box center [127, 150] width 44 height 8
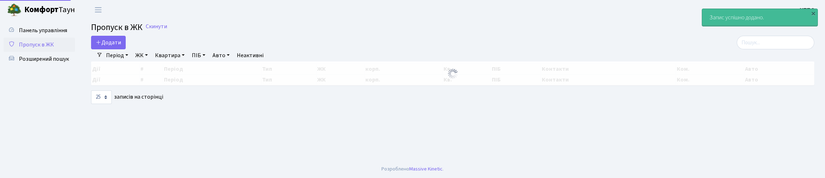
select select "25"
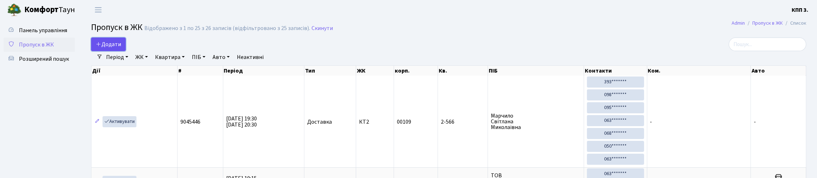
click at [121, 48] on span "Додати" at bounding box center [108, 44] width 25 height 8
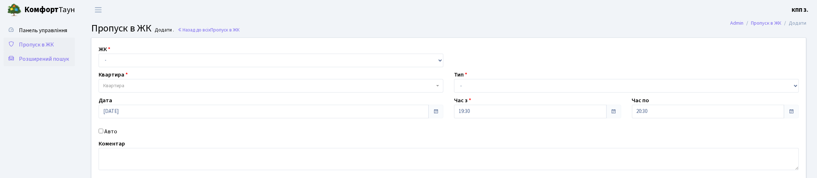
click at [46, 66] on link "Розширений пошук" at bounding box center [39, 59] width 71 height 14
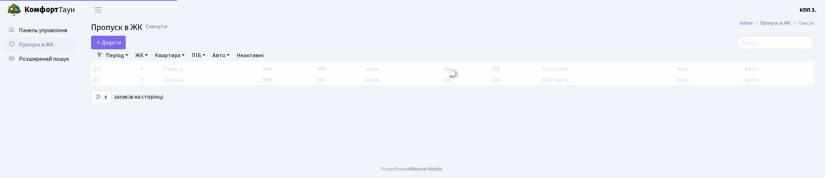
select select "25"
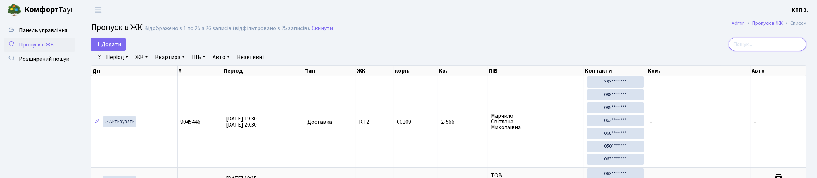
click at [756, 51] on input "search" at bounding box center [766, 44] width 77 height 14
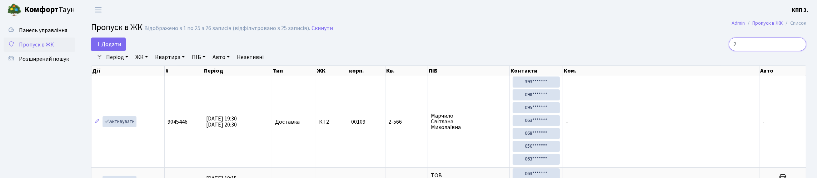
type input "2"
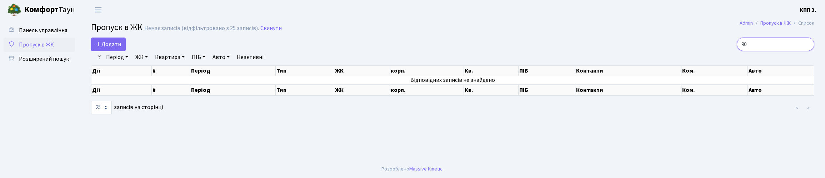
type input "9"
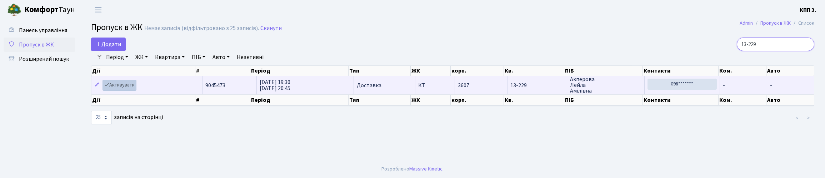
type input "13-229"
click at [136, 91] on link "Активувати" at bounding box center [119, 85] width 34 height 11
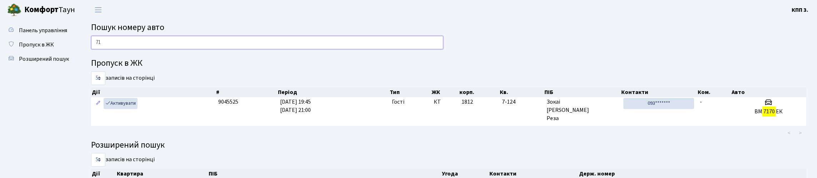
type input "7"
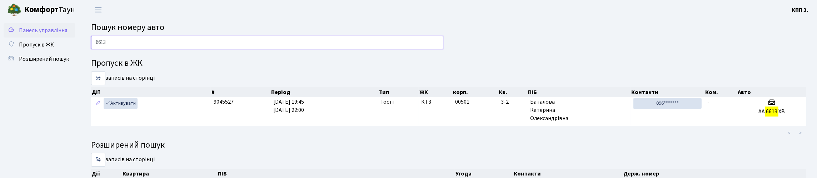
type input "6613"
click at [32, 34] on span "Панель управління" at bounding box center [43, 30] width 48 height 8
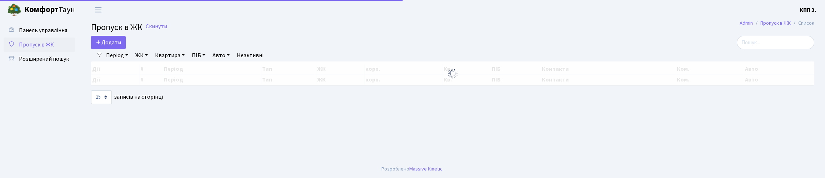
select select "25"
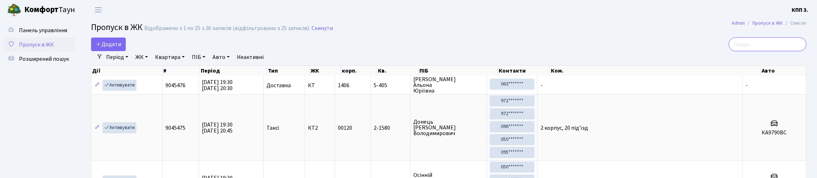
click at [747, 51] on input "search" at bounding box center [766, 44] width 77 height 14
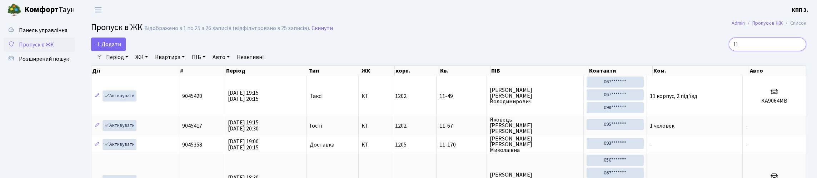
type input "1"
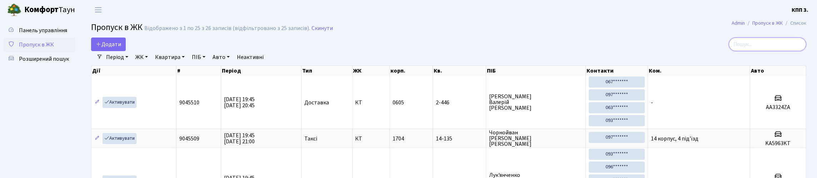
click at [736, 51] on input "search" at bounding box center [766, 44] width 77 height 14
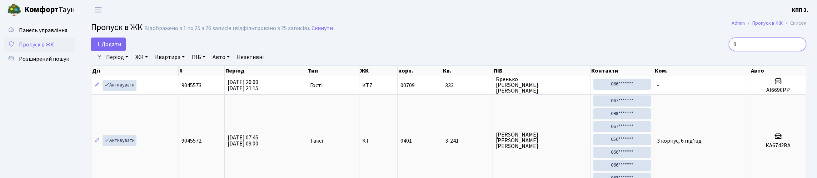
type input "8-"
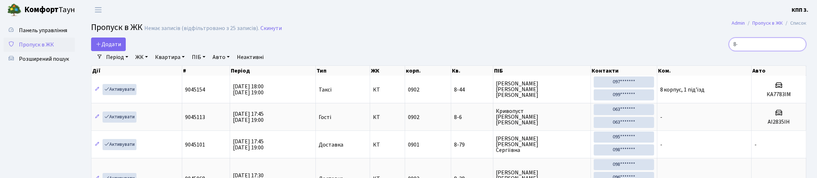
click at [794, 51] on input "8-" at bounding box center [766, 44] width 77 height 14
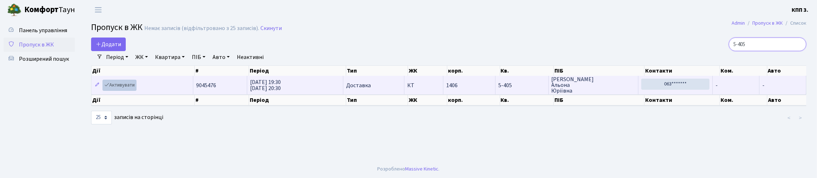
type input "5-405"
click at [120, 91] on link "Активувати" at bounding box center [119, 85] width 34 height 11
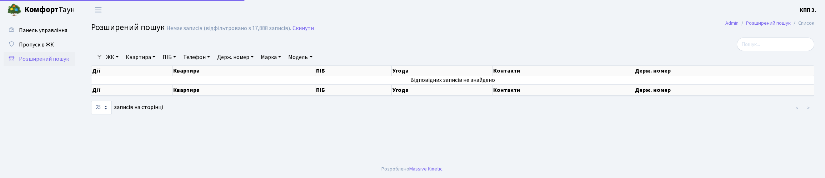
select select "25"
click at [150, 63] on link "Квартира" at bounding box center [140, 57] width 35 height 12
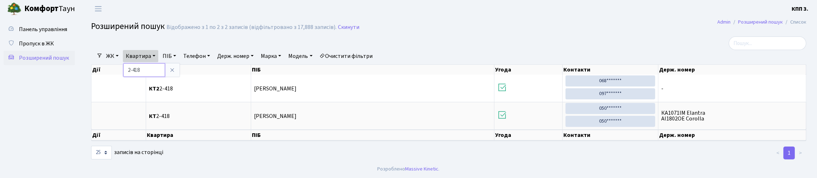
scroll to position [31, 0]
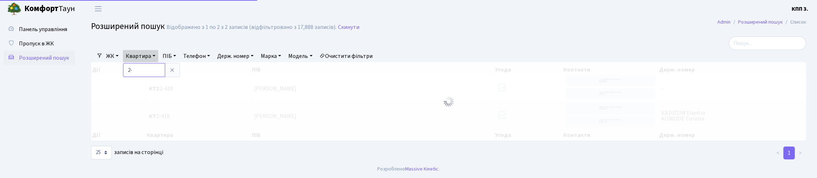
type input "2"
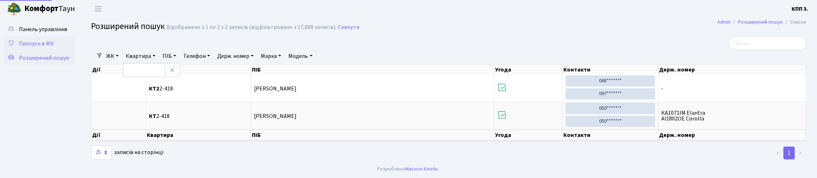
click at [54, 40] on span "Пропуск в ЖК" at bounding box center [36, 44] width 35 height 8
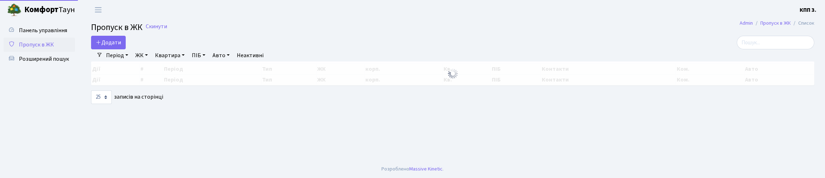
select select "25"
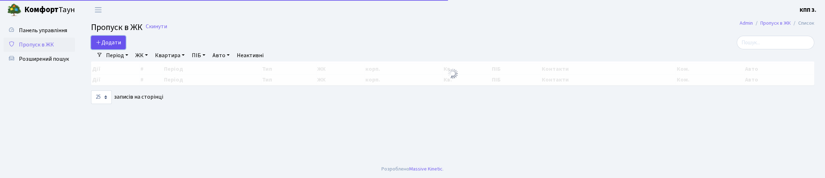
click at [121, 46] on span "Додати" at bounding box center [108, 43] width 25 height 8
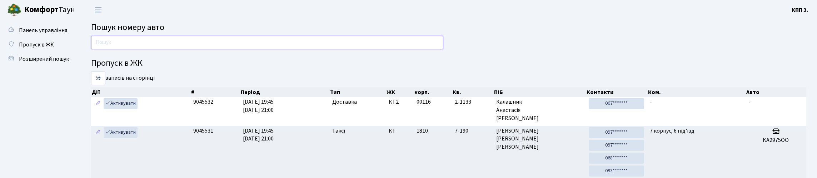
type input "2"
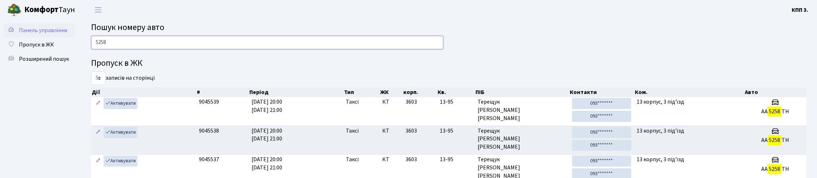
type input "5258"
click at [41, 33] on span "Панель управління" at bounding box center [43, 30] width 48 height 8
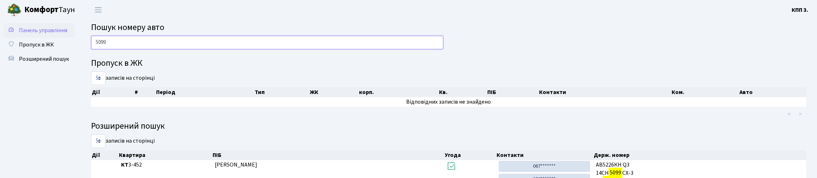
type input "5099"
drag, startPoint x: 28, startPoint y: 35, endPoint x: 101, endPoint y: 49, distance: 74.2
click at [29, 34] on span "Панель управління" at bounding box center [43, 30] width 48 height 8
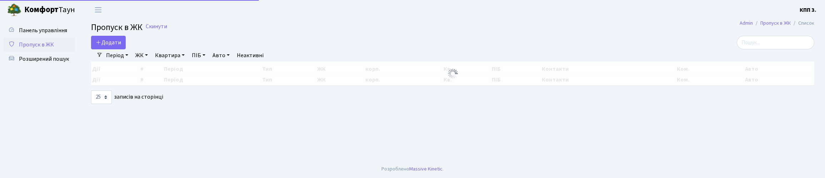
select select "25"
click at [749, 49] on input "search" at bounding box center [775, 43] width 77 height 14
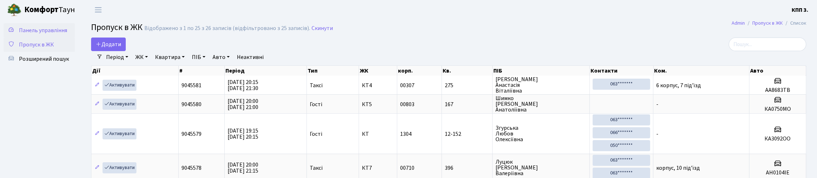
click at [33, 31] on span "Панель управління" at bounding box center [43, 30] width 48 height 8
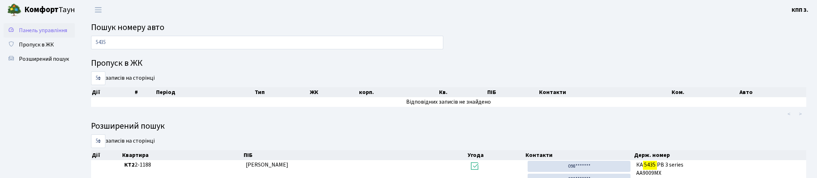
type input "5435"
click at [30, 34] on span "Панель управління" at bounding box center [43, 30] width 48 height 8
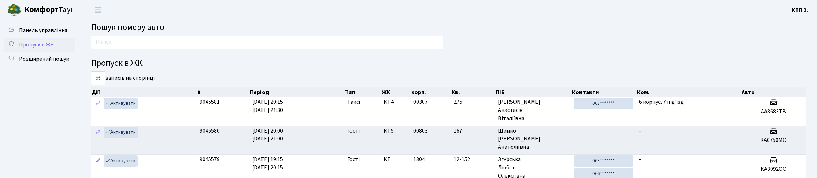
click at [40, 49] on span "Пропуск в ЖК" at bounding box center [36, 45] width 35 height 8
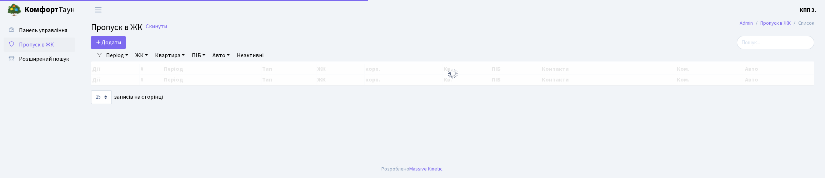
select select "25"
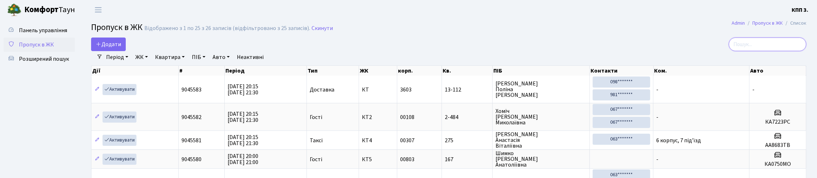
click at [760, 51] on input "search" at bounding box center [766, 44] width 77 height 14
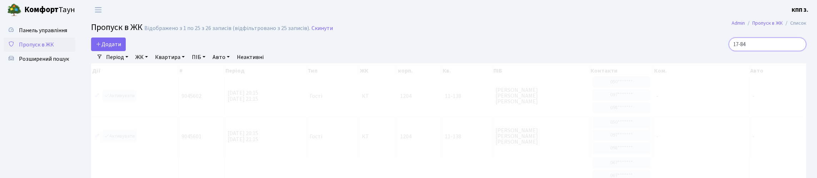
click at [734, 47] on input "17-84" at bounding box center [766, 44] width 77 height 14
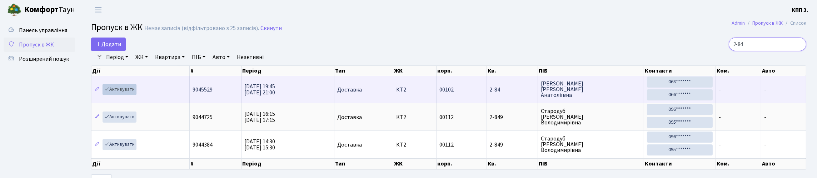
type input "2-84"
click at [126, 95] on link "Активувати" at bounding box center [119, 89] width 34 height 11
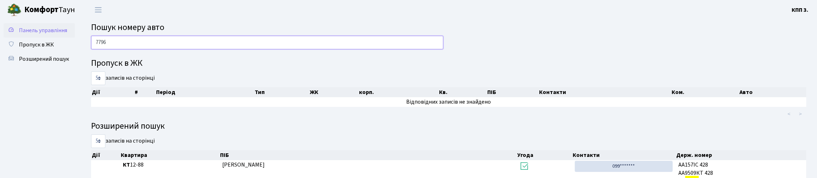
type input "7796"
click at [23, 34] on span "Панель управління" at bounding box center [43, 30] width 48 height 8
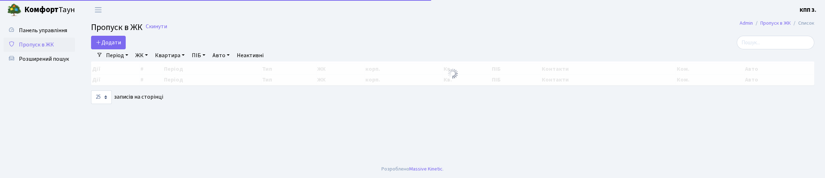
select select "25"
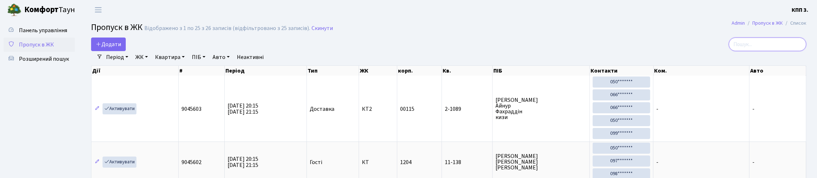
click at [738, 51] on input "search" at bounding box center [766, 44] width 77 height 14
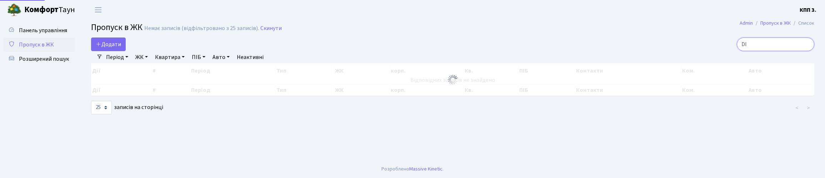
type input "D"
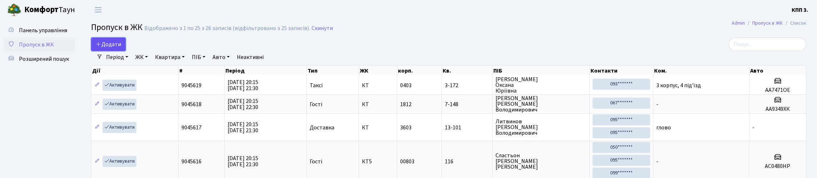
click at [121, 48] on span "Додати" at bounding box center [108, 44] width 25 height 8
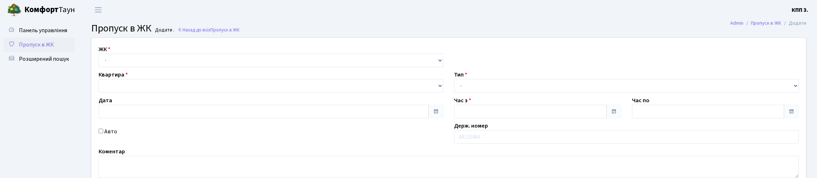
type input "[DATE]"
type input "20:15"
type input "21:30"
drag, startPoint x: 141, startPoint y: 67, endPoint x: 148, endPoint y: 77, distance: 12.0
click at [142, 67] on select "- КТ, вул. Регенераторна, 4 КТ2, просп. [STREET_ADDRESS] [STREET_ADDRESS] [PERS…" at bounding box center [271, 61] width 345 height 14
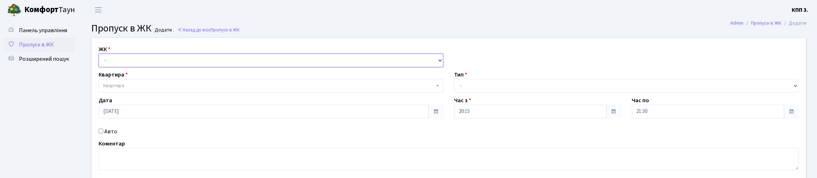
select select "295"
click at [100, 62] on select "- КТ, вул. Регенераторна, 4 КТ2, просп. [STREET_ADDRESS] [STREET_ADDRESS] [PERS…" at bounding box center [271, 61] width 345 height 14
select select
click at [160, 92] on span "Квартира" at bounding box center [271, 86] width 345 height 14
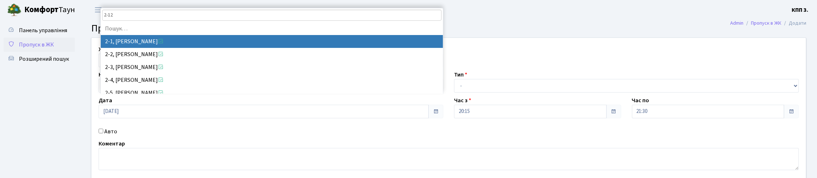
type input "2-123"
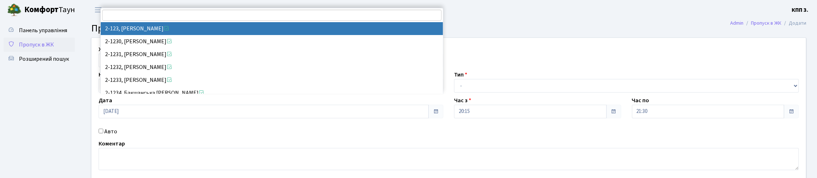
select select "15174"
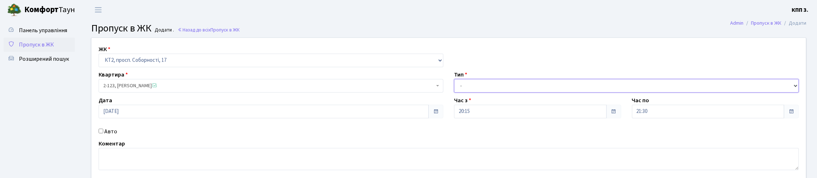
click at [473, 92] on select "- Доставка Таксі Гості Сервіс" at bounding box center [626, 86] width 345 height 14
select select "3"
click at [454, 92] on select "- Доставка Таксі Гості Сервіс" at bounding box center [626, 86] width 345 height 14
click at [117, 136] on label "Авто" at bounding box center [110, 131] width 13 height 9
click at [103, 133] on input "Авто" at bounding box center [101, 131] width 5 height 5
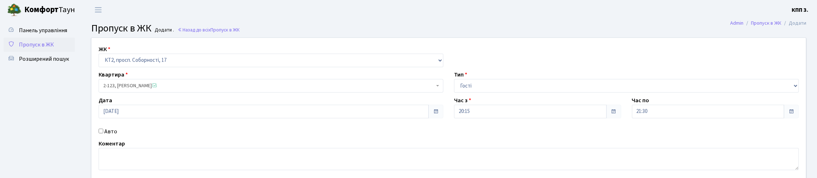
checkbox input "true"
type input "АН3048"
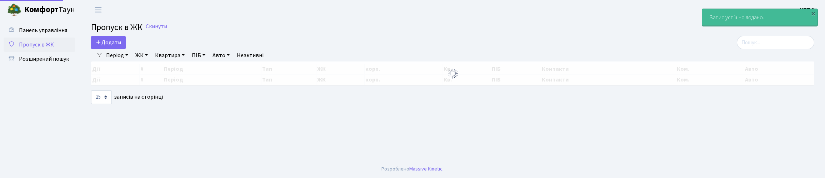
select select "25"
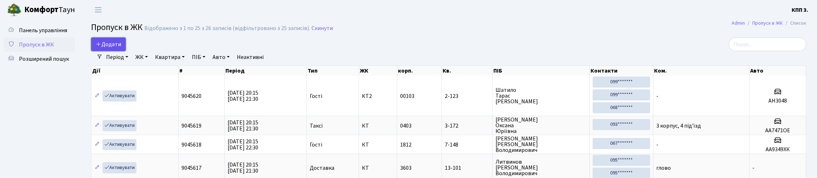
click at [110, 51] on link "Додати" at bounding box center [108, 44] width 35 height 14
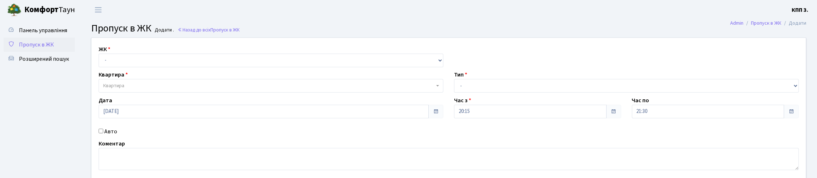
select select "271"
click at [100, 62] on select "- КТ, вул. Регенераторна, 4 КТ2, просп. [STREET_ADDRESS] [STREET_ADDRESS] [PERS…" at bounding box center [271, 61] width 345 height 14
select select
click at [115, 136] on label "Авто" at bounding box center [110, 131] width 13 height 9
click at [103, 133] on input "Авто" at bounding box center [101, 131] width 5 height 5
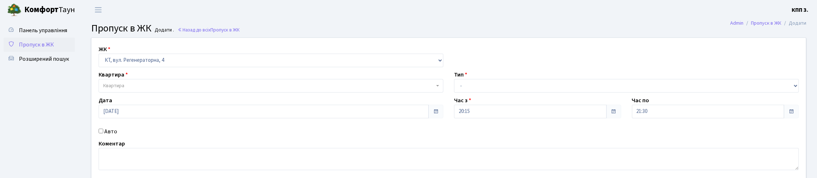
checkbox input "true"
click at [481, 92] on div "Тип - Доставка Таксі Гості Сервіс" at bounding box center [625, 81] width 355 height 22
click at [469, 92] on select "- Доставка Таксі Гості Сервіс" at bounding box center [626, 86] width 345 height 14
select select "2"
click at [454, 92] on select "- Доставка Таксі Гості Сервіс" at bounding box center [626, 86] width 345 height 14
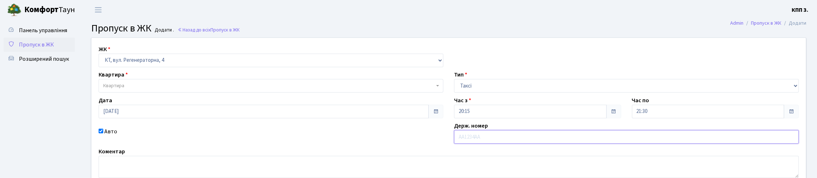
click at [488, 144] on input "text" at bounding box center [626, 137] width 345 height 14
type input "КА3841КТ"
click at [145, 92] on div "Квартира Квартира" at bounding box center [270, 81] width 355 height 22
click at [144, 89] on span "Квартира" at bounding box center [268, 85] width 331 height 7
type input "10-248"
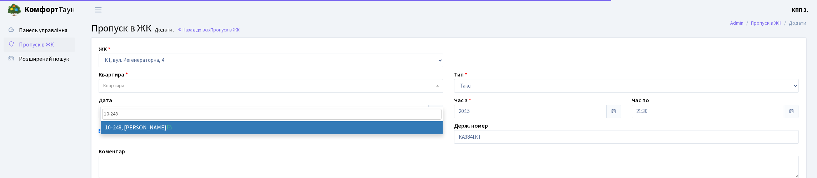
select select "6817"
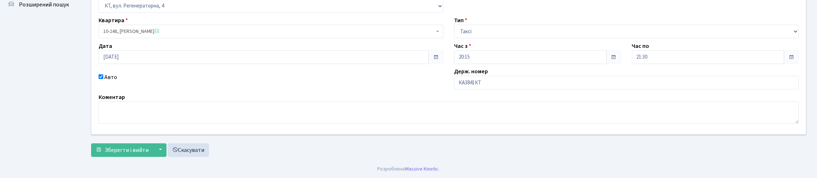
scroll to position [103, 0]
click at [126, 146] on span "Зберегти і вийти" at bounding box center [127, 150] width 44 height 8
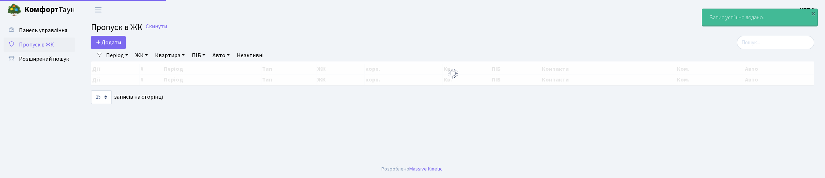
select select "25"
click at [764, 46] on input "search" at bounding box center [775, 43] width 77 height 14
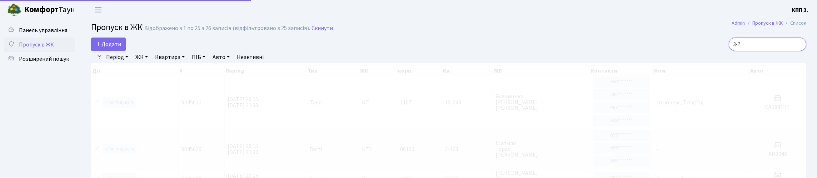
type input "3-77"
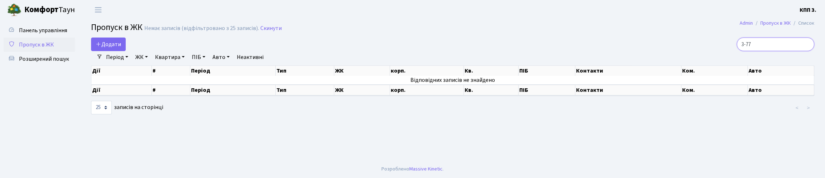
click at [805, 50] on input "3-77" at bounding box center [775, 44] width 77 height 14
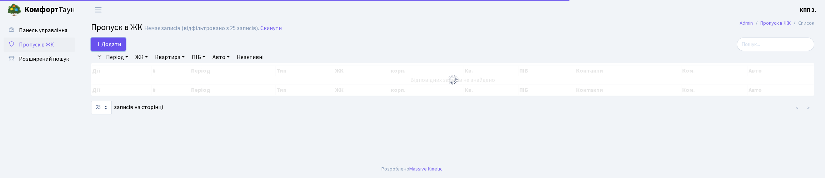
click at [105, 48] on span "Додати" at bounding box center [108, 44] width 25 height 8
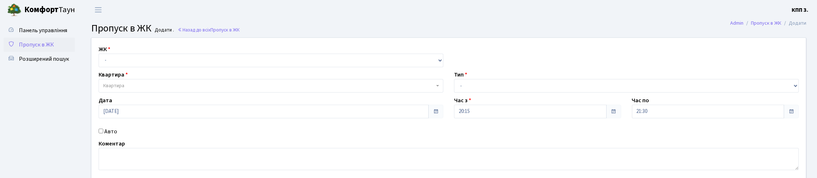
click at [112, 136] on label "Авто" at bounding box center [110, 131] width 13 height 9
click at [103, 133] on input "Авто" at bounding box center [101, 131] width 5 height 5
checkbox input "true"
type input "АА3522РР"
click at [486, 92] on select "- Доставка Таксі Гості Сервіс" at bounding box center [626, 86] width 345 height 14
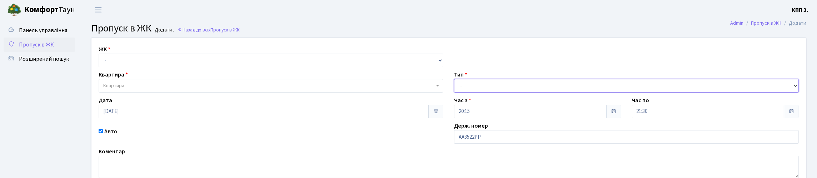
select select "1"
click at [454, 92] on select "- Доставка Таксі Гості Сервіс" at bounding box center [626, 86] width 345 height 14
click at [117, 67] on select "- КТ, вул. Регенераторна, 4 КТ2, просп. [STREET_ADDRESS] [STREET_ADDRESS] [PERS…" at bounding box center [271, 61] width 345 height 14
select select "295"
click at [100, 62] on select "- КТ, вул. Регенераторна, 4 КТ2, просп. [STREET_ADDRESS] [STREET_ADDRESS] [PERS…" at bounding box center [271, 61] width 345 height 14
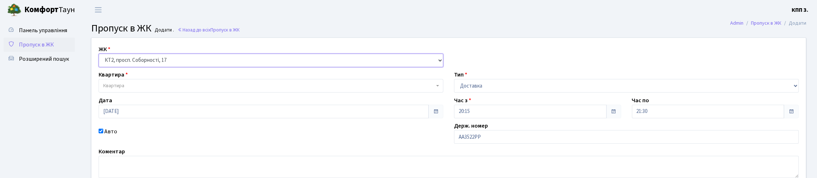
select select
click at [149, 89] on span "Квартира" at bounding box center [268, 85] width 331 height 7
type input "2-123"
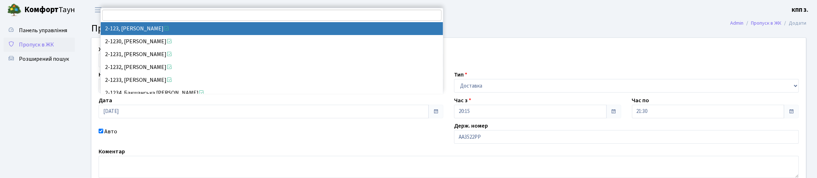
select select "15174"
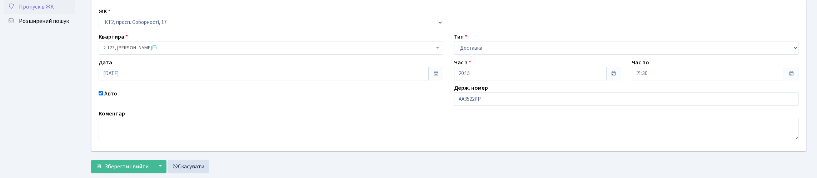
scroll to position [71, 0]
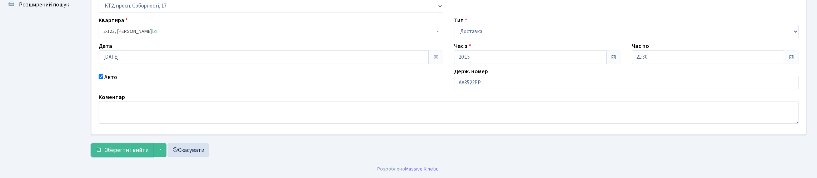
click at [143, 157] on button "Зберегти і вийти" at bounding box center [122, 150] width 62 height 14
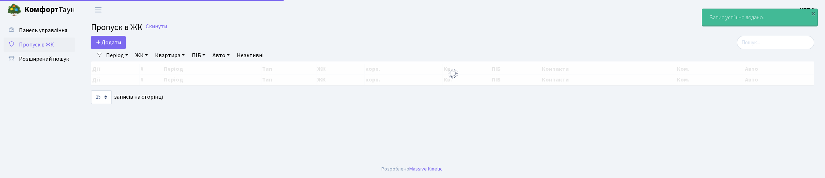
select select "25"
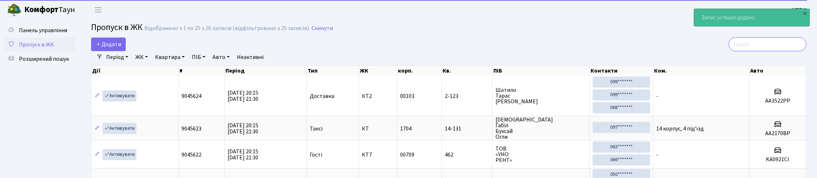
click at [740, 51] on input "search" at bounding box center [766, 44] width 77 height 14
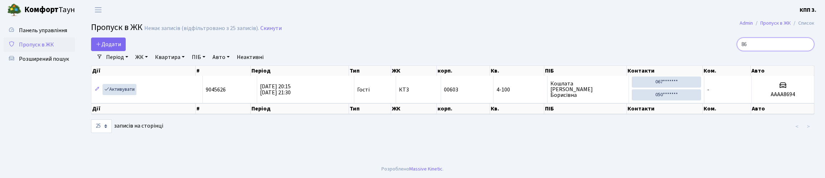
type input "8"
type input "122"
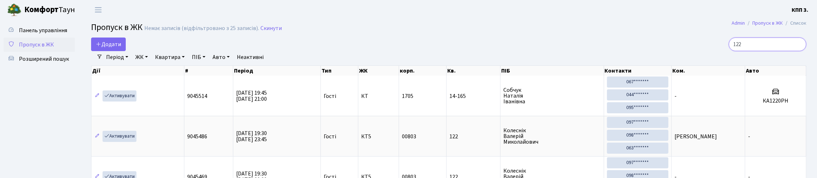
click at [798, 50] on input "122" at bounding box center [766, 44] width 77 height 14
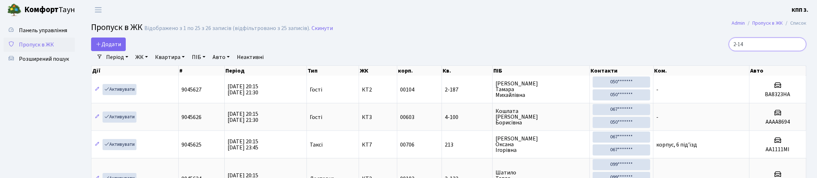
type input "2-147"
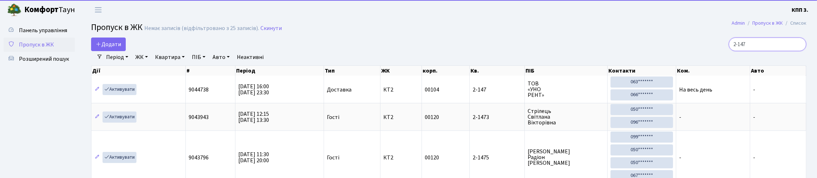
click at [798, 49] on input "2-147" at bounding box center [766, 44] width 77 height 14
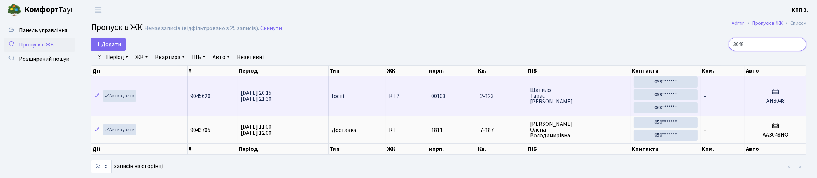
type input "3048"
click at [727, 113] on td "-" at bounding box center [723, 96] width 44 height 40
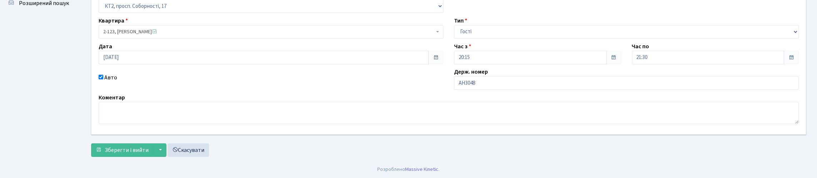
scroll to position [71, 0]
click at [468, 89] on input "АН3048" at bounding box center [626, 83] width 345 height 14
click at [503, 89] on input "АМ3048" at bounding box center [626, 83] width 345 height 14
type input "АМ3048НІ"
click at [91, 143] on button "Зберегти і вийти" at bounding box center [122, 150] width 62 height 14
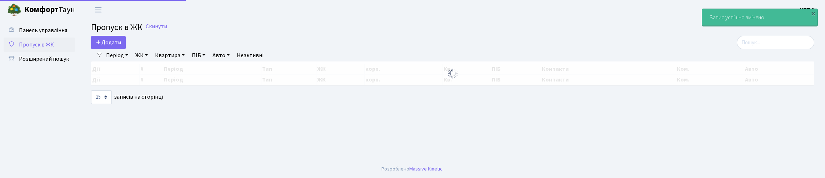
select select "25"
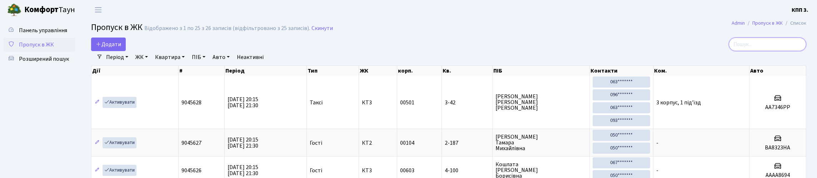
click at [764, 51] on input "search" at bounding box center [766, 44] width 77 height 14
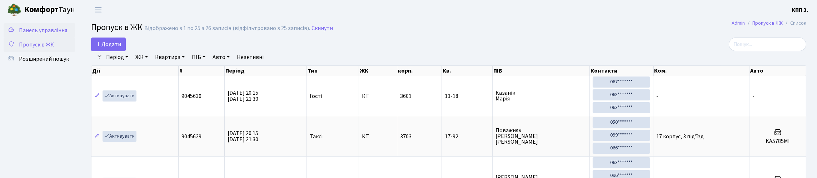
click at [37, 34] on span "Панель управління" at bounding box center [43, 30] width 48 height 8
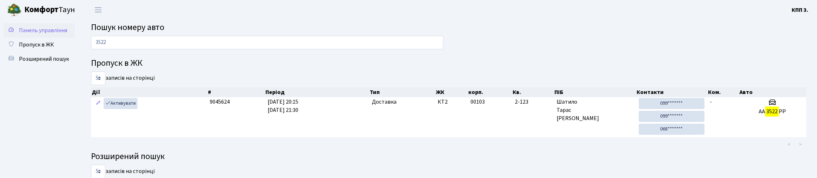
type input "3522"
click at [38, 34] on span "Панель управління" at bounding box center [43, 30] width 48 height 8
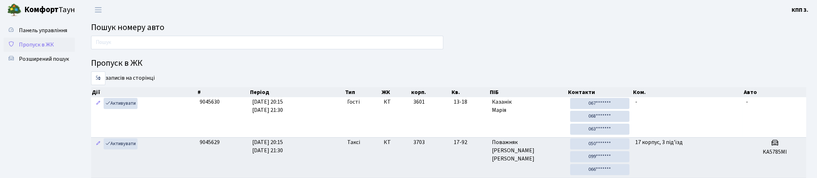
click at [46, 49] on span "Пропуск в ЖК" at bounding box center [36, 45] width 35 height 8
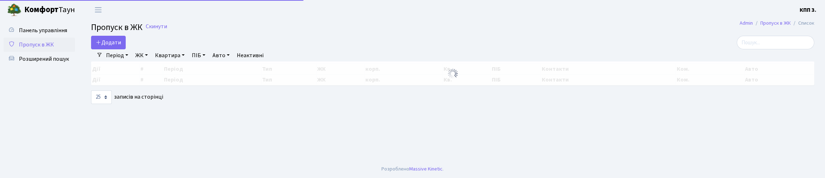
select select "25"
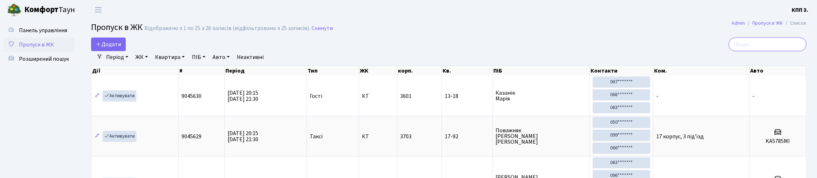
click at [748, 49] on input "search" at bounding box center [766, 44] width 77 height 14
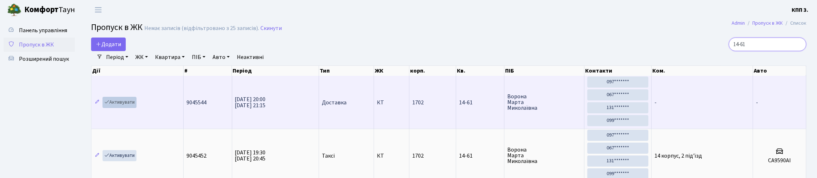
type input "14-61"
click at [122, 108] on link "Активувати" at bounding box center [119, 102] width 34 height 11
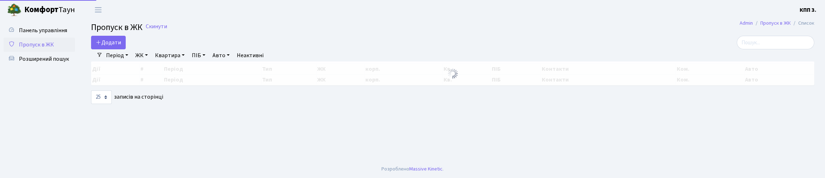
select select "25"
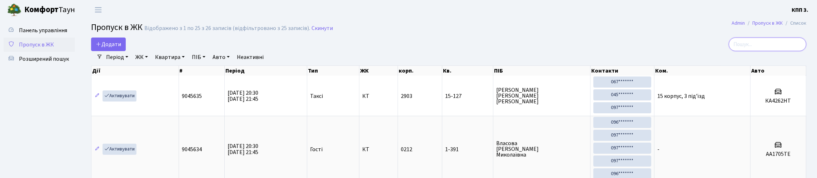
click at [763, 51] on input "search" at bounding box center [766, 44] width 77 height 14
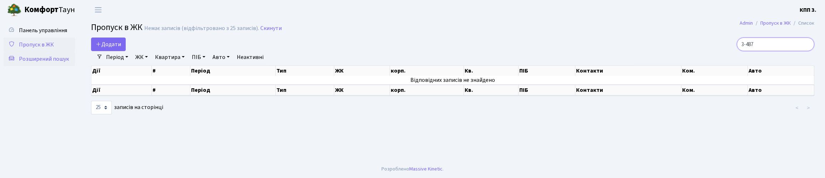
type input "3-487"
click at [32, 63] on span "Розширений пошук" at bounding box center [44, 59] width 50 height 8
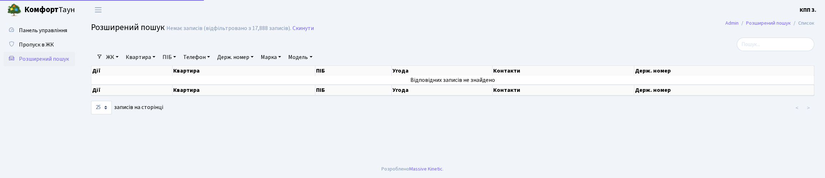
select select "25"
click at [151, 63] on link "Квартира" at bounding box center [140, 57] width 35 height 12
type input "3-487"
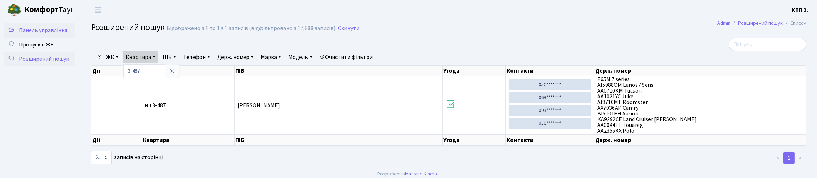
click at [31, 33] on span "Панель управління" at bounding box center [43, 30] width 48 height 8
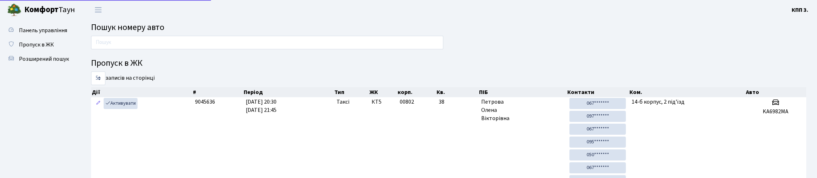
click at [125, 53] on div at bounding box center [267, 44] width 363 height 17
click at [127, 48] on input "text" at bounding box center [267, 43] width 352 height 14
click at [45, 49] on span "Пропуск в ЖК" at bounding box center [36, 45] width 35 height 8
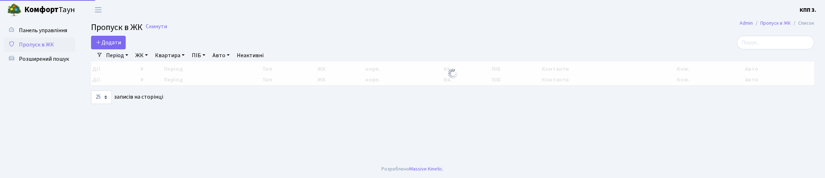
select select "25"
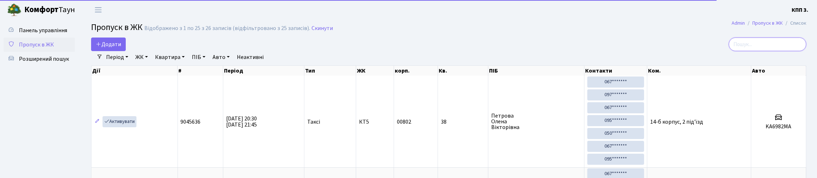
click at [749, 51] on input "search" at bounding box center [766, 44] width 77 height 14
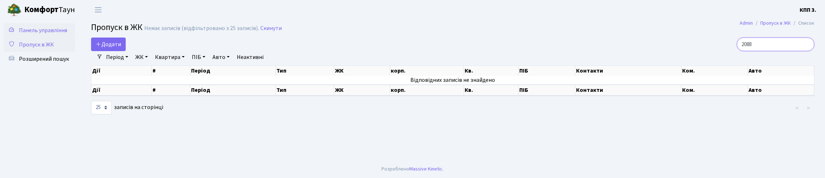
type input "2088"
click at [40, 32] on span "Панель управління" at bounding box center [43, 30] width 48 height 8
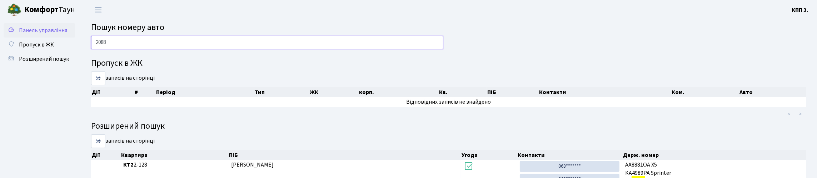
type input "2088"
click at [45, 34] on span "Панель управління" at bounding box center [43, 30] width 48 height 8
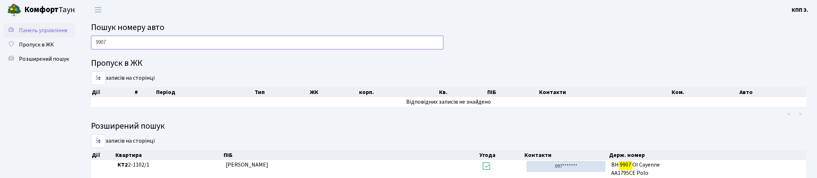
type input "9907"
click at [36, 32] on span "Панель управління" at bounding box center [43, 30] width 48 height 8
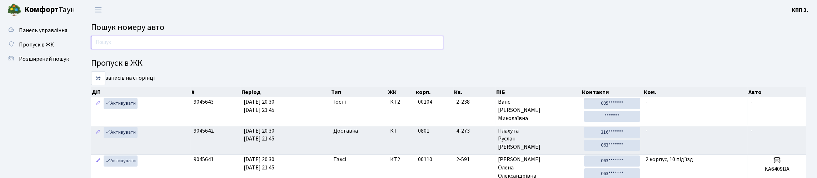
click at [180, 49] on input "text" at bounding box center [267, 43] width 352 height 14
click at [54, 49] on span "Пропуск в ЖК" at bounding box center [36, 45] width 35 height 8
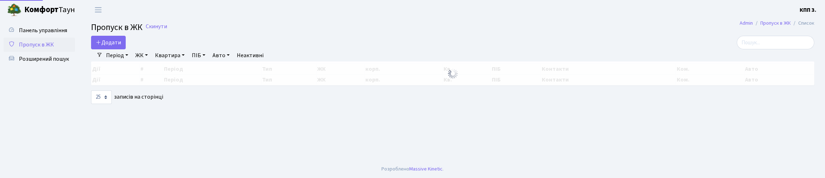
select select "25"
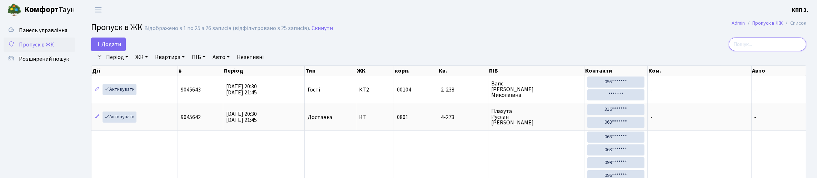
click at [761, 45] on input "search" at bounding box center [766, 44] width 77 height 14
type input "2088"
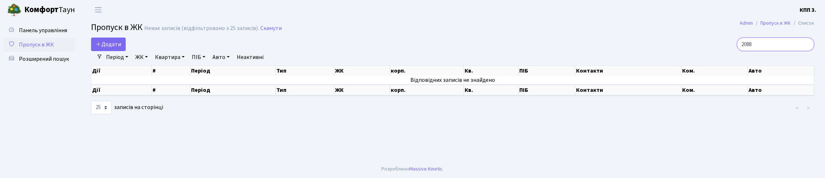
click at [803, 49] on input "2088" at bounding box center [775, 44] width 77 height 14
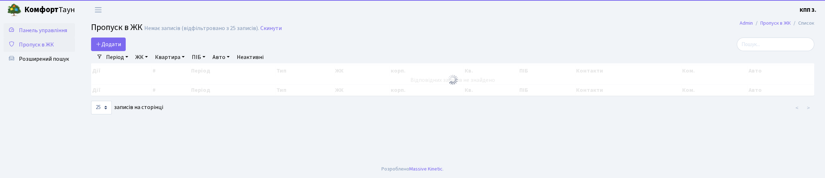
click at [27, 33] on span "Панель управління" at bounding box center [43, 30] width 48 height 8
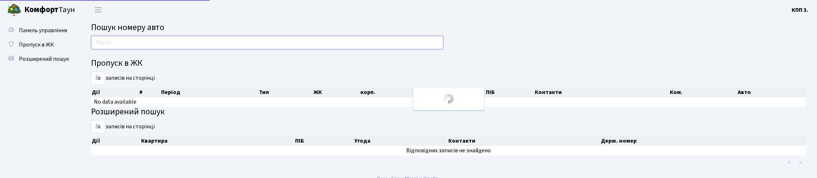
click at [143, 48] on input "text" at bounding box center [267, 43] width 352 height 14
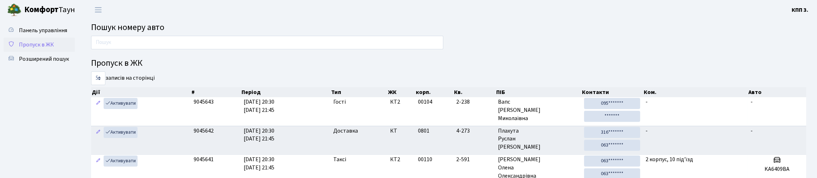
click at [37, 49] on span "Пропуск в ЖК" at bounding box center [36, 45] width 35 height 8
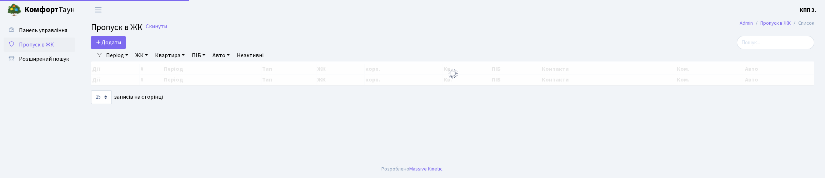
select select "25"
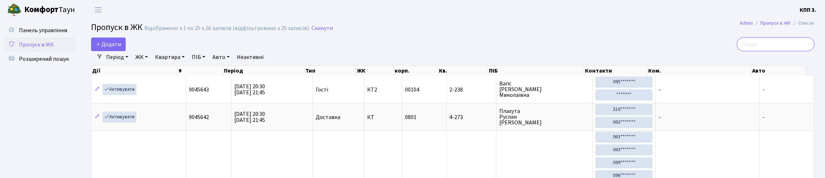
click at [759, 49] on input "search" at bounding box center [775, 44] width 77 height 14
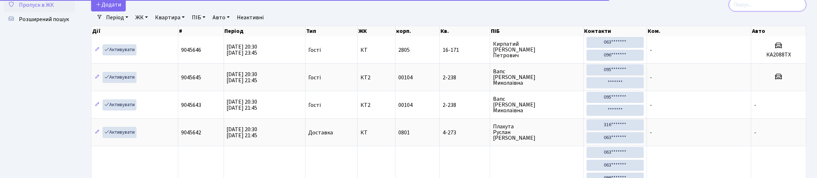
scroll to position [35, 0]
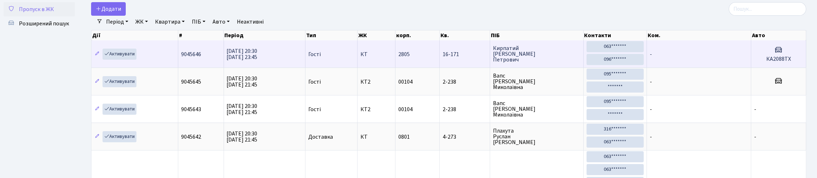
click at [681, 67] on td "-" at bounding box center [699, 53] width 104 height 27
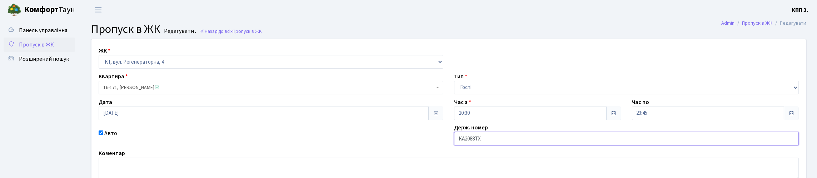
click at [485, 145] on input "КА2088ТХ" at bounding box center [626, 139] width 345 height 14
type input "КА2088СХ"
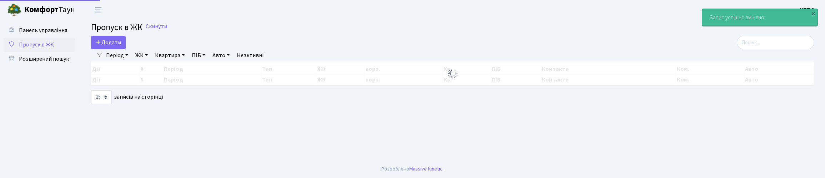
select select "25"
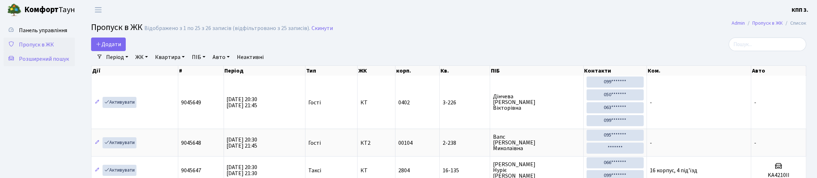
click at [35, 63] on span "Розширений пошук" at bounding box center [44, 59] width 50 height 8
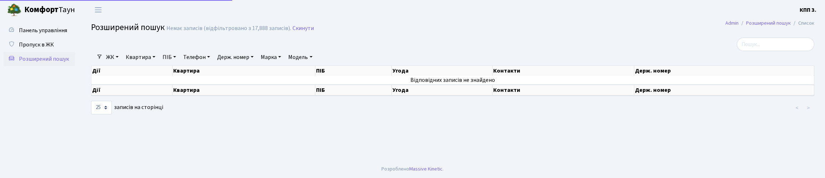
select select "25"
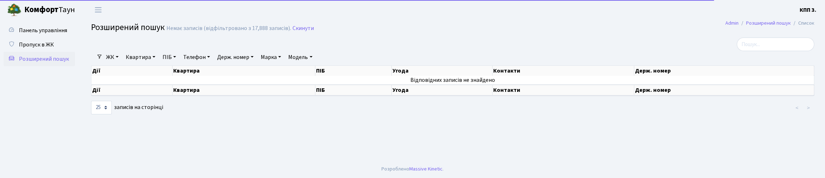
click at [155, 63] on link "Квартира" at bounding box center [140, 57] width 35 height 12
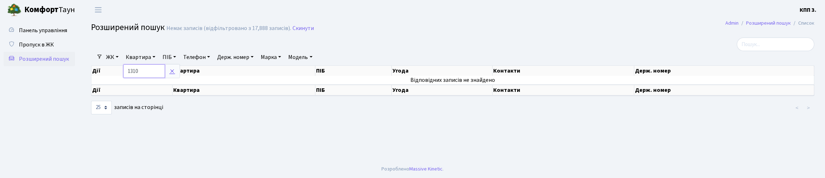
type input "1310"
click at [180, 76] on link at bounding box center [172, 71] width 15 height 14
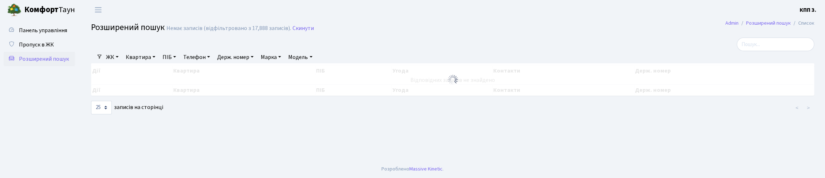
click at [213, 63] on link "Телефон" at bounding box center [196, 57] width 32 height 12
click at [256, 63] on link "Держ. номер" at bounding box center [235, 57] width 42 height 12
type input "1310"
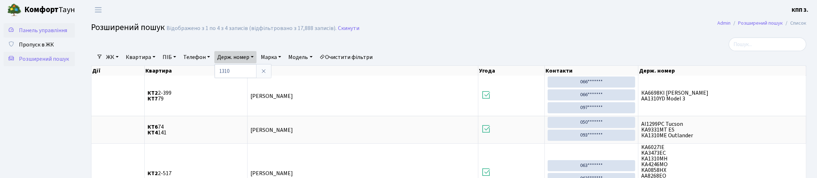
click at [38, 24] on link "Панель управління" at bounding box center [39, 30] width 71 height 14
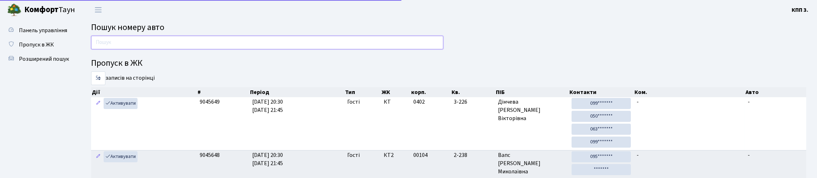
click at [130, 49] on input "text" at bounding box center [267, 43] width 352 height 14
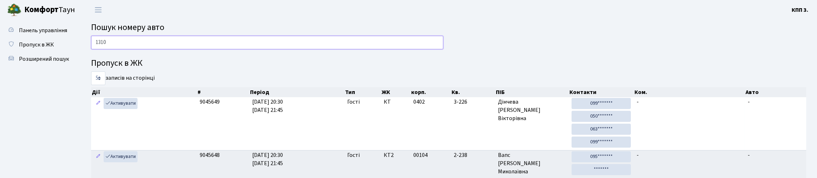
type input "1310"
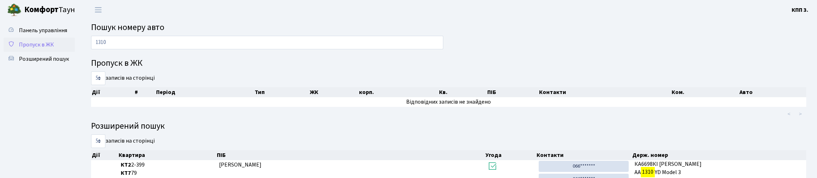
click at [51, 49] on span "Пропуск в ЖК" at bounding box center [36, 45] width 35 height 8
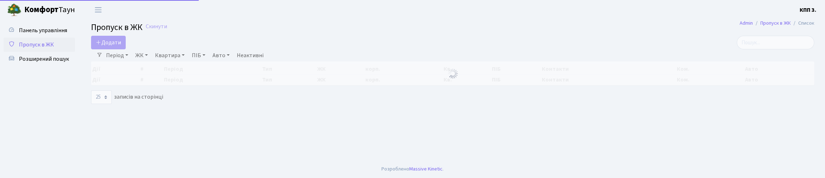
select select "25"
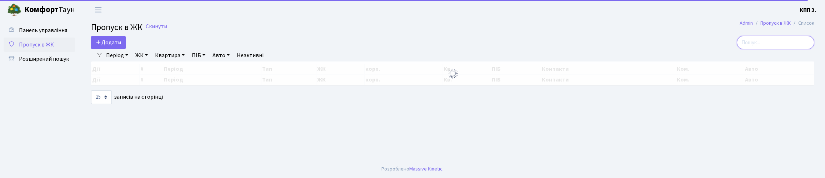
click at [754, 49] on input "search" at bounding box center [775, 43] width 77 height 14
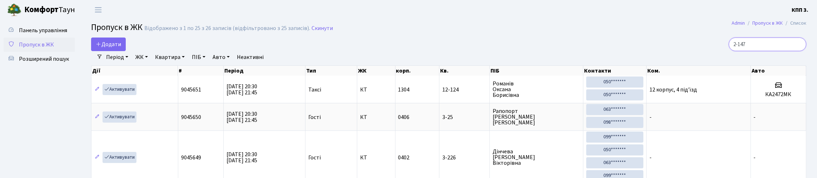
type input "2-147"
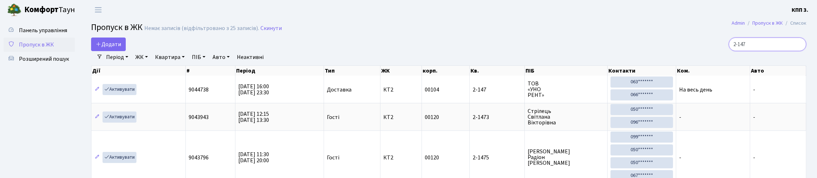
click at [794, 51] on input "2-147" at bounding box center [766, 44] width 77 height 14
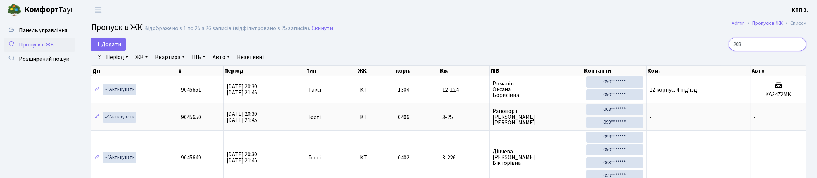
type input "2088"
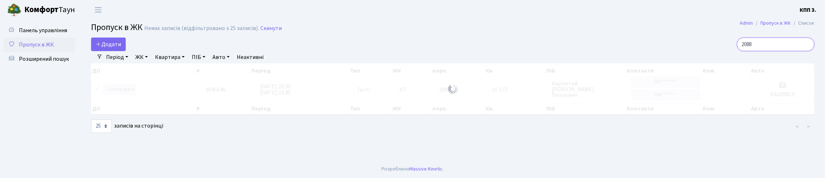
click at [805, 50] on input "2088" at bounding box center [775, 44] width 77 height 14
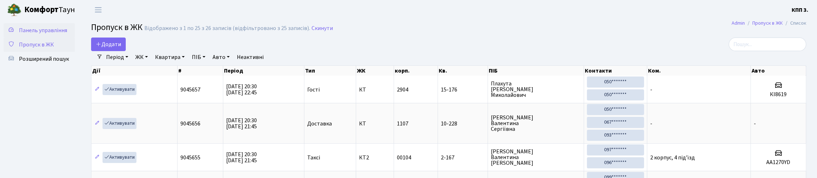
click at [19, 34] on link "Панель управління" at bounding box center [39, 30] width 71 height 14
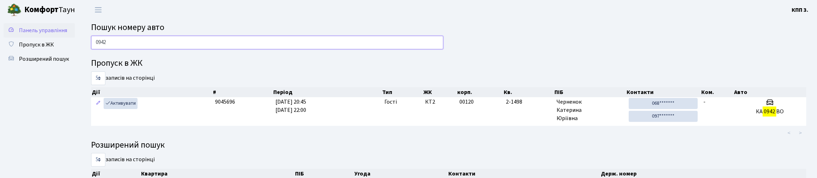
type input "0942"
click at [31, 34] on span "Панель управління" at bounding box center [43, 30] width 48 height 8
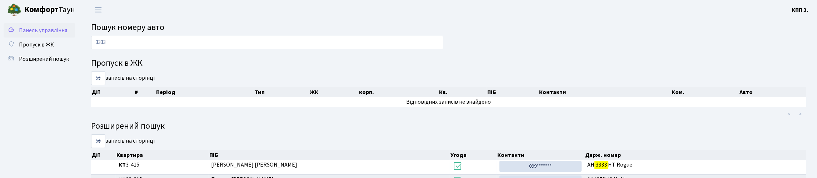
type input "3333"
click at [27, 34] on span "Панель управління" at bounding box center [43, 30] width 48 height 8
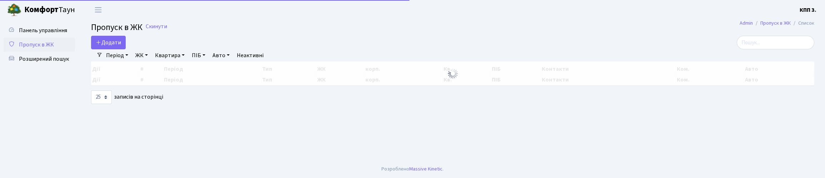
select select "25"
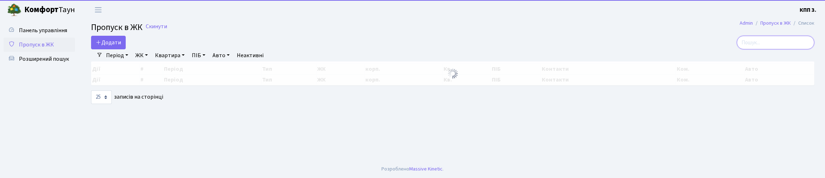
click at [753, 49] on input "search" at bounding box center [775, 43] width 77 height 14
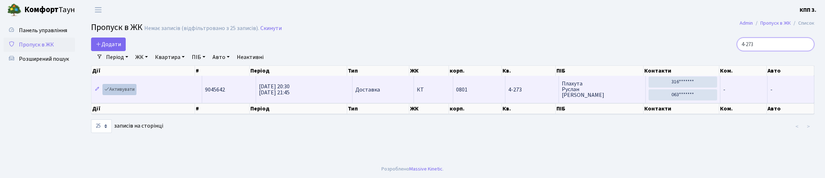
type input "4-273"
click at [121, 95] on link "Активувати" at bounding box center [119, 89] width 34 height 11
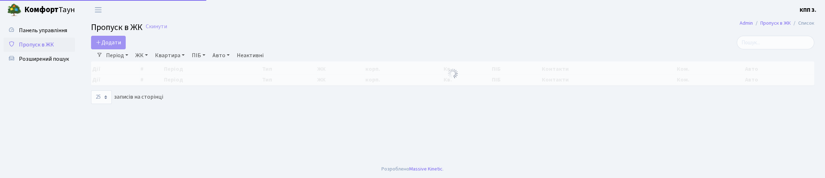
select select "25"
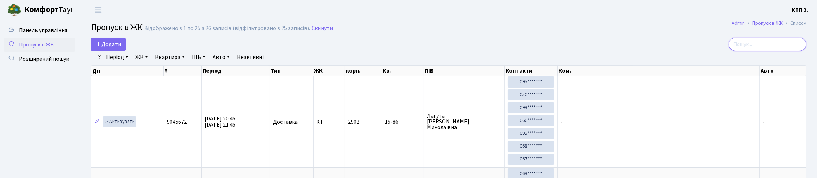
click at [759, 51] on input "search" at bounding box center [766, 44] width 77 height 14
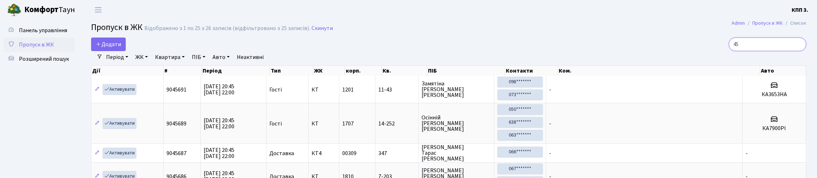
type input "454"
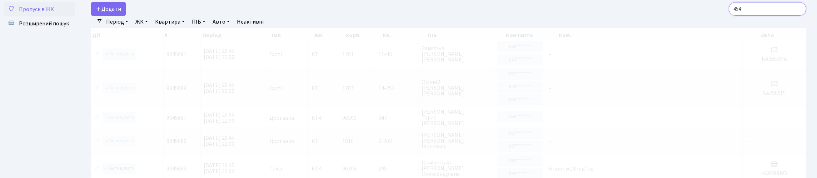
scroll to position [29, 0]
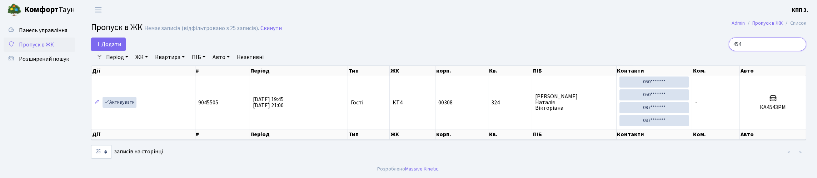
click at [796, 37] on input "454" at bounding box center [766, 44] width 77 height 14
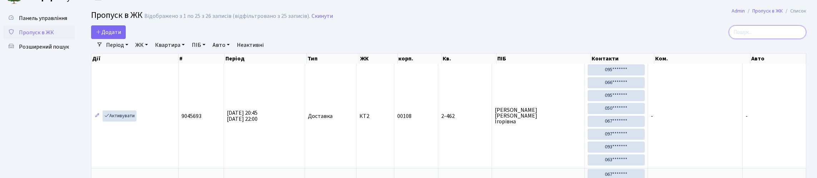
scroll to position [0, 0]
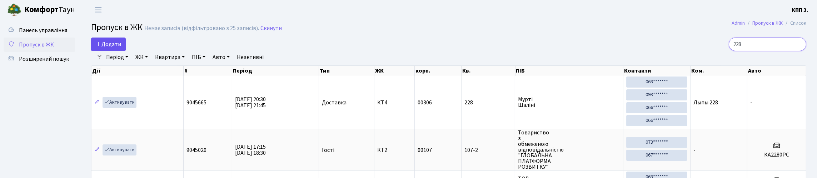
type input "228"
click at [121, 48] on span "Додати" at bounding box center [108, 44] width 25 height 8
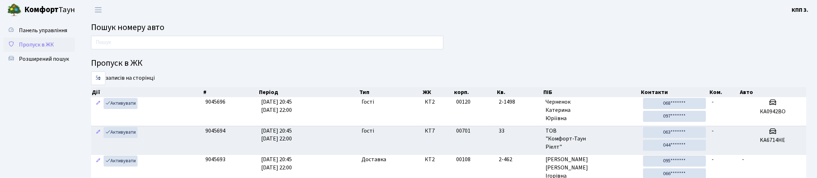
click at [42, 49] on span "Пропуск в ЖК" at bounding box center [36, 45] width 35 height 8
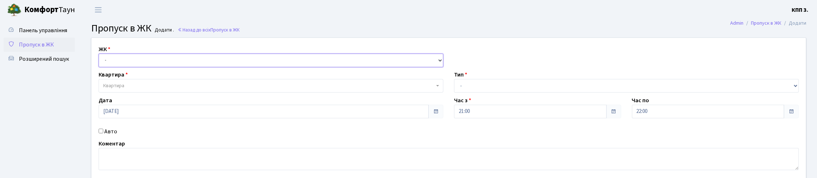
click at [165, 65] on select "- КТ, вул. Регенераторна, 4 КТ2, просп. Соборності, 17 КТ3, вул. Березнева, 16 …" at bounding box center [271, 61] width 345 height 14
select select "305"
click at [100, 62] on select "- КТ, вул. Регенераторна, 4 КТ2, просп. Соборності, 17 КТ3, вул. Березнева, 16 …" at bounding box center [271, 61] width 345 height 14
select select
click at [115, 136] on label "Авто" at bounding box center [110, 131] width 13 height 9
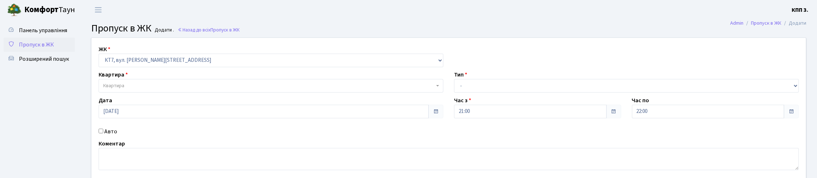
click at [103, 133] on input "Авто" at bounding box center [101, 131] width 5 height 5
checkbox input "true"
click at [517, 92] on select "- Доставка Таксі Гості Сервіс" at bounding box center [626, 86] width 345 height 14
select select "2"
click at [454, 92] on select "- Доставка Таксі Гості Сервіс" at bounding box center [626, 86] width 345 height 14
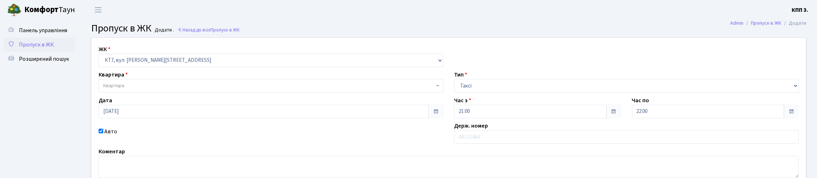
click at [140, 89] on span "Квартира" at bounding box center [268, 85] width 331 height 7
type input "455"
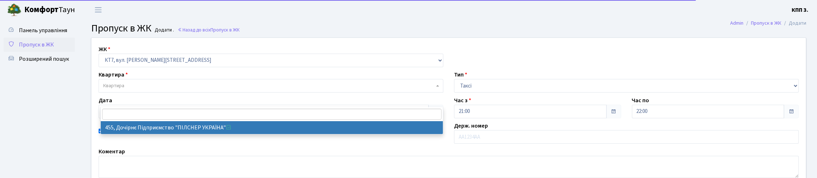
select select "18776"
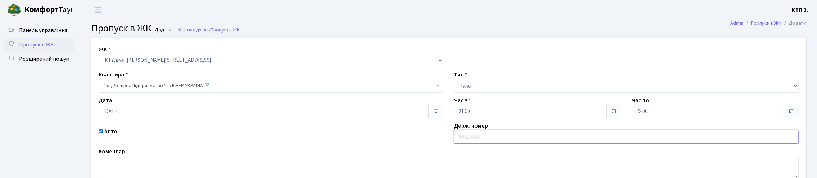
click at [497, 144] on input "text" at bounding box center [626, 137] width 345 height 14
type input "КА9326ІІ"
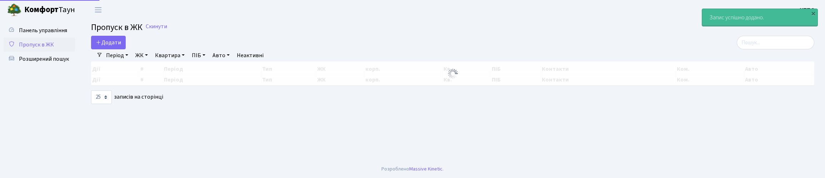
select select "25"
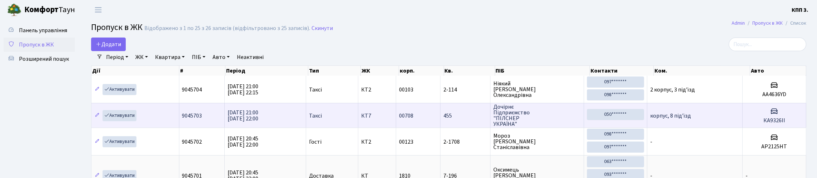
click at [686, 127] on td "корпус, 8 під'їзд" at bounding box center [694, 115] width 95 height 25
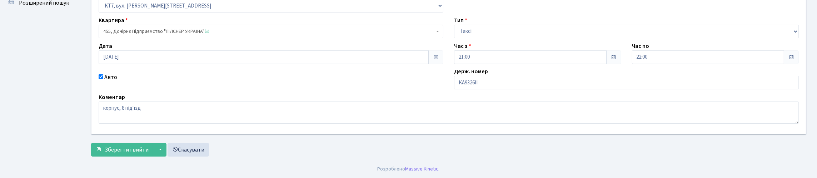
scroll to position [105, 0]
click at [502, 76] on input "КА9326ІІ" at bounding box center [626, 83] width 345 height 14
type input "[PERSON_NAME]"
click at [209, 146] on link "Скасувати" at bounding box center [187, 150] width 41 height 14
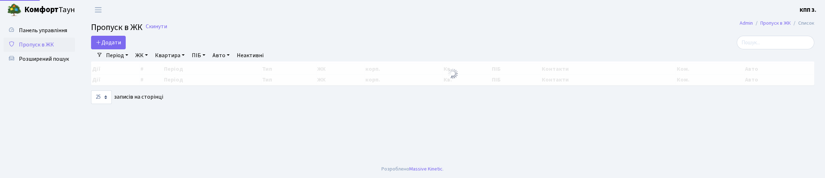
select select "25"
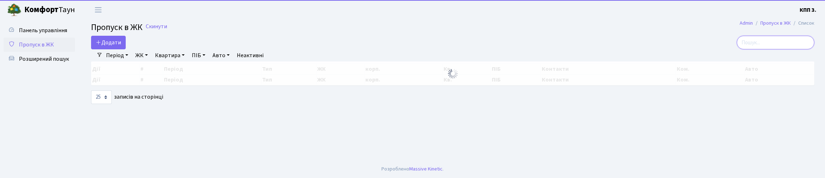
click at [771, 49] on input "search" at bounding box center [775, 43] width 77 height 14
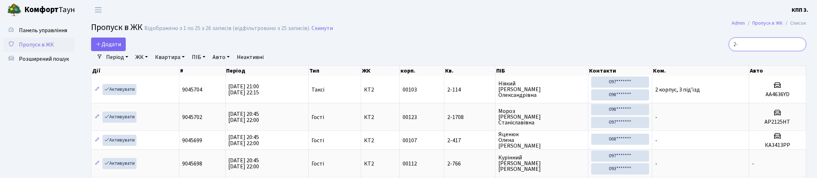
click at [798, 48] on input "2-" at bounding box center [766, 44] width 77 height 14
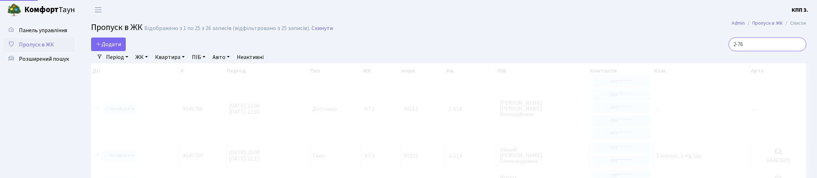
type input "2-766"
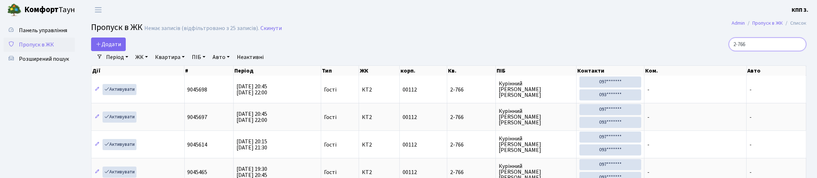
click at [797, 51] on input "2-766" at bounding box center [766, 44] width 77 height 14
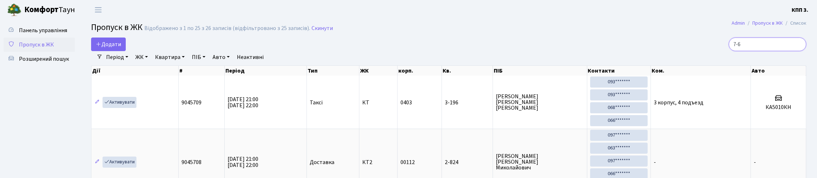
type input "7-66"
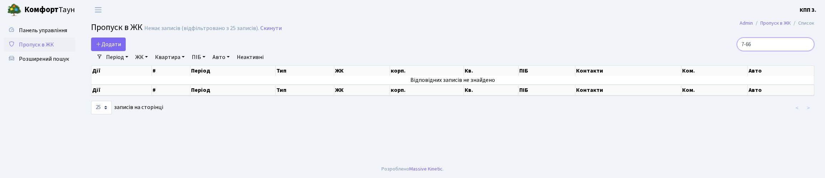
click at [805, 51] on input "7-66" at bounding box center [775, 44] width 77 height 14
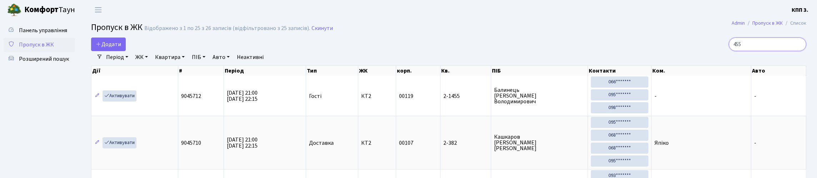
type input "455"
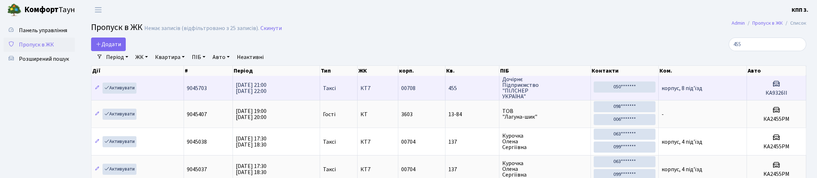
click at [692, 100] on td "корпус, 8 під'їзд" at bounding box center [702, 88] width 89 height 24
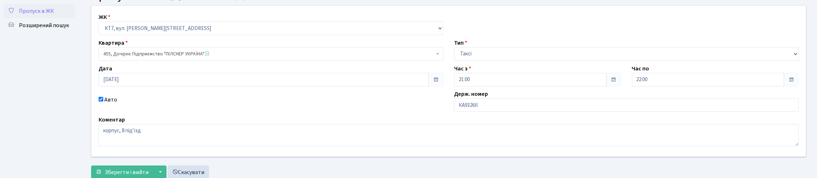
scroll to position [35, 0]
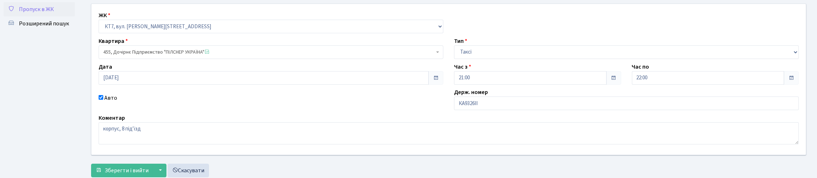
click at [506, 110] on div "Держ. номер КА9326ІІ" at bounding box center [625, 99] width 355 height 22
click at [504, 110] on input "КА9326ІІ" at bounding box center [626, 103] width 345 height 14
type input "К"
type input "КА6742ВА"
click at [91, 164] on button "Зберегти і вийти" at bounding box center [122, 171] width 62 height 14
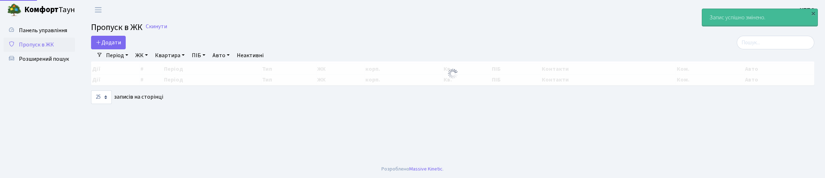
select select "25"
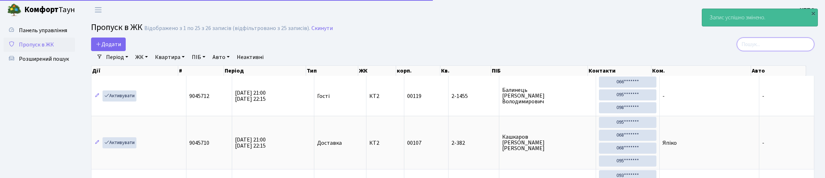
click at [745, 49] on input "search" at bounding box center [775, 44] width 77 height 14
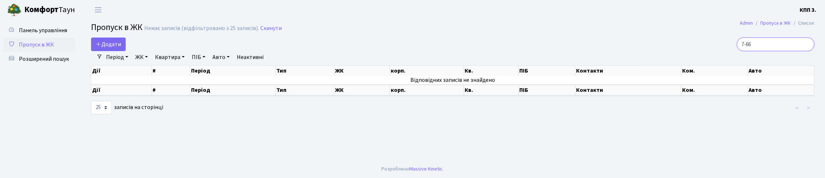
click at [741, 49] on input "7-66" at bounding box center [775, 44] width 77 height 14
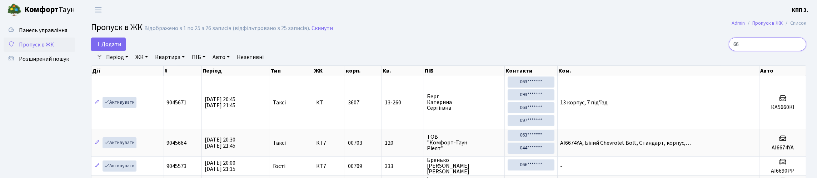
type input "66"
click at [151, 63] on link "ЖК" at bounding box center [141, 57] width 18 height 12
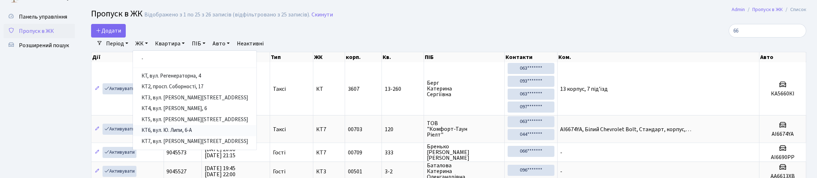
scroll to position [35, 0]
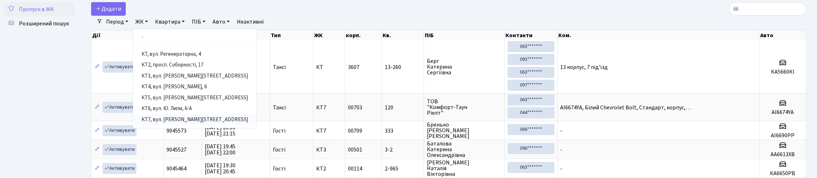
click at [203, 125] on link "КТ7, вул. [PERSON_NAME][STREET_ADDRESS]" at bounding box center [195, 119] width 124 height 11
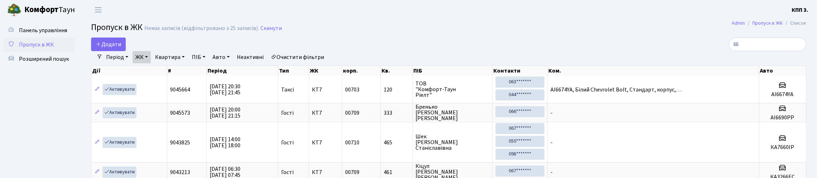
click at [327, 63] on link "Очистити фільтри" at bounding box center [297, 57] width 59 height 12
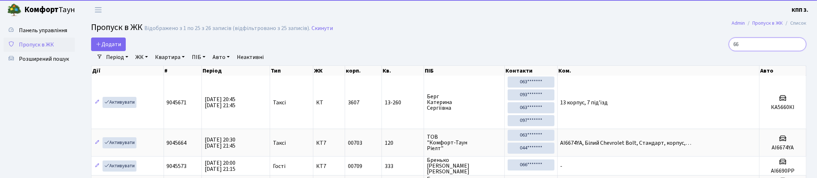
click at [798, 51] on input "66" at bounding box center [766, 44] width 77 height 14
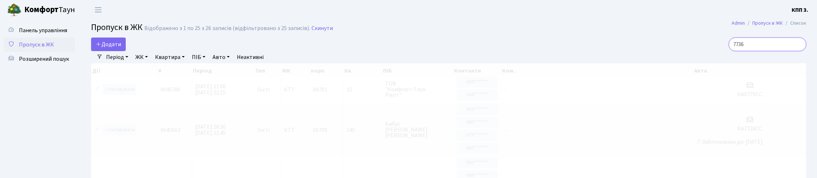
type input "7736"
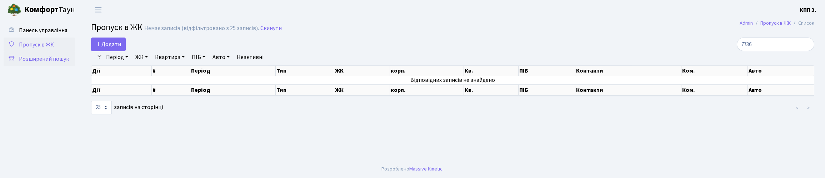
click at [44, 63] on span "Розширений пошук" at bounding box center [44, 59] width 50 height 8
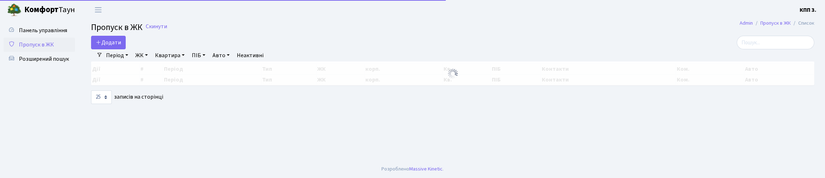
select select "25"
click at [766, 44] on input "search" at bounding box center [775, 43] width 77 height 14
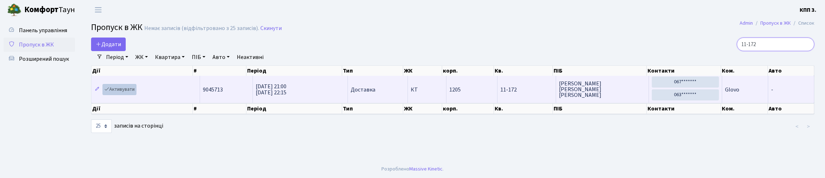
type input "11-172"
click at [136, 95] on link "Активувати" at bounding box center [119, 89] width 34 height 11
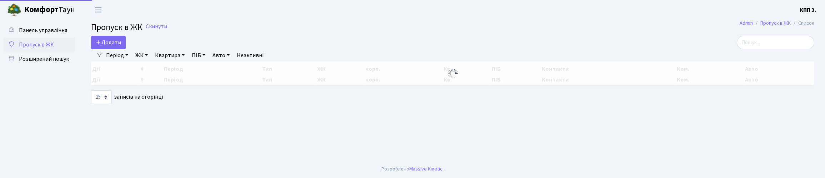
select select "25"
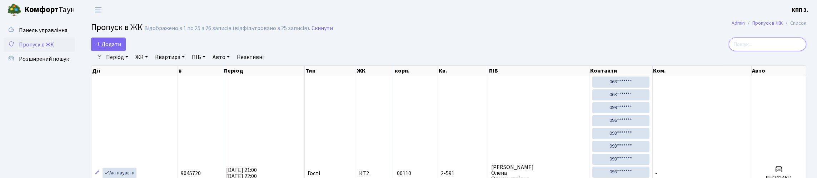
click at [741, 51] on input "search" at bounding box center [766, 44] width 77 height 14
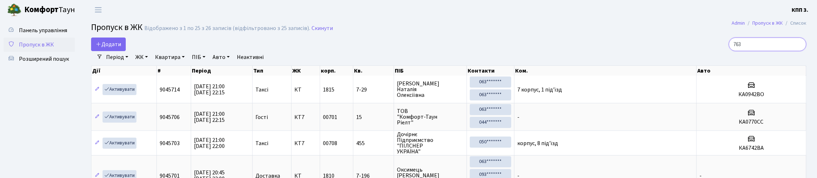
type input "7636"
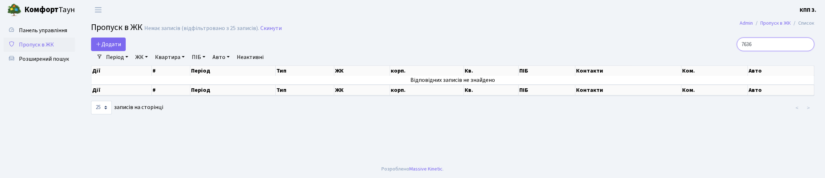
click at [804, 50] on input "7636" at bounding box center [775, 44] width 77 height 14
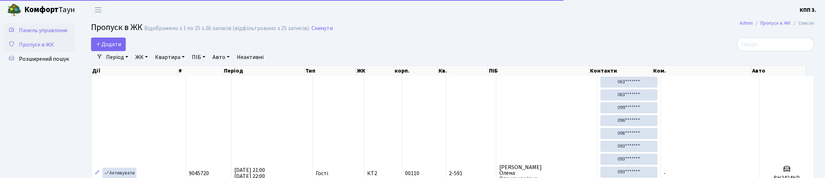
click at [24, 33] on span "Панель управління" at bounding box center [43, 30] width 48 height 8
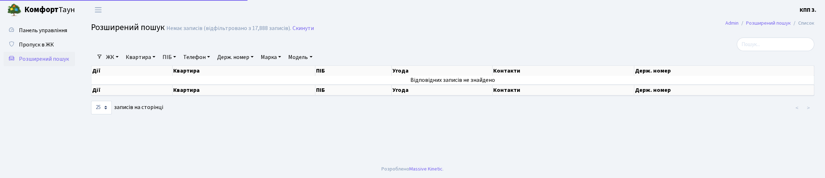
select select "25"
click at [39, 34] on span "Панель управління" at bounding box center [43, 30] width 48 height 8
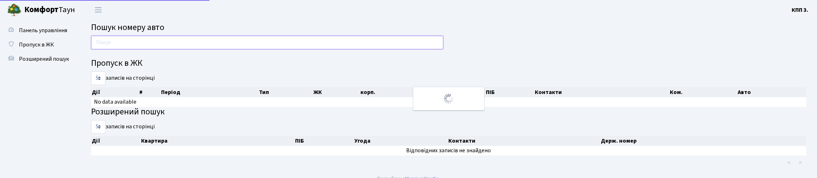
click at [133, 46] on input "text" at bounding box center [267, 43] width 352 height 14
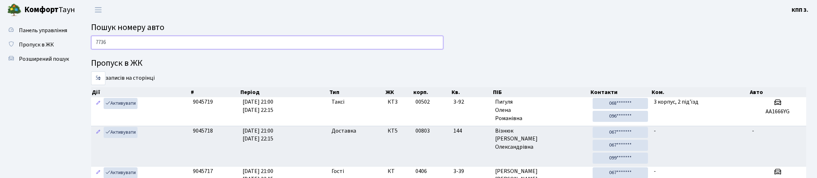
type input "7736"
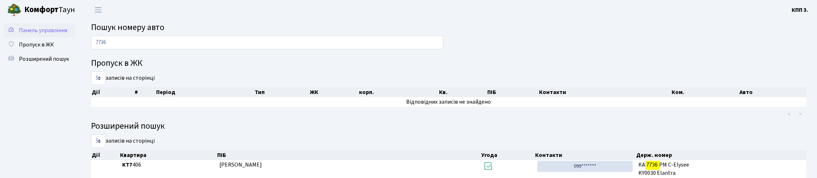
click at [25, 34] on span "Панель управління" at bounding box center [43, 30] width 48 height 8
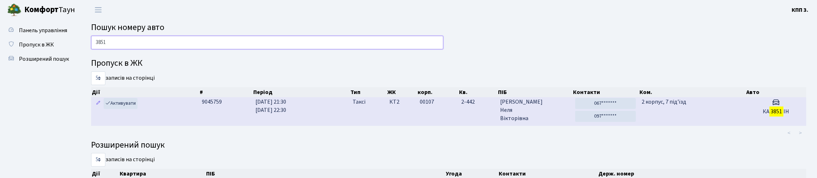
type input "3851"
click at [699, 125] on td "2 корпус, 7 під'їзд" at bounding box center [691, 111] width 107 height 28
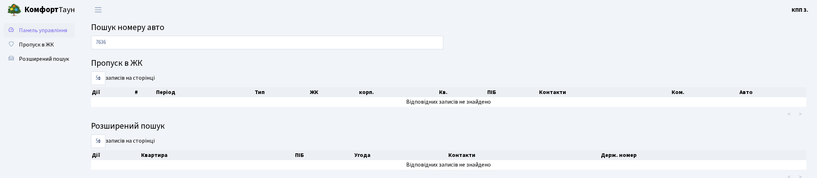
type input "7636"
click at [29, 34] on span "Панель управління" at bounding box center [43, 30] width 48 height 8
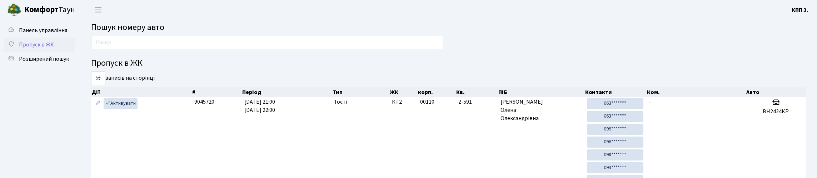
click at [52, 49] on span "Пропуск в ЖК" at bounding box center [36, 45] width 35 height 8
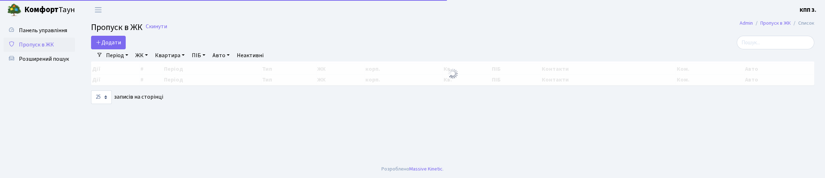
select select "25"
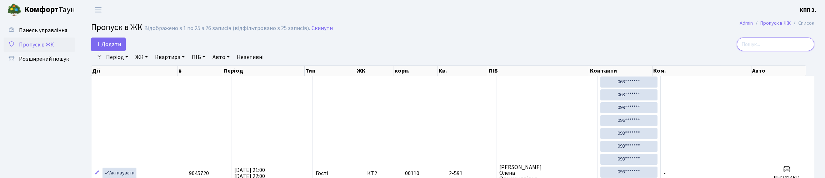
click at [744, 50] on input "search" at bounding box center [775, 44] width 77 height 14
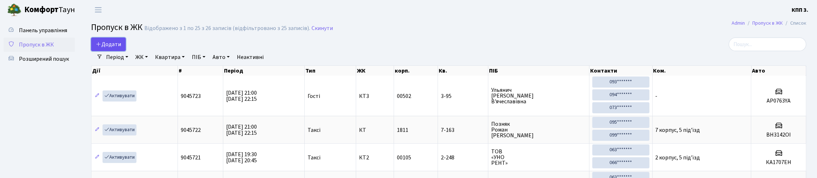
click at [111, 48] on span "Додати" at bounding box center [108, 44] width 25 height 8
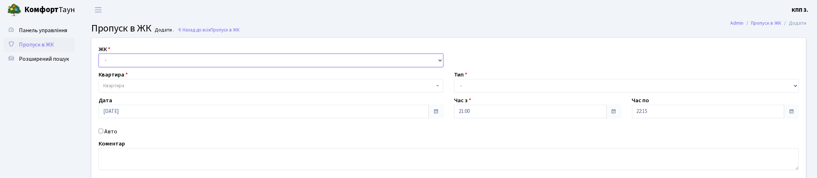
drag, startPoint x: 0, startPoint y: 0, endPoint x: 138, endPoint y: 72, distance: 155.7
click at [138, 67] on select "- КТ, вул. Регенераторна, 4 КТ2, просп. Соборності, 17 КТ3, вул. Березнева, 16 …" at bounding box center [271, 61] width 345 height 14
select select "295"
click at [100, 62] on select "- КТ, вул. Регенераторна, 4 КТ2, просп. Соборності, 17 КТ3, вул. Березнева, 16 …" at bounding box center [271, 61] width 345 height 14
select select
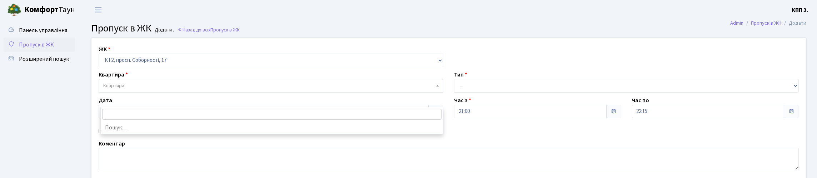
click at [150, 89] on span "Квартира" at bounding box center [268, 85] width 331 height 7
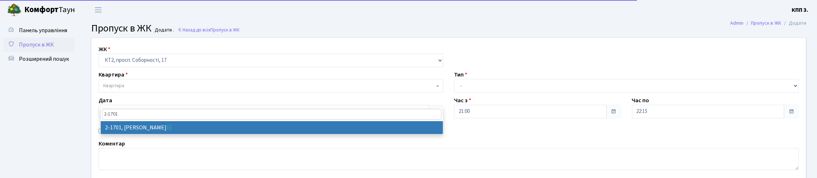
type input "2-1701"
select select "13316"
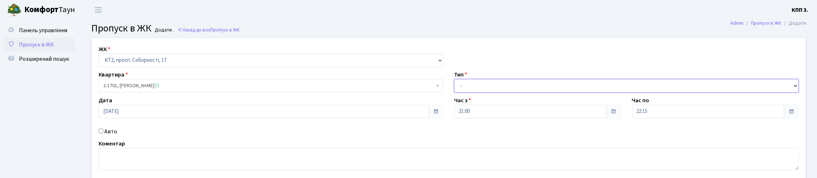
click at [467, 92] on select "- Доставка Таксі Гості Сервіс" at bounding box center [626, 86] width 345 height 14
select select "3"
click at [454, 92] on select "- Доставка Таксі Гості Сервіс" at bounding box center [626, 86] width 345 height 14
click at [108, 136] on label "Авто" at bounding box center [110, 131] width 13 height 9
click at [103, 133] on input "Авто" at bounding box center [101, 131] width 5 height 5
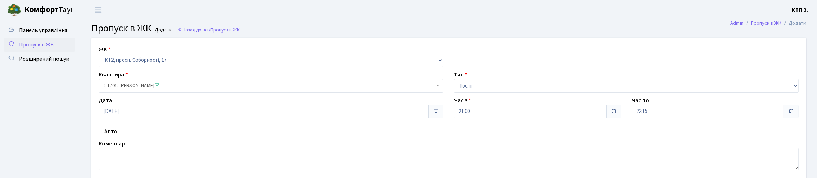
checkbox input "true"
type input "ВК2274ЕХ"
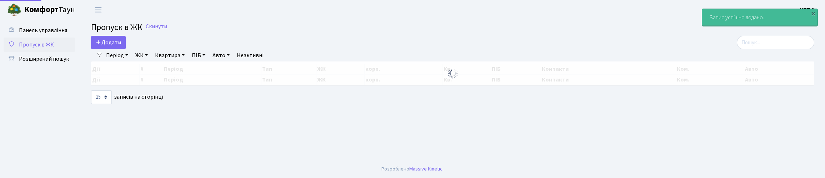
select select "25"
click at [764, 49] on input "search" at bounding box center [775, 43] width 77 height 14
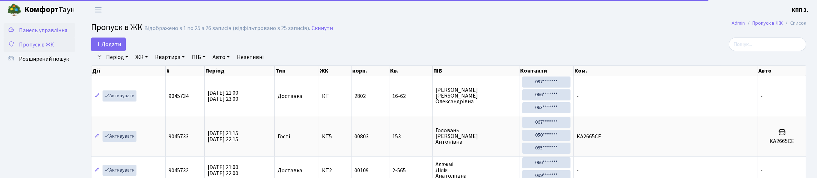
click at [29, 34] on span "Панель управління" at bounding box center [43, 30] width 48 height 8
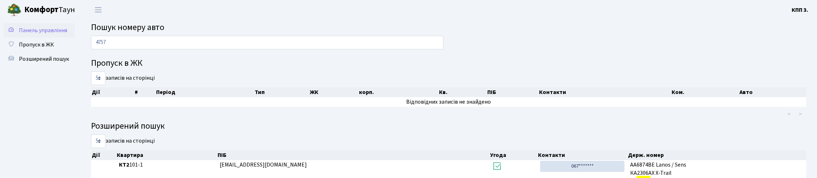
type input "4757"
click at [35, 30] on span "Панель управління" at bounding box center [43, 30] width 48 height 8
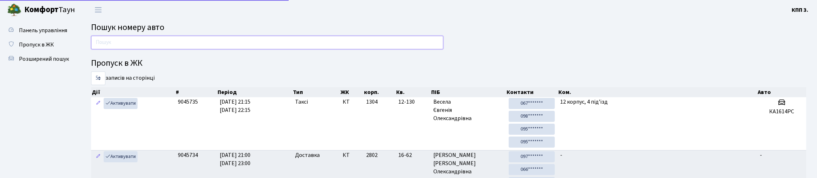
click at [136, 47] on input "text" at bounding box center [267, 43] width 352 height 14
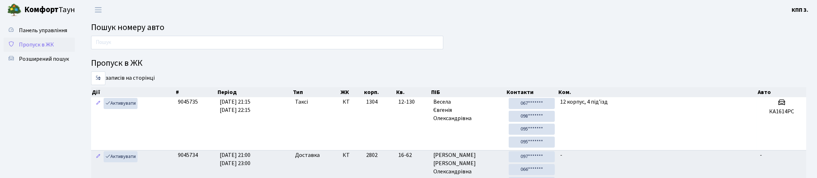
click at [54, 49] on span "Пропуск в ЖК" at bounding box center [36, 45] width 35 height 8
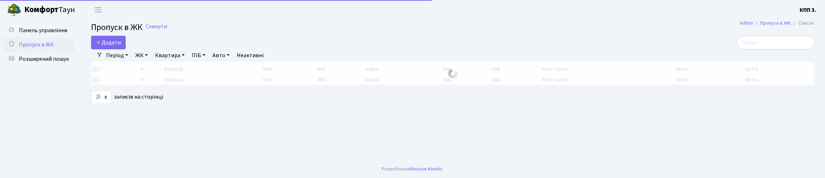
select select "25"
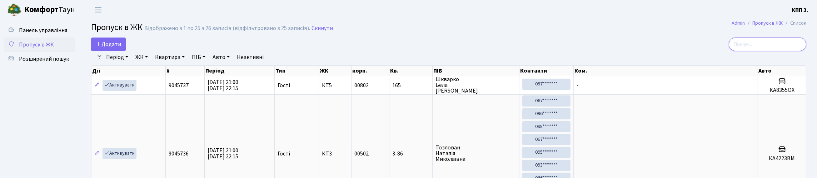
click at [747, 46] on input "search" at bounding box center [766, 44] width 77 height 14
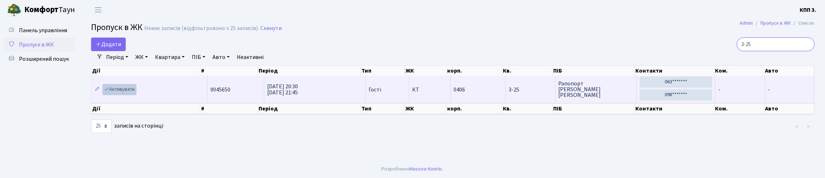
type input "3-25"
click at [131, 95] on link "Активувати" at bounding box center [119, 89] width 34 height 11
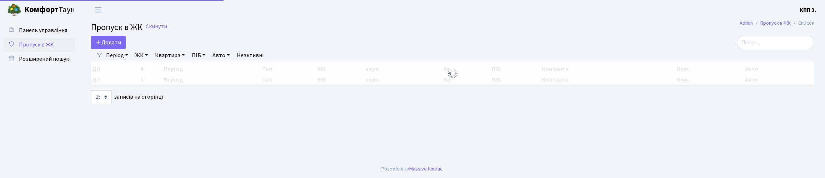
select select "25"
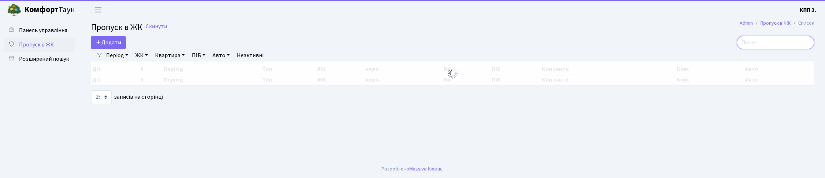
click at [753, 49] on input "search" at bounding box center [775, 43] width 77 height 14
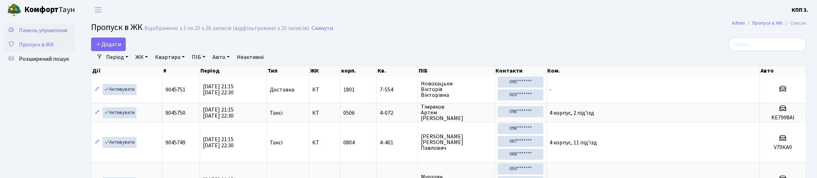
click at [30, 34] on span "Панель управління" at bounding box center [43, 30] width 48 height 8
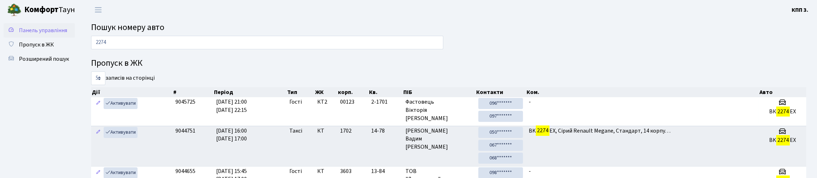
type input "2274"
click at [31, 33] on span "Панель управління" at bounding box center [43, 30] width 48 height 8
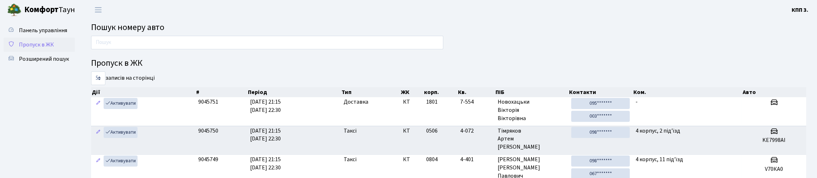
drag, startPoint x: 45, startPoint y: 58, endPoint x: 60, endPoint y: 58, distance: 15.7
click at [45, 49] on span "Пропуск в ЖК" at bounding box center [36, 45] width 35 height 8
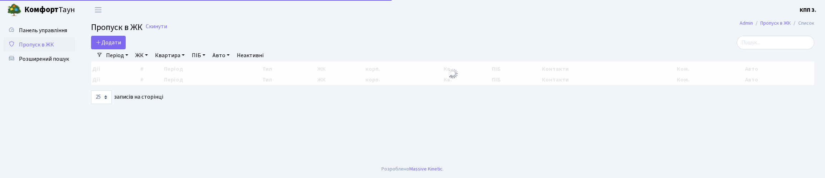
select select "25"
click at [764, 49] on input "search" at bounding box center [775, 43] width 77 height 14
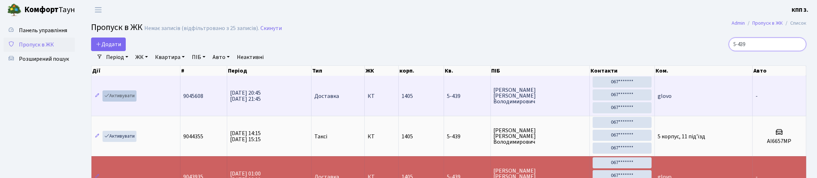
type input "5-439"
click at [125, 101] on link "Активувати" at bounding box center [119, 95] width 34 height 11
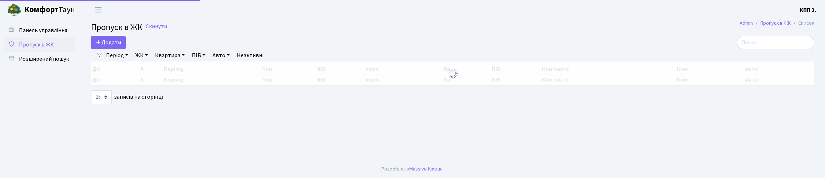
select select "25"
click at [750, 49] on input "search" at bounding box center [775, 43] width 77 height 14
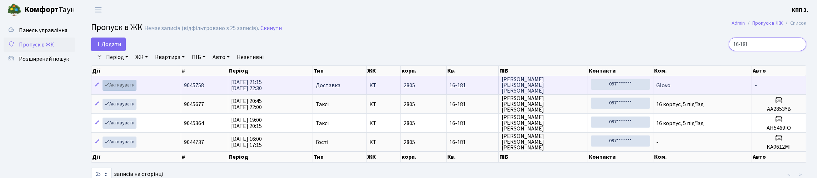
type input "16-181"
click at [131, 91] on link "Активувати" at bounding box center [119, 85] width 34 height 11
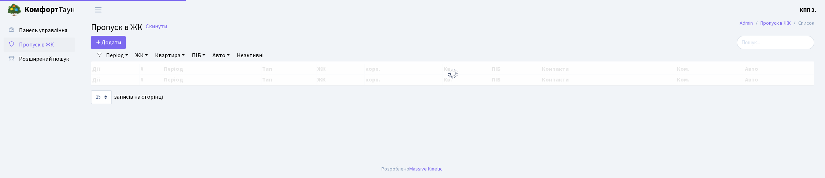
select select "25"
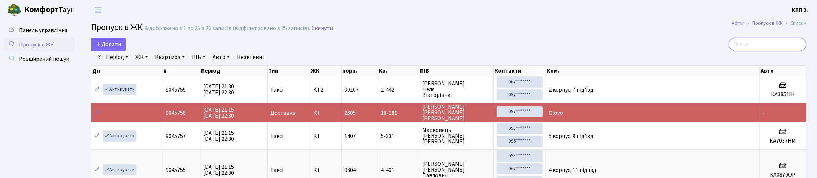
click at [749, 47] on input "search" at bounding box center [766, 44] width 77 height 14
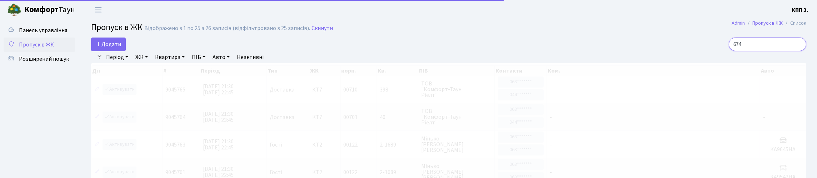
type input "6742"
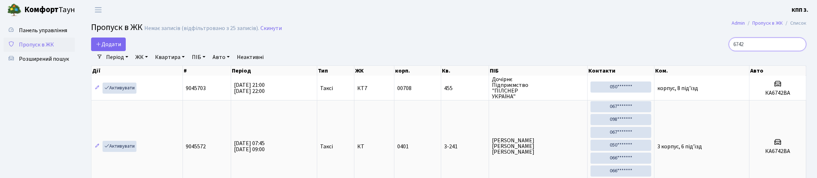
click at [798, 50] on input "6742" at bounding box center [766, 44] width 77 height 14
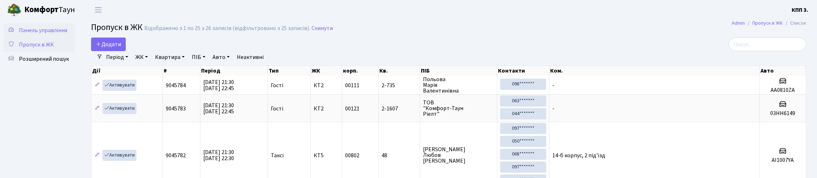
click at [33, 34] on span "Панель управління" at bounding box center [43, 30] width 48 height 8
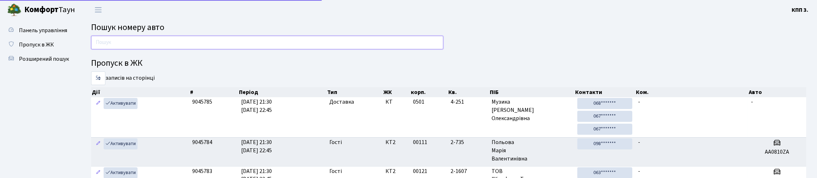
drag, startPoint x: 0, startPoint y: 0, endPoint x: 138, endPoint y: 50, distance: 146.9
click at [138, 49] on input "text" at bounding box center [267, 43] width 352 height 14
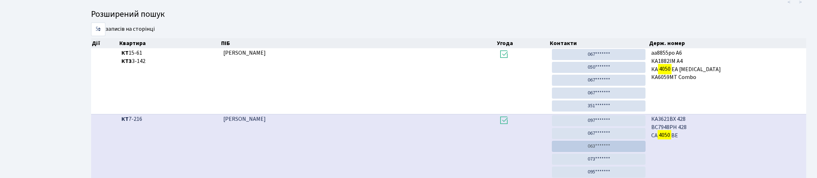
scroll to position [142, 0]
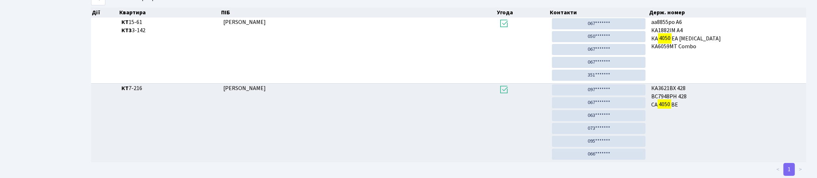
type input "4050"
drag, startPoint x: 598, startPoint y: 54, endPoint x: 451, endPoint y: 38, distance: 148.7
click at [598, 29] on link "067*******" at bounding box center [599, 23] width 94 height 11
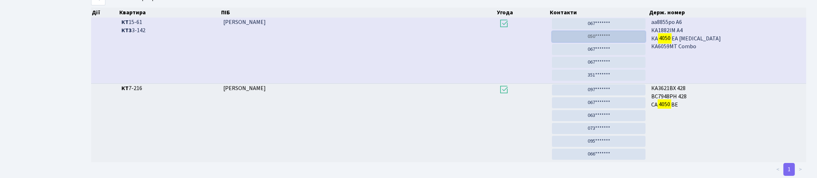
click at [602, 42] on link "050*******" at bounding box center [599, 36] width 94 height 11
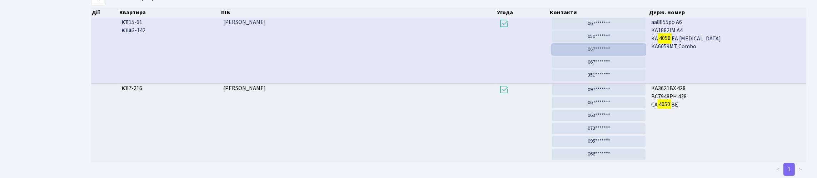
click at [598, 55] on link "067*******" at bounding box center [599, 49] width 94 height 11
click at [599, 68] on link "067*******" at bounding box center [599, 62] width 94 height 11
click at [589, 68] on link "067*******" at bounding box center [599, 62] width 94 height 11
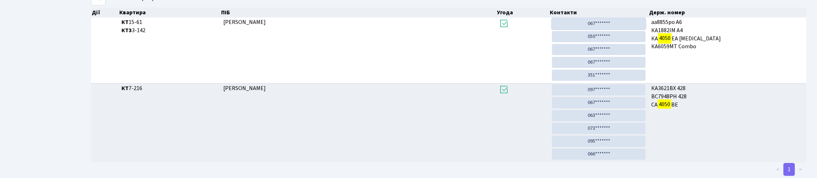
drag, startPoint x: 590, startPoint y: 61, endPoint x: 447, endPoint y: 35, distance: 145.2
click at [590, 29] on link "067*******" at bounding box center [599, 23] width 94 height 11
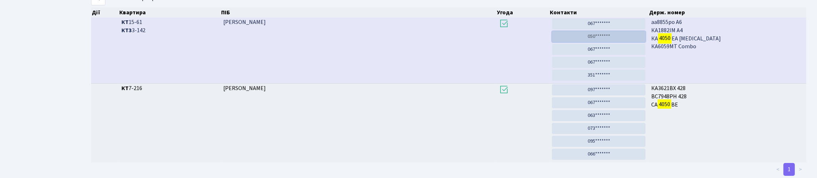
click at [616, 42] on link "050*******" at bounding box center [599, 36] width 94 height 11
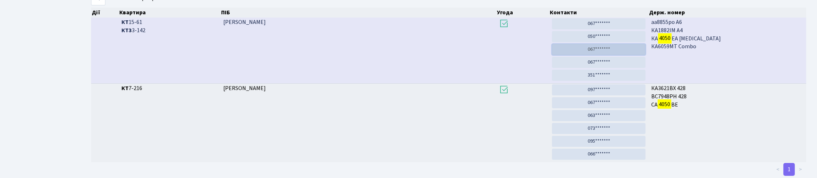
click at [601, 55] on link "067*******" at bounding box center [599, 49] width 94 height 11
click at [597, 68] on link "067*******" at bounding box center [599, 62] width 94 height 11
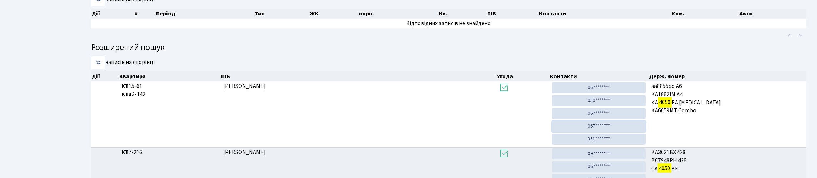
scroll to position [0, 0]
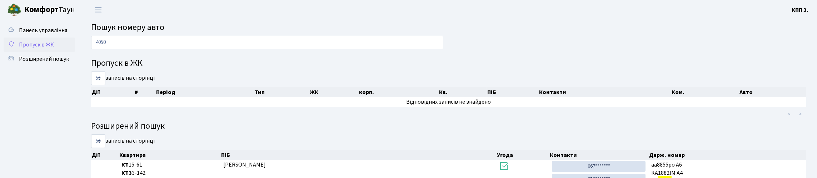
click at [25, 49] on span "Пропуск в ЖК" at bounding box center [36, 45] width 35 height 8
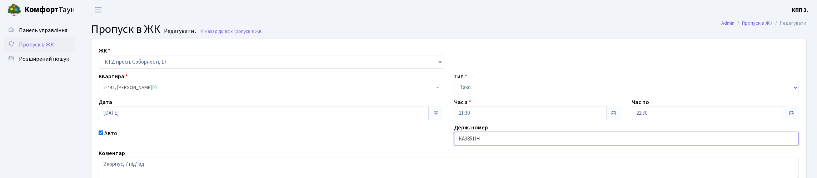
click at [505, 145] on input "КА3851ІН" at bounding box center [626, 139] width 345 height 14
type input "КА3851ІМ"
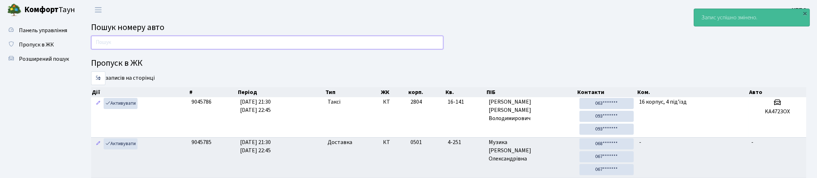
click at [180, 44] on input "text" at bounding box center [267, 43] width 352 height 14
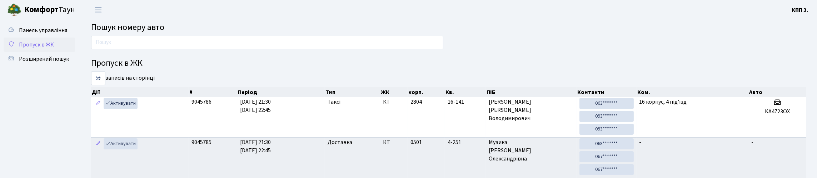
click at [48, 49] on span "Пропуск в ЖК" at bounding box center [36, 45] width 35 height 8
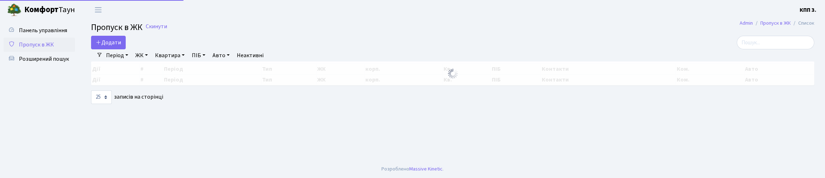
select select "25"
click at [759, 47] on input "search" at bounding box center [775, 43] width 77 height 14
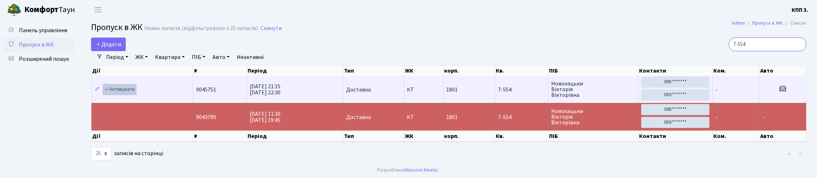
type input "7-554"
click at [120, 95] on link "Активувати" at bounding box center [119, 89] width 34 height 11
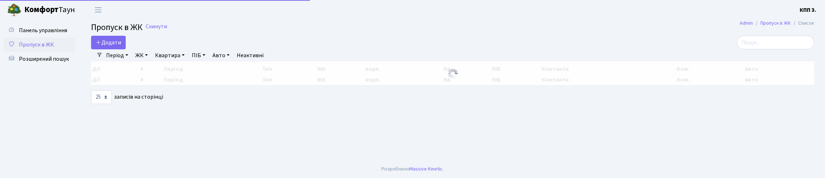
select select "25"
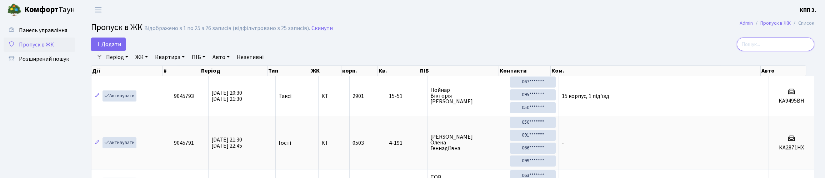
click at [755, 48] on input "search" at bounding box center [775, 44] width 77 height 14
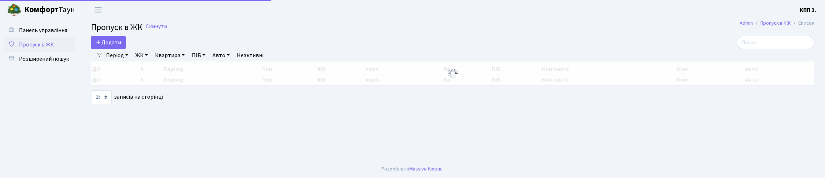
select select "25"
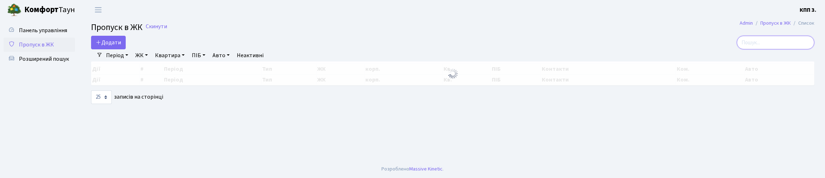
click at [757, 43] on input "search" at bounding box center [775, 43] width 77 height 14
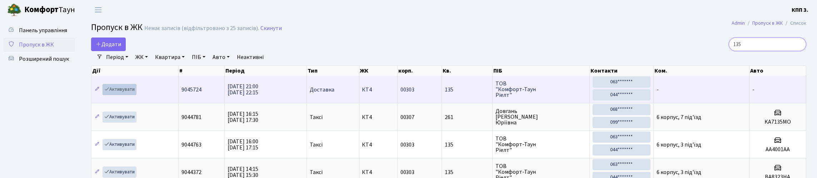
type input "135"
click at [129, 95] on link "Активувати" at bounding box center [119, 89] width 34 height 11
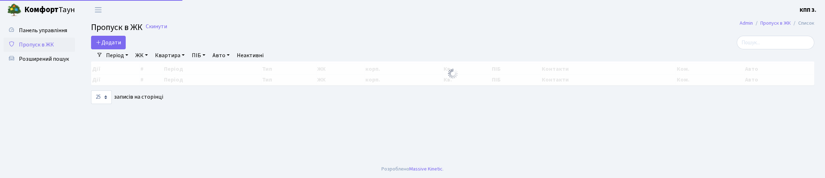
select select "25"
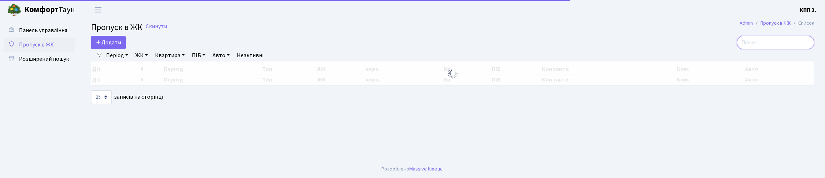
click at [757, 48] on input "search" at bounding box center [775, 43] width 77 height 14
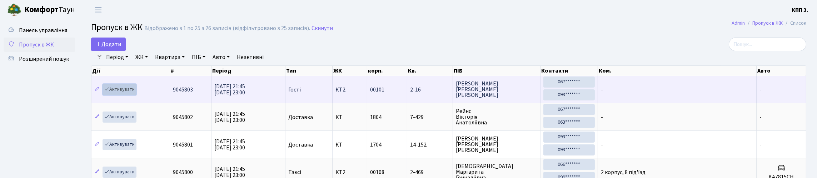
click at [136, 95] on link "Активувати" at bounding box center [119, 89] width 34 height 11
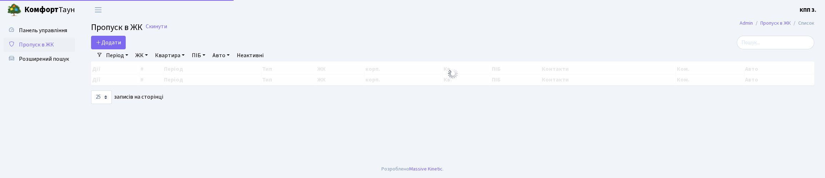
select select "25"
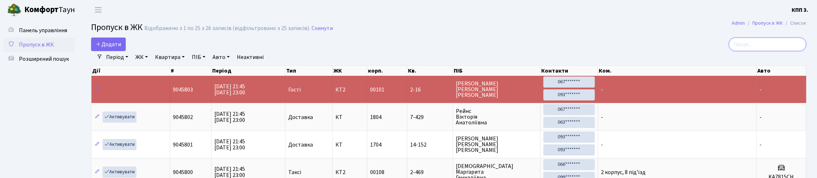
click at [758, 46] on input "search" at bounding box center [766, 44] width 77 height 14
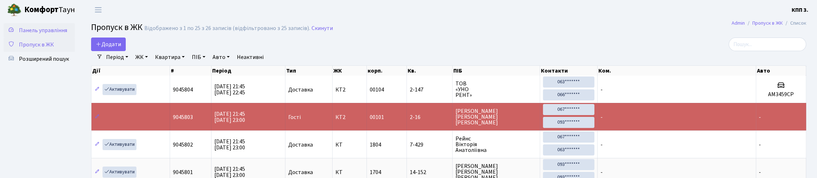
click at [29, 34] on span "Панель управління" at bounding box center [43, 30] width 48 height 8
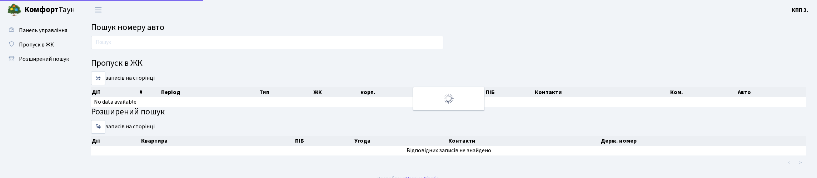
click at [140, 49] on input "text" at bounding box center [267, 43] width 352 height 14
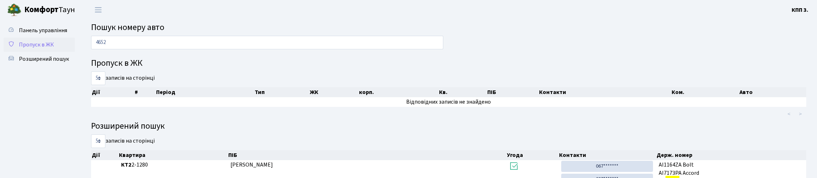
type input "4652"
click at [44, 49] on span "Пропуск в ЖК" at bounding box center [36, 45] width 35 height 8
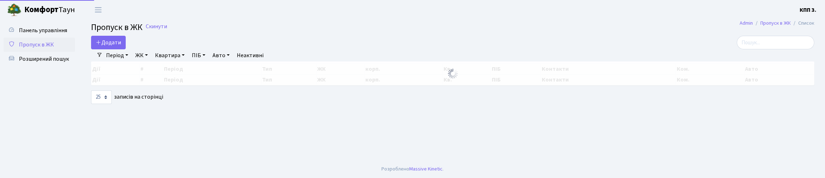
select select "25"
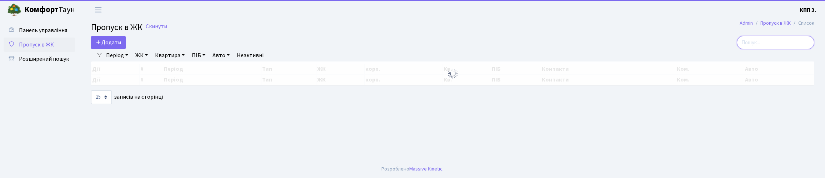
click at [765, 49] on input "search" at bounding box center [775, 43] width 77 height 14
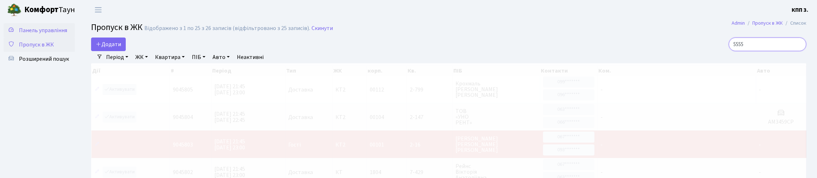
type input "5555"
click at [36, 34] on span "Панель управління" at bounding box center [43, 30] width 48 height 8
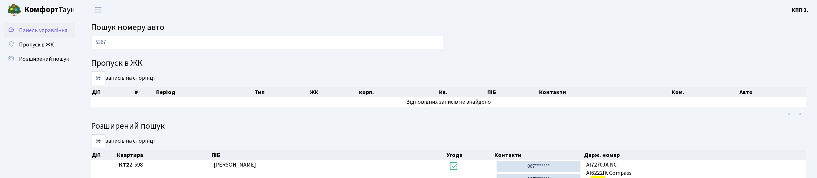
type input "5367"
click at [27, 30] on span "Панель управління" at bounding box center [43, 30] width 48 height 8
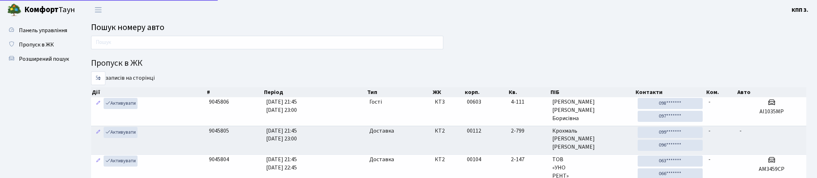
click at [116, 49] on input "text" at bounding box center [267, 43] width 352 height 14
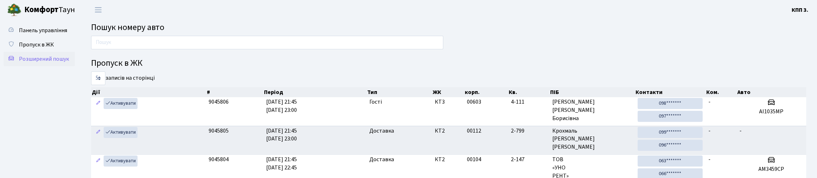
click at [27, 63] on span "Розширений пошук" at bounding box center [44, 59] width 50 height 8
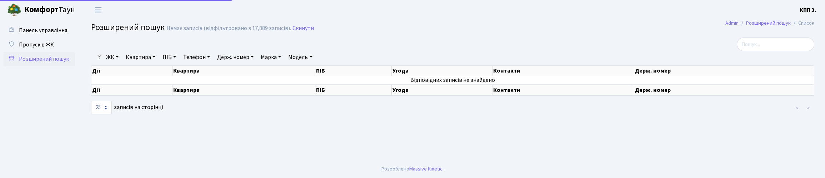
select select "25"
click at [149, 63] on link "Квартира" at bounding box center [140, 57] width 35 height 12
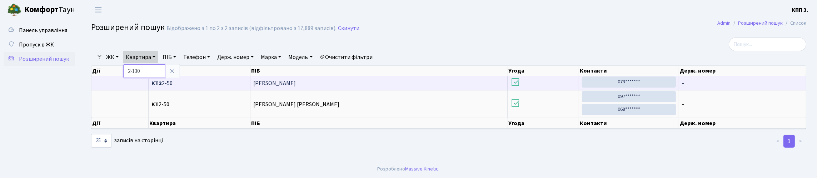
type input "2-130"
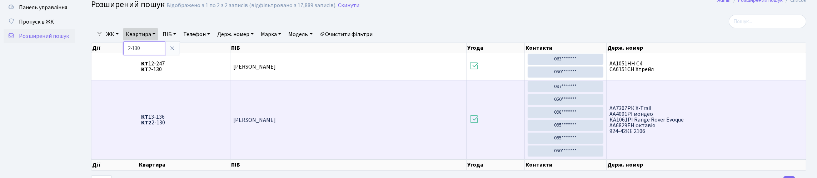
scroll to position [35, 0]
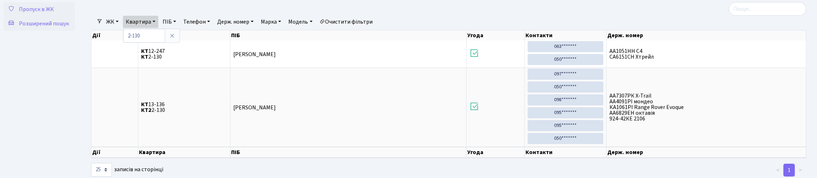
click at [33, 13] on span "Пропуск в ЖК" at bounding box center [36, 9] width 35 height 8
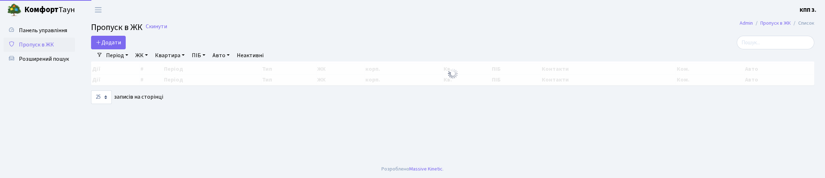
select select "25"
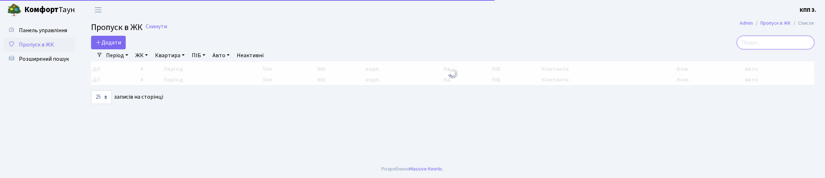
click at [747, 49] on input "search" at bounding box center [775, 43] width 77 height 14
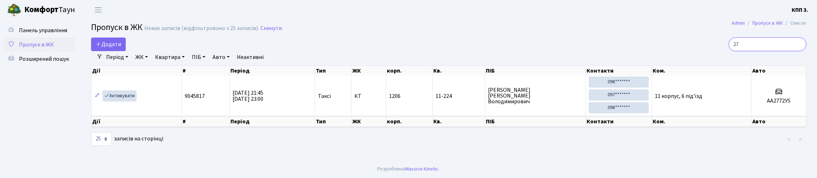
type input "2"
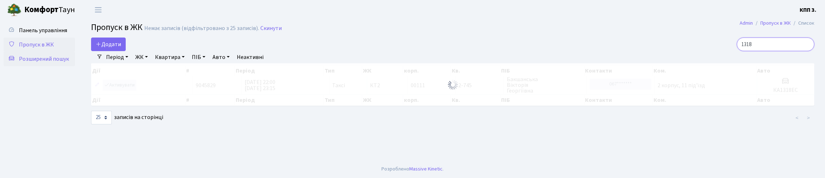
type input "1318"
click at [32, 63] on span "Розширений пошук" at bounding box center [44, 59] width 50 height 8
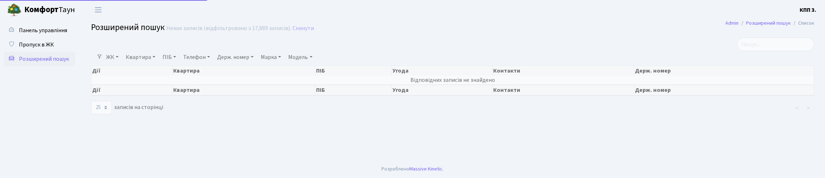
select select "25"
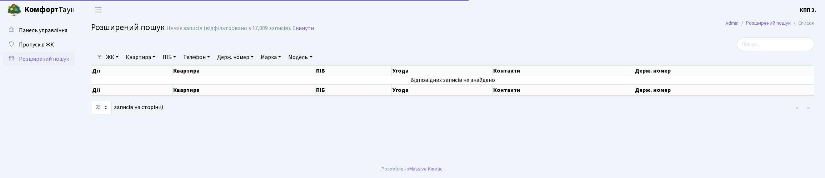
click at [151, 63] on link "Квартира" at bounding box center [140, 57] width 35 height 12
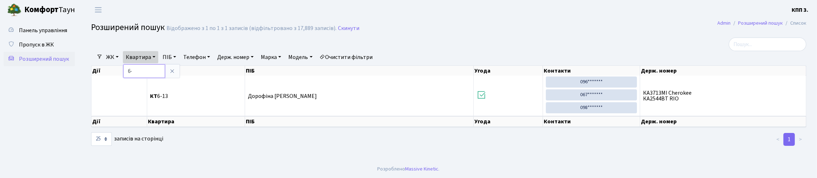
type input "6"
type input "10-48"
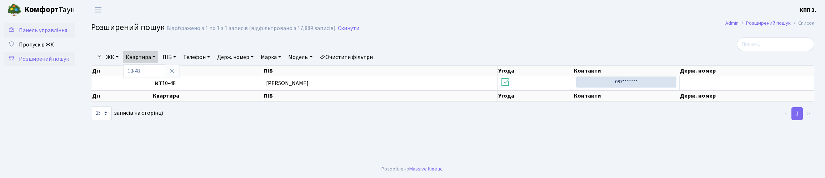
click at [36, 34] on span "Панель управління" at bounding box center [43, 30] width 48 height 8
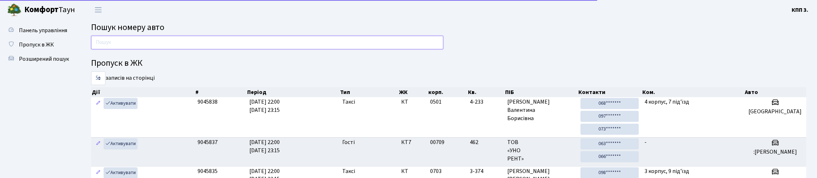
click at [189, 49] on input "text" at bounding box center [267, 43] width 352 height 14
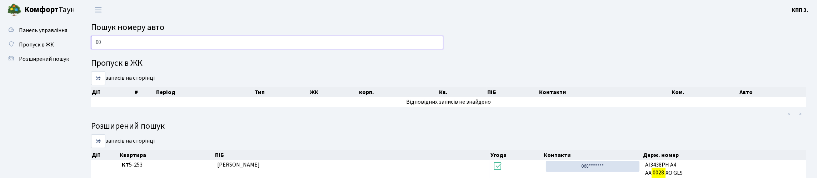
type input "0"
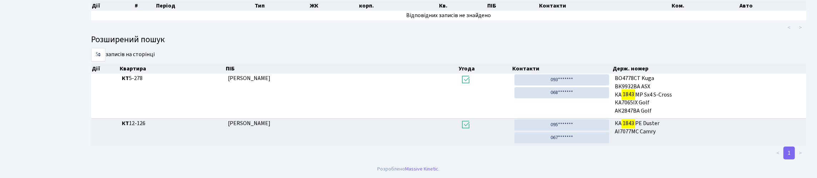
scroll to position [43, 0]
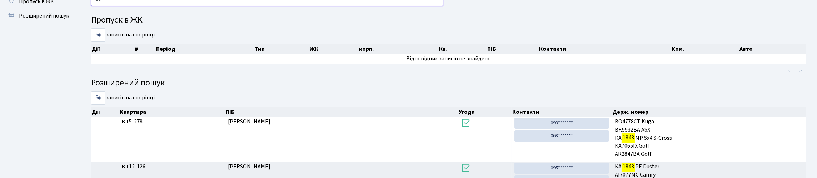
type input "1"
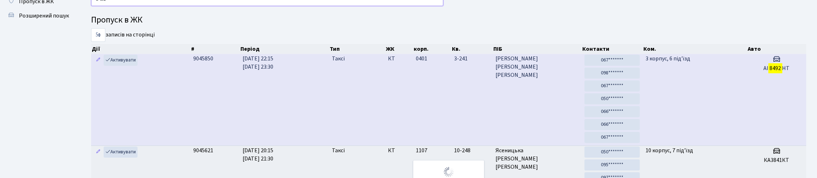
type input "8492"
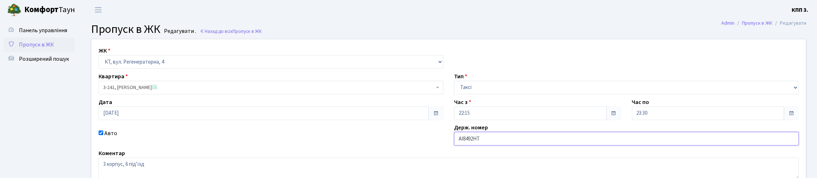
click at [485, 145] on input "АІ8492НТ" at bounding box center [626, 139] width 345 height 14
click at [483, 145] on input "АІ8492НТ" at bounding box center [626, 139] width 345 height 14
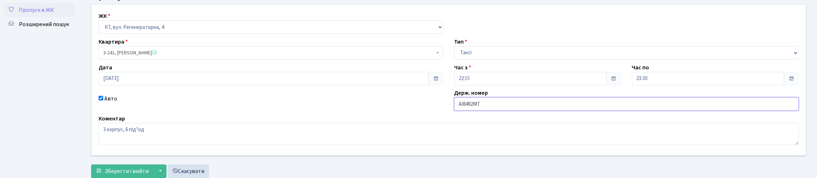
scroll to position [105, 0]
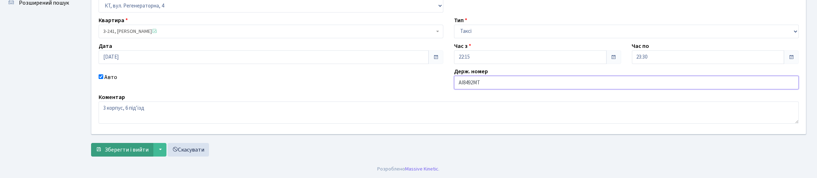
type input "АІ8492МТ"
click at [123, 151] on span "Зберегти і вийти" at bounding box center [127, 150] width 44 height 8
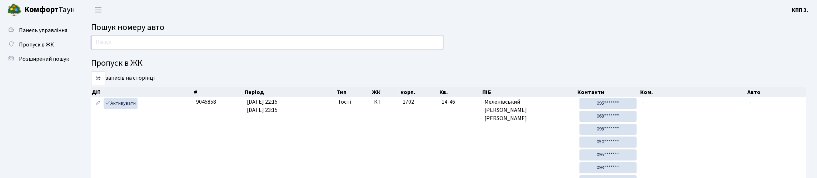
click at [347, 49] on input "text" at bounding box center [267, 43] width 352 height 14
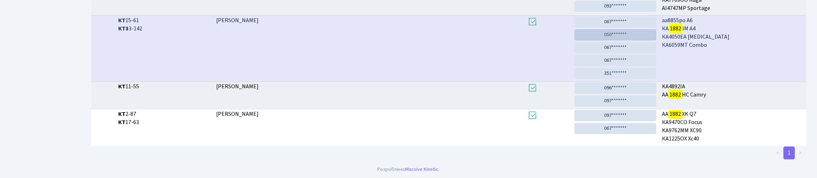
scroll to position [43, 0]
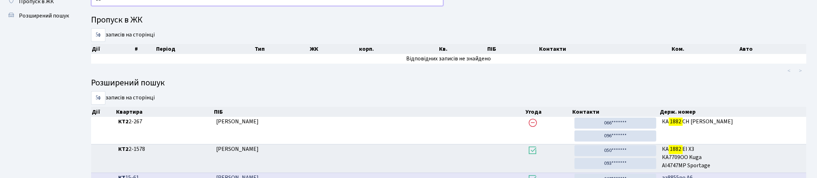
type input "1"
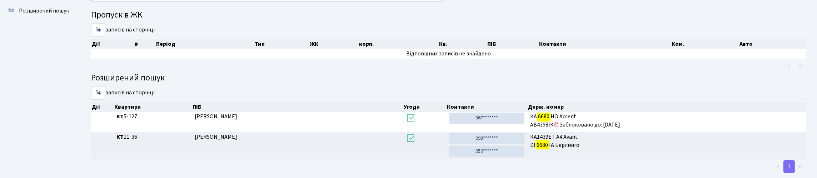
scroll to position [0, 0]
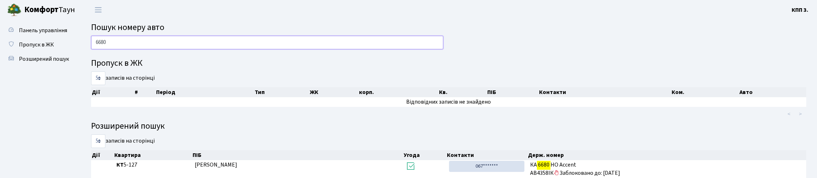
type input "6680"
click at [35, 49] on span "Пропуск в ЖК" at bounding box center [36, 45] width 35 height 8
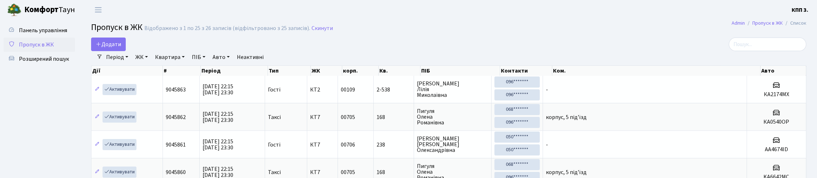
select select "25"
click at [25, 63] on span "Розширений пошук" at bounding box center [44, 59] width 50 height 8
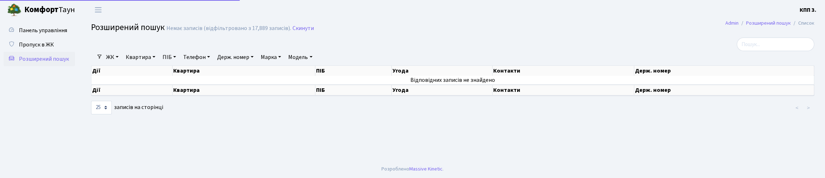
select select "25"
click at [158, 63] on link "Квартира" at bounding box center [140, 57] width 35 height 12
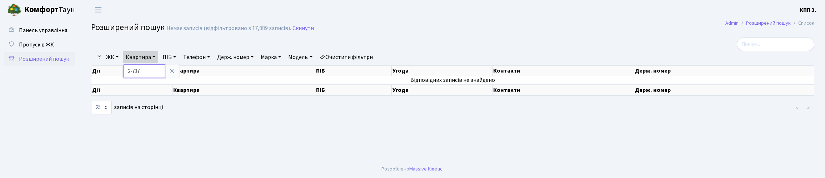
type input "2-737"
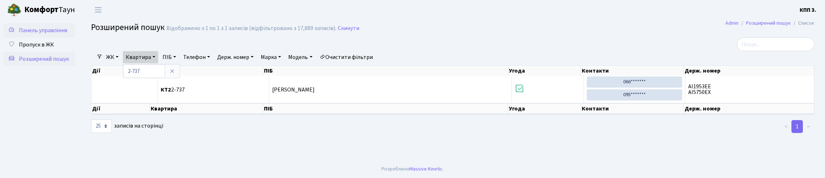
click at [24, 34] on span "Панель управління" at bounding box center [43, 30] width 48 height 8
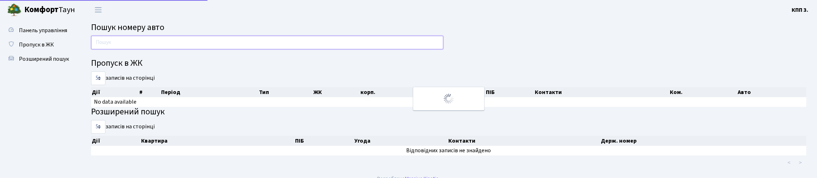
drag, startPoint x: 0, startPoint y: 0, endPoint x: 132, endPoint y: 43, distance: 138.5
click at [132, 43] on input "text" at bounding box center [267, 43] width 352 height 14
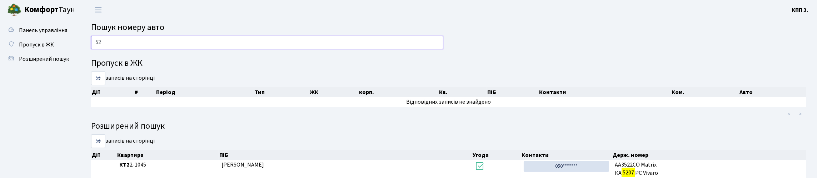
type input "5"
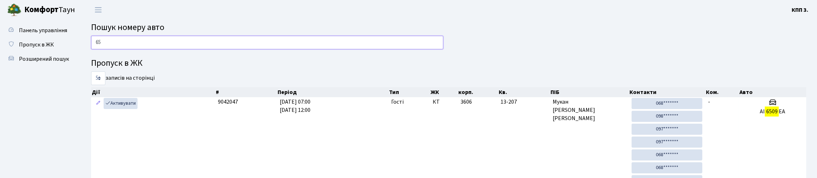
type input "6"
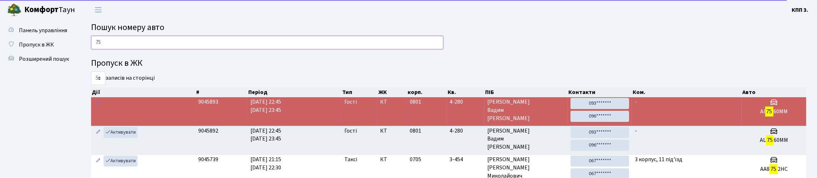
type input "7"
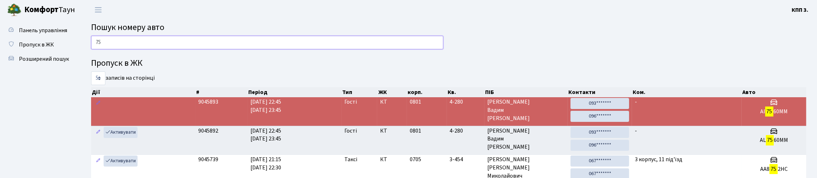
type input "7"
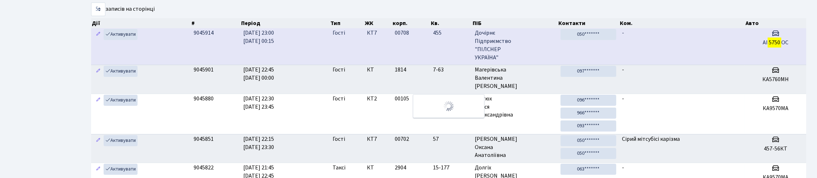
scroll to position [71, 0]
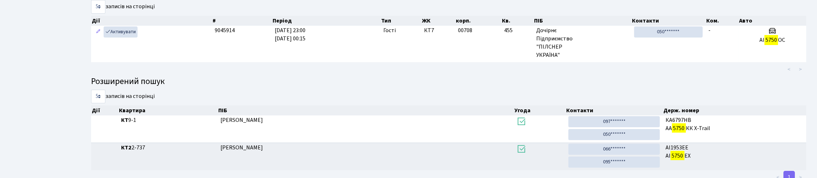
type input "5750"
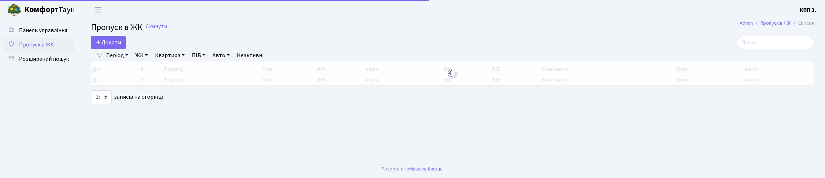
select select "25"
click at [772, 48] on input "search" at bounding box center [775, 43] width 77 height 14
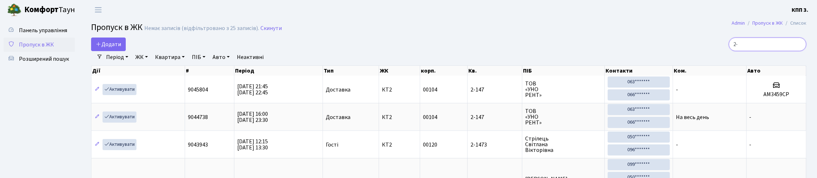
type input "2"
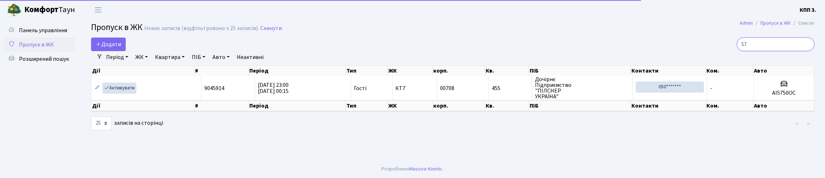
type input "5"
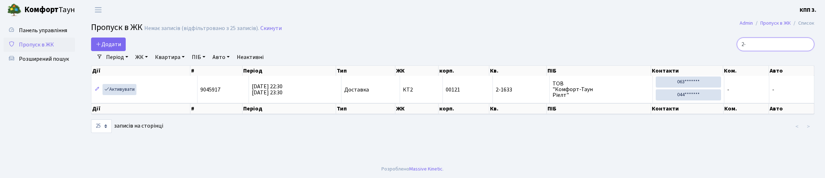
type input "2"
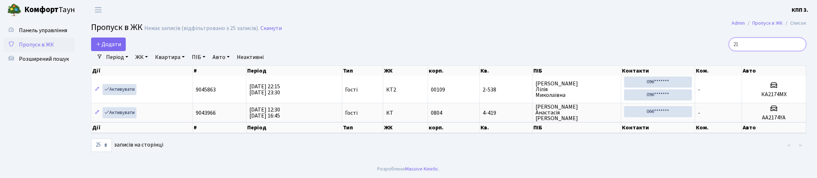
type input "2"
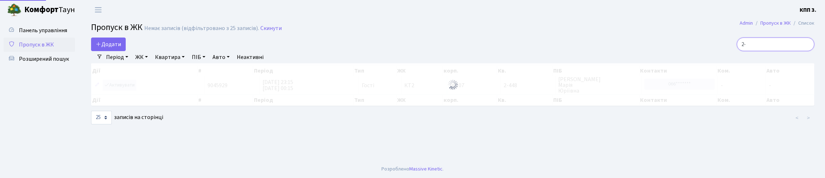
type input "2"
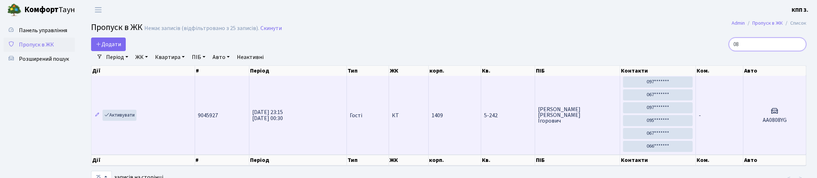
type input "0"
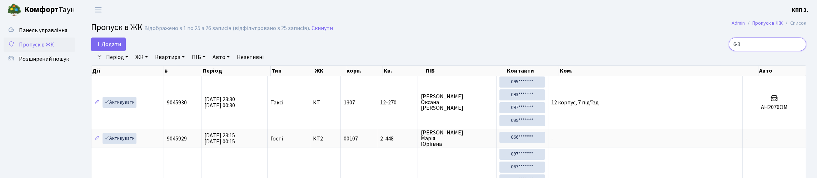
type input "6-30"
